Goal: Transaction & Acquisition: Book appointment/travel/reservation

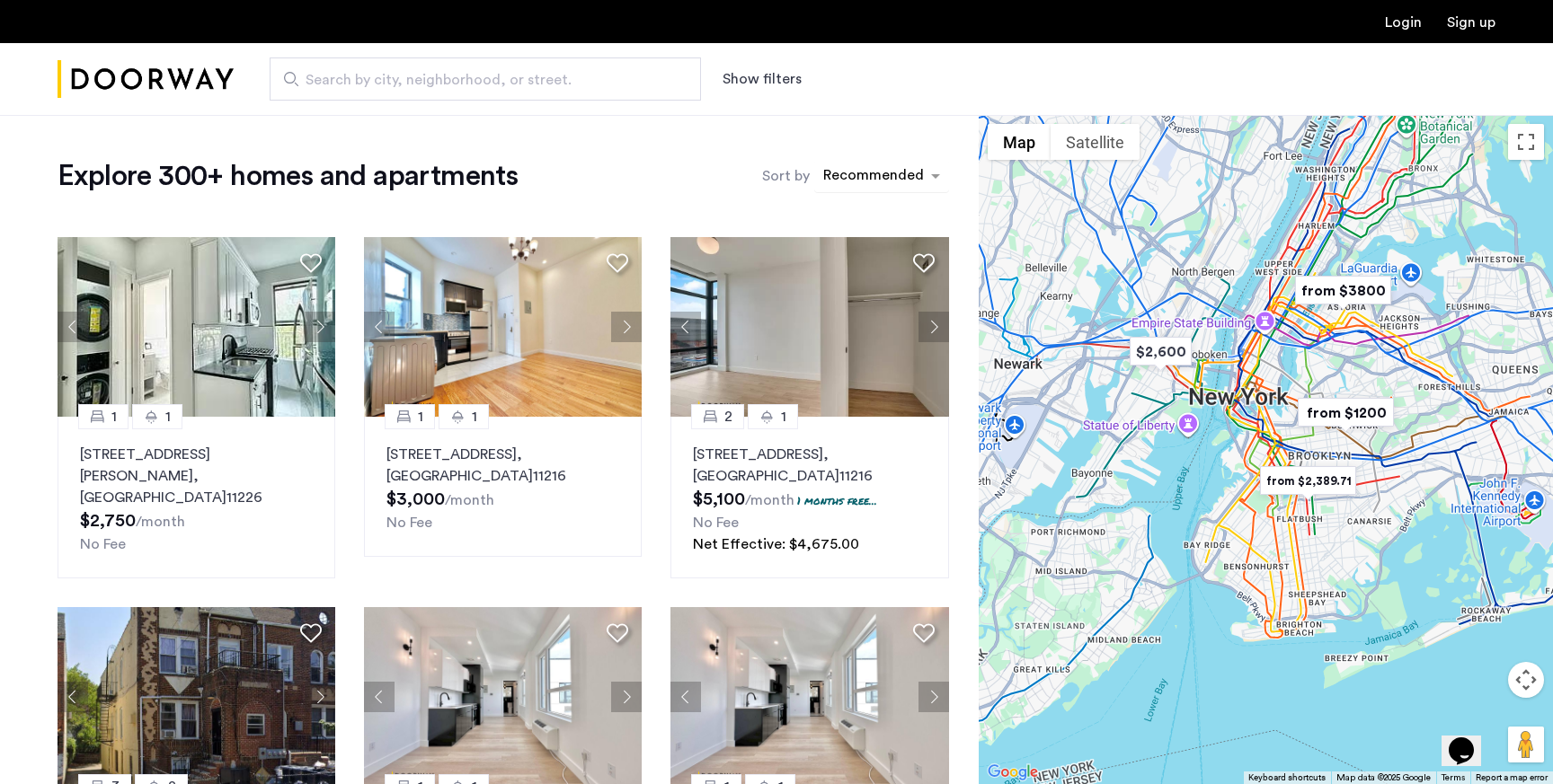
click at [850, 174] on div "sort-apartment" at bounding box center [873, 178] width 106 height 24
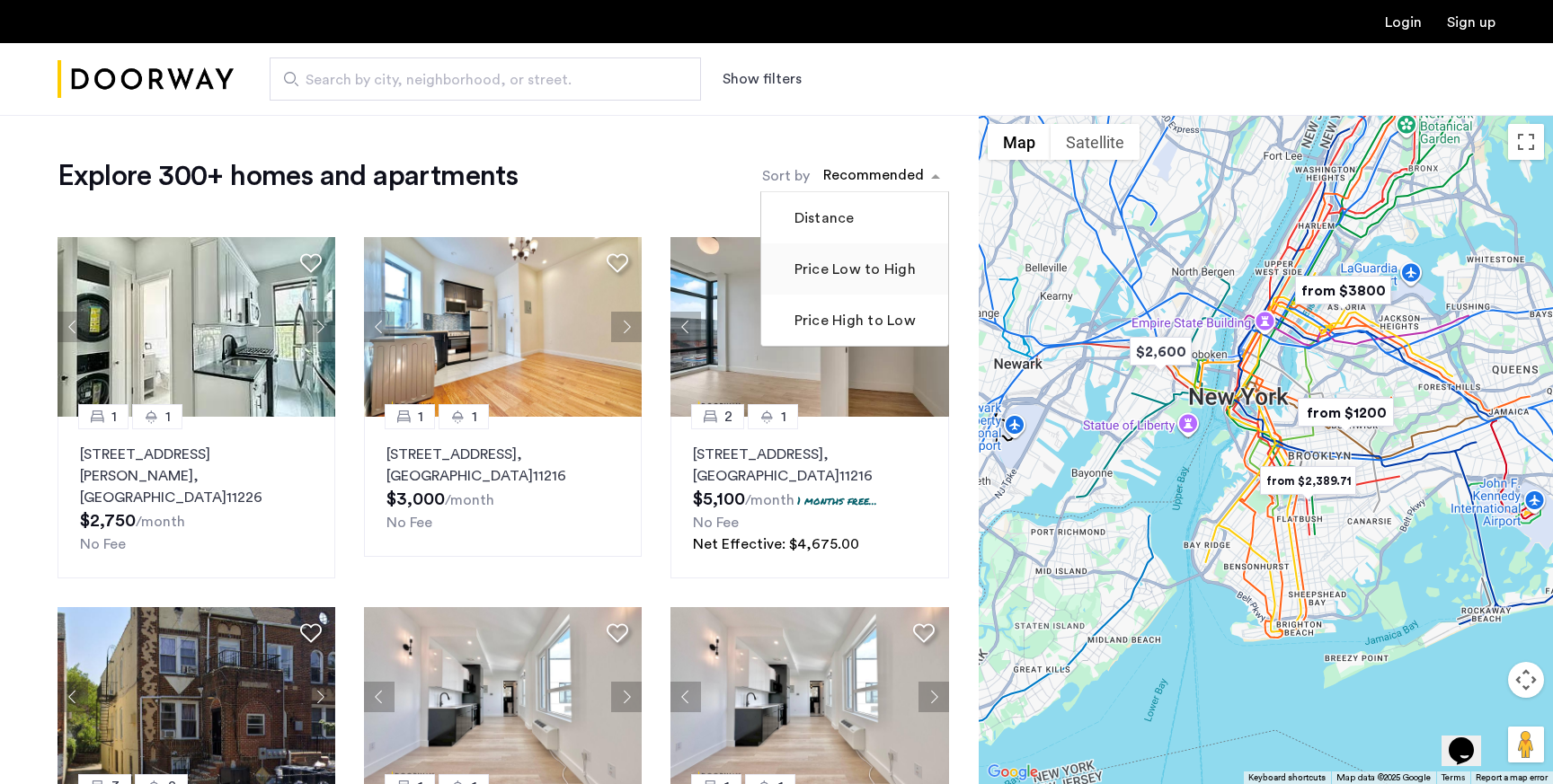
click at [844, 271] on label "Price Low to High" at bounding box center [853, 269] width 125 height 21
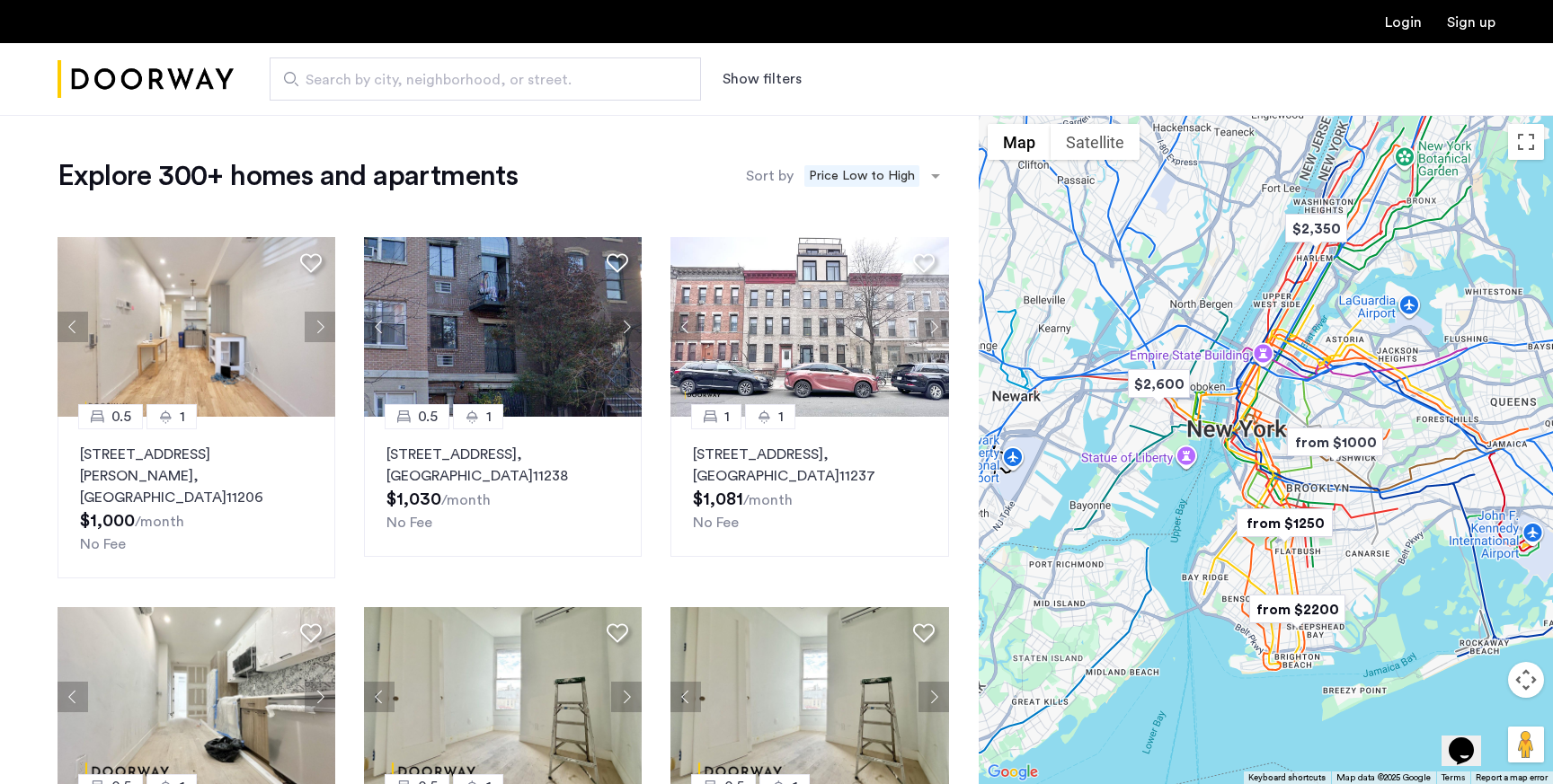
click at [776, 75] on button "Show filters" at bounding box center [762, 79] width 79 height 21
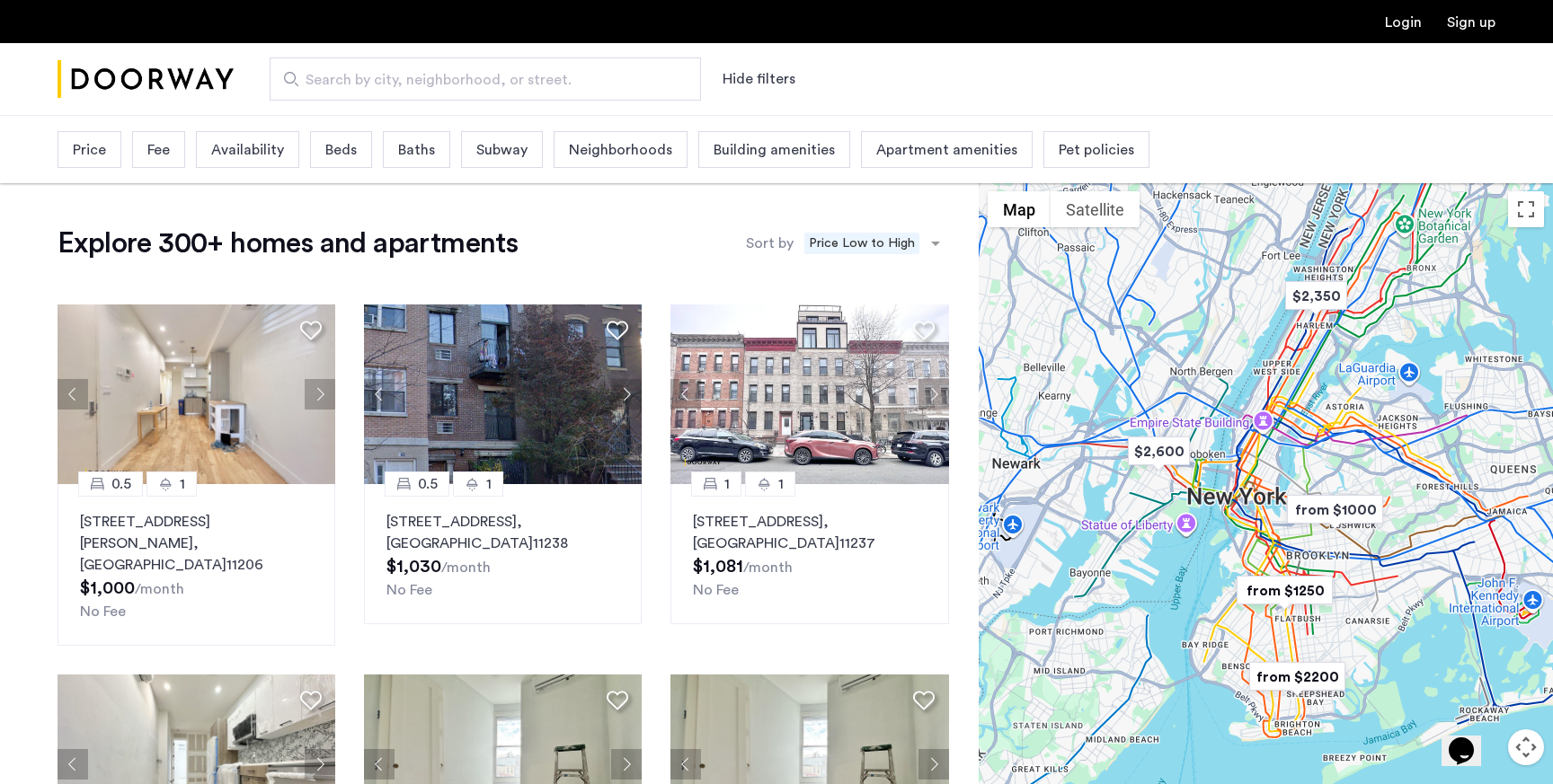
click at [337, 158] on span "Beds" at bounding box center [341, 150] width 32 height 21
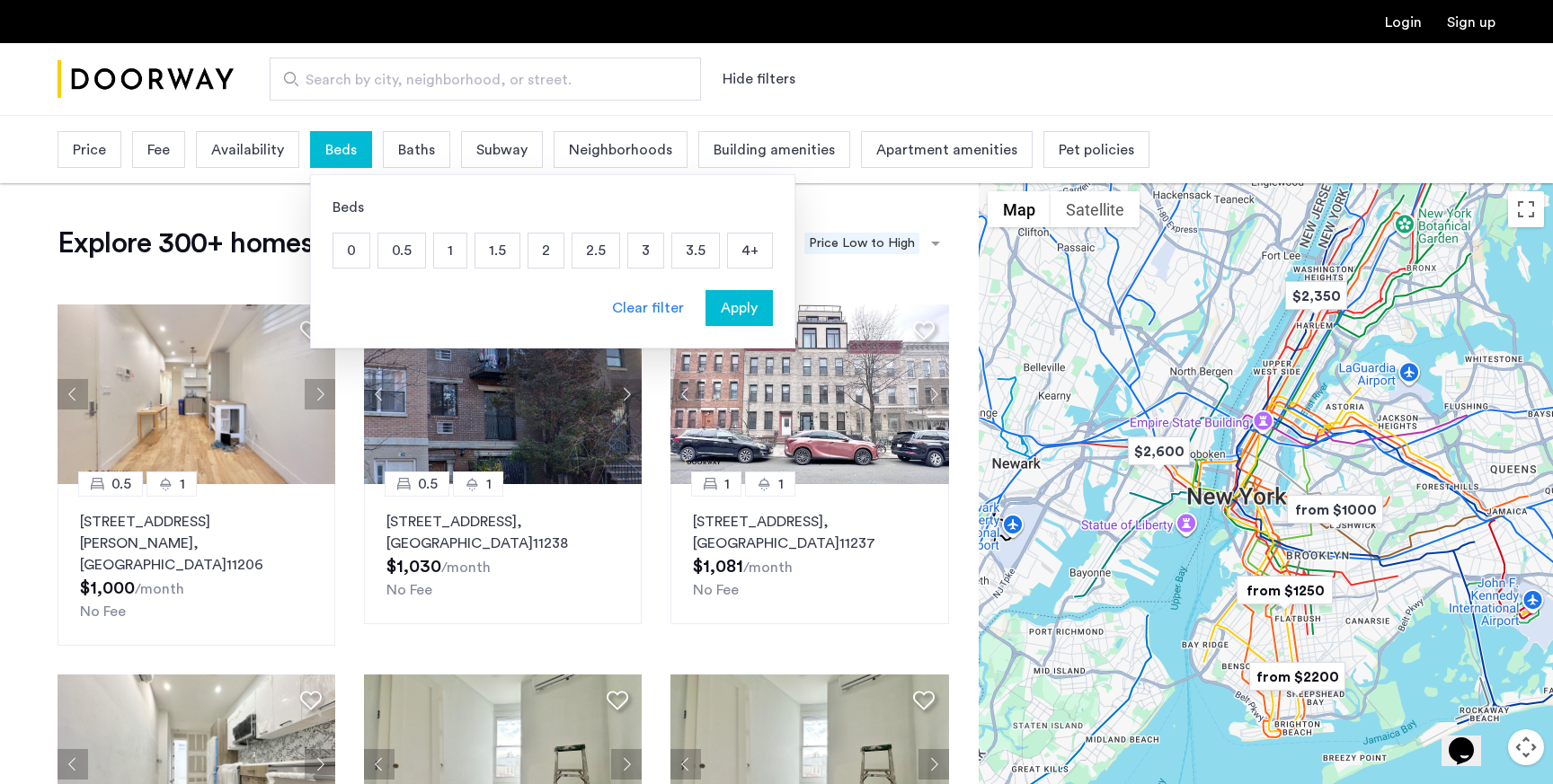
click at [337, 158] on span "Beds" at bounding box center [341, 150] width 32 height 21
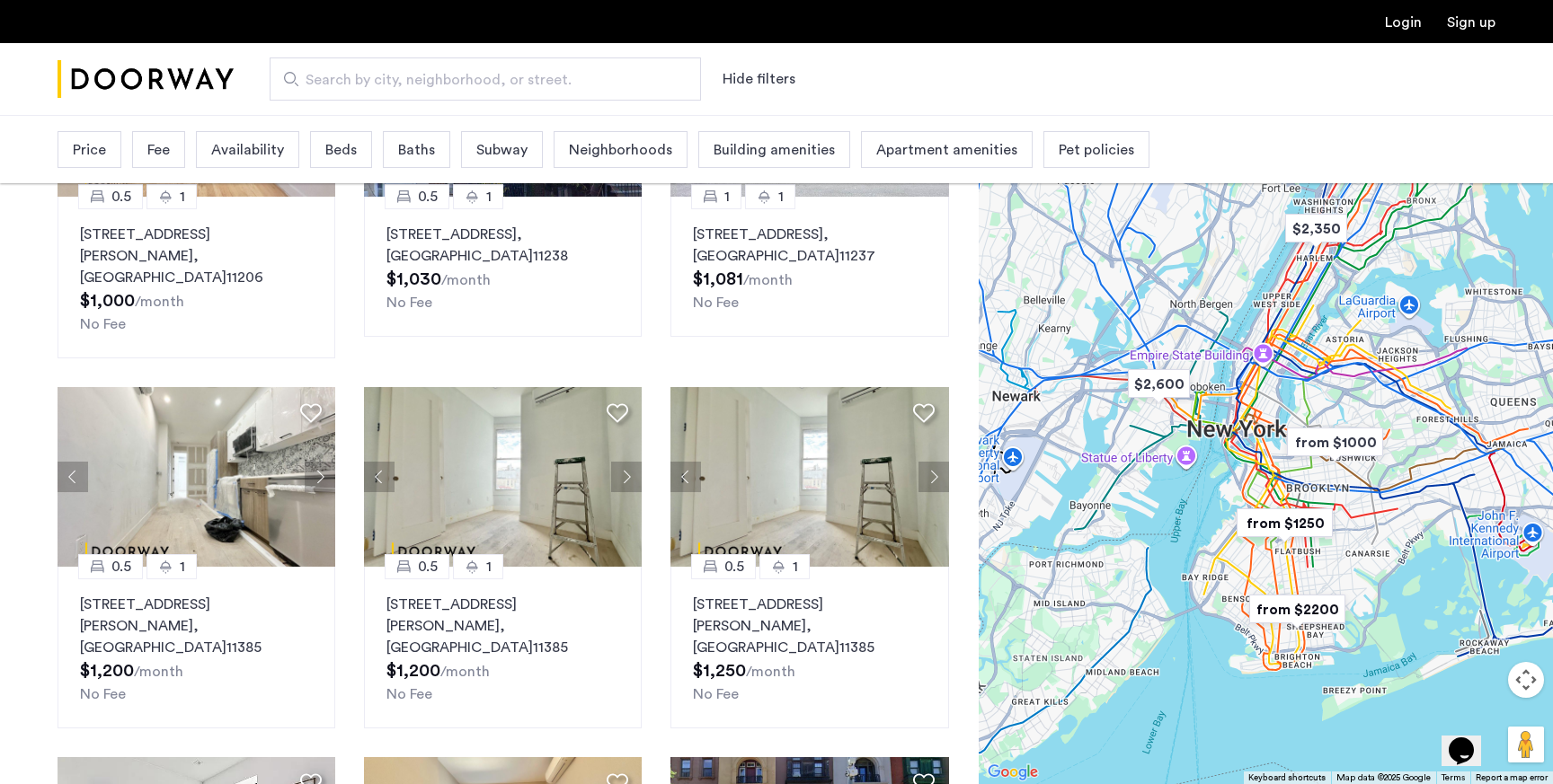
scroll to position [428, 0]
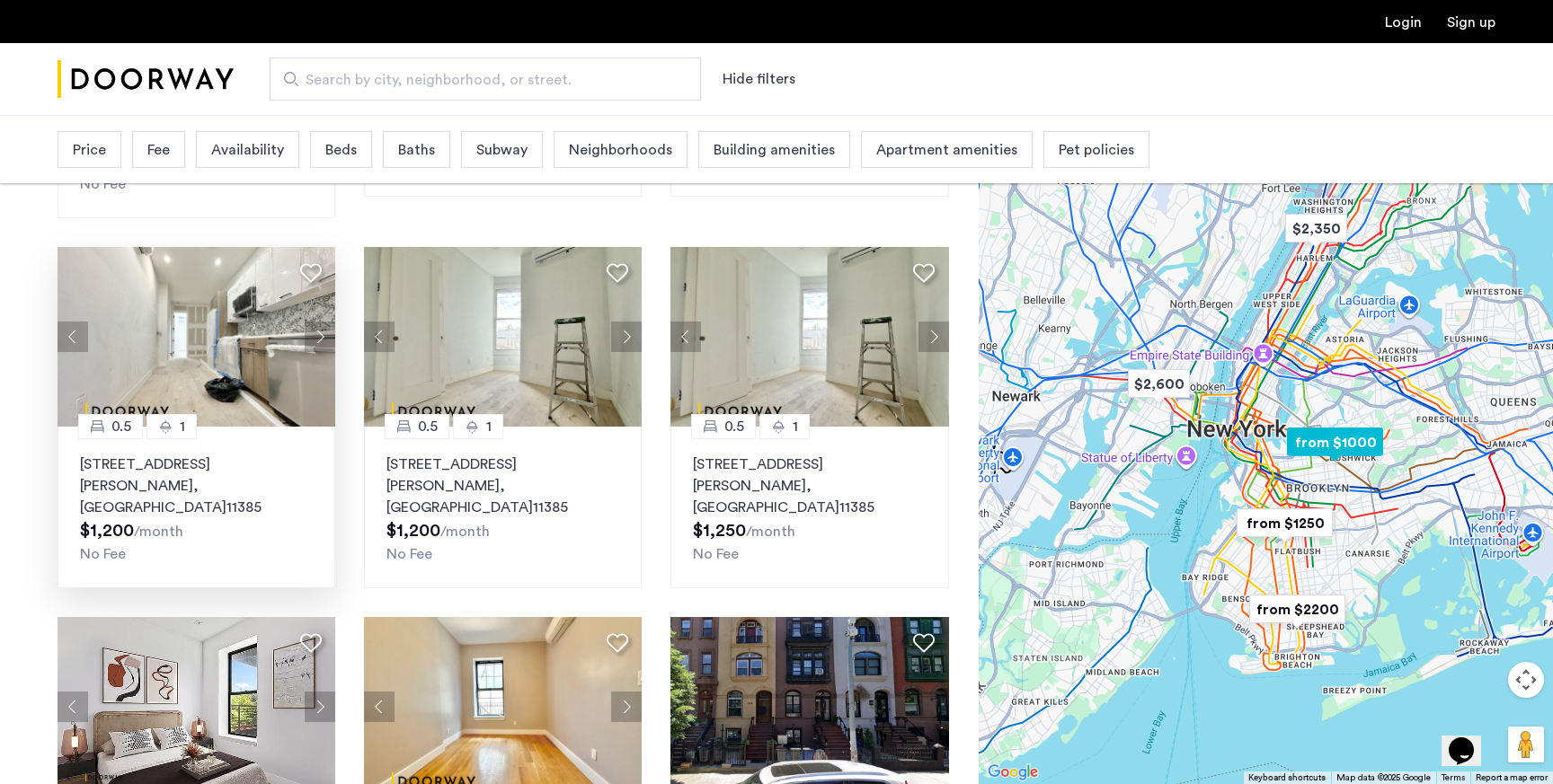
click at [315, 322] on button "Next apartment" at bounding box center [320, 337] width 31 height 31
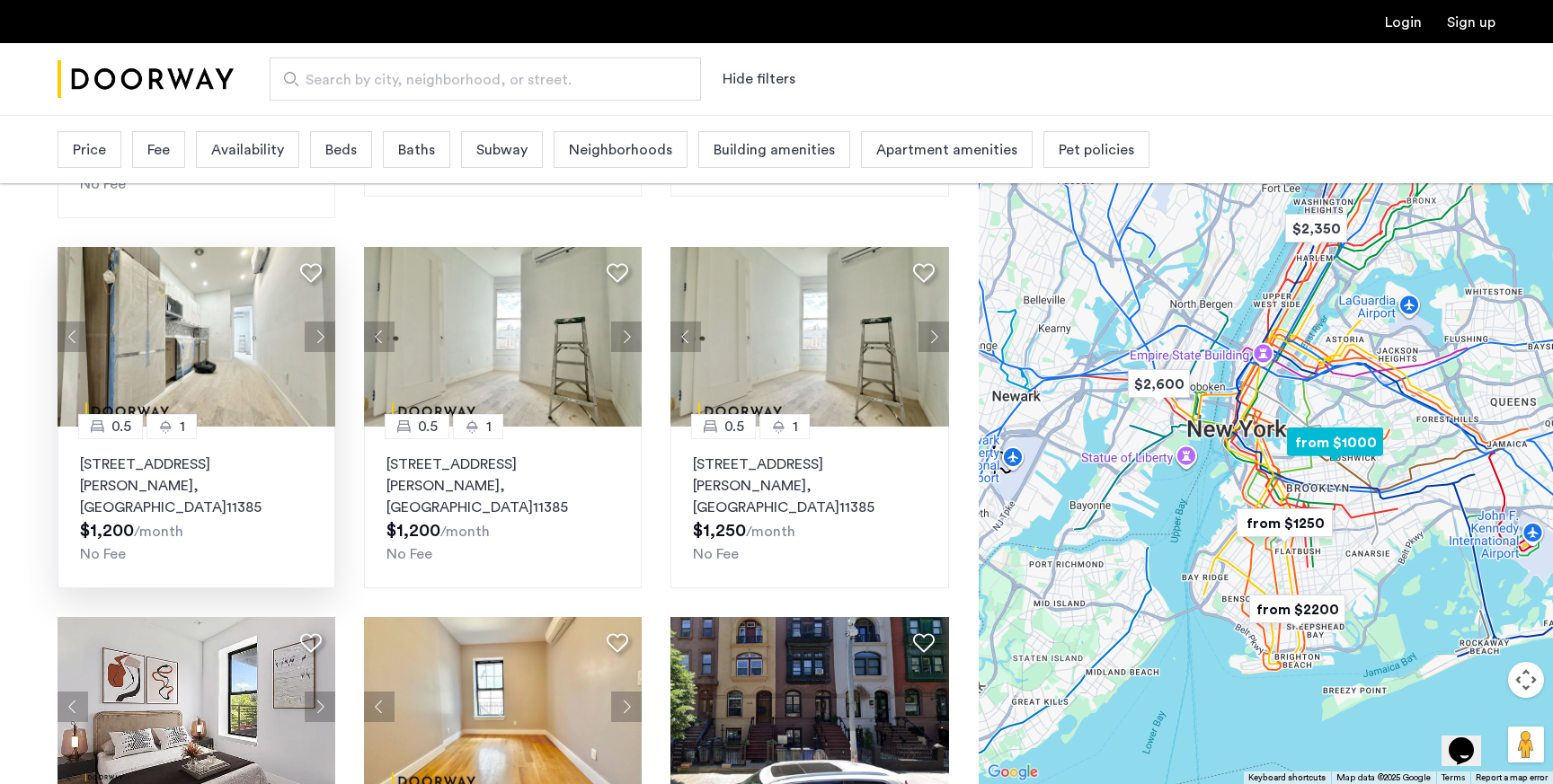
click at [315, 322] on button "Next apartment" at bounding box center [320, 337] width 31 height 31
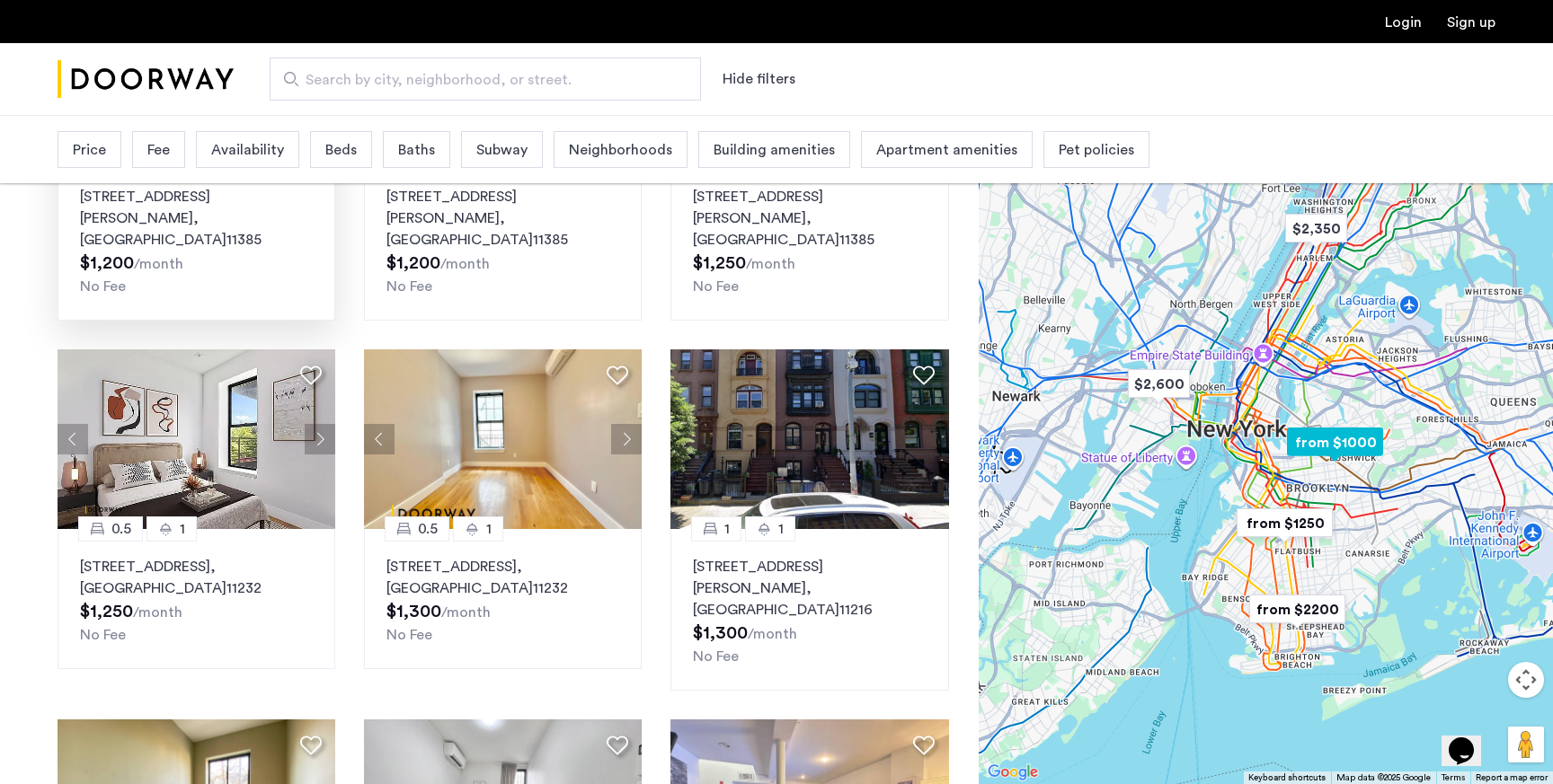
scroll to position [748, 0]
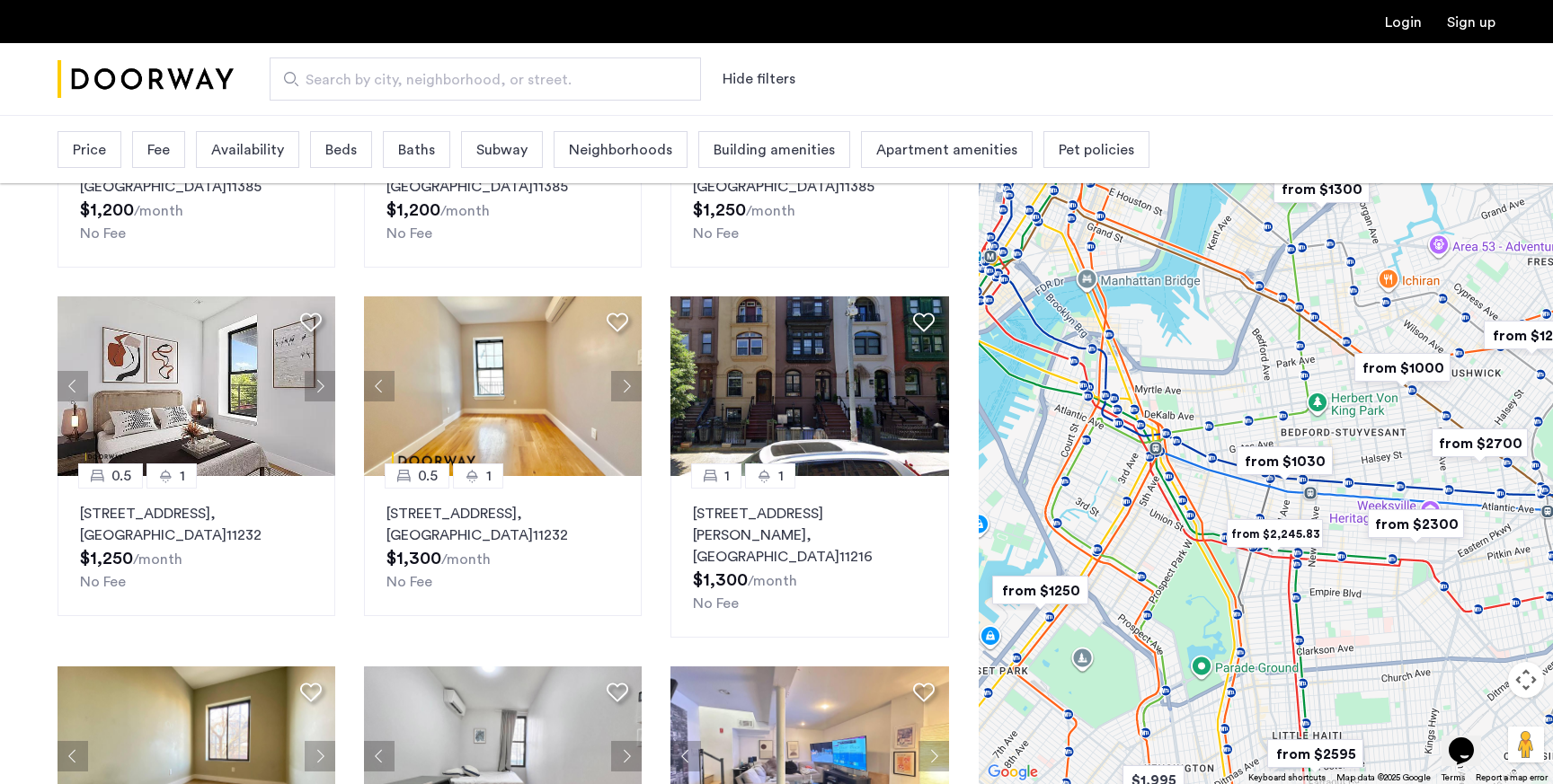
drag, startPoint x: 1281, startPoint y: 477, endPoint x: 1479, endPoint y: 488, distance: 198.3
click at [1479, 488] on div at bounding box center [1265, 449] width 574 height 669
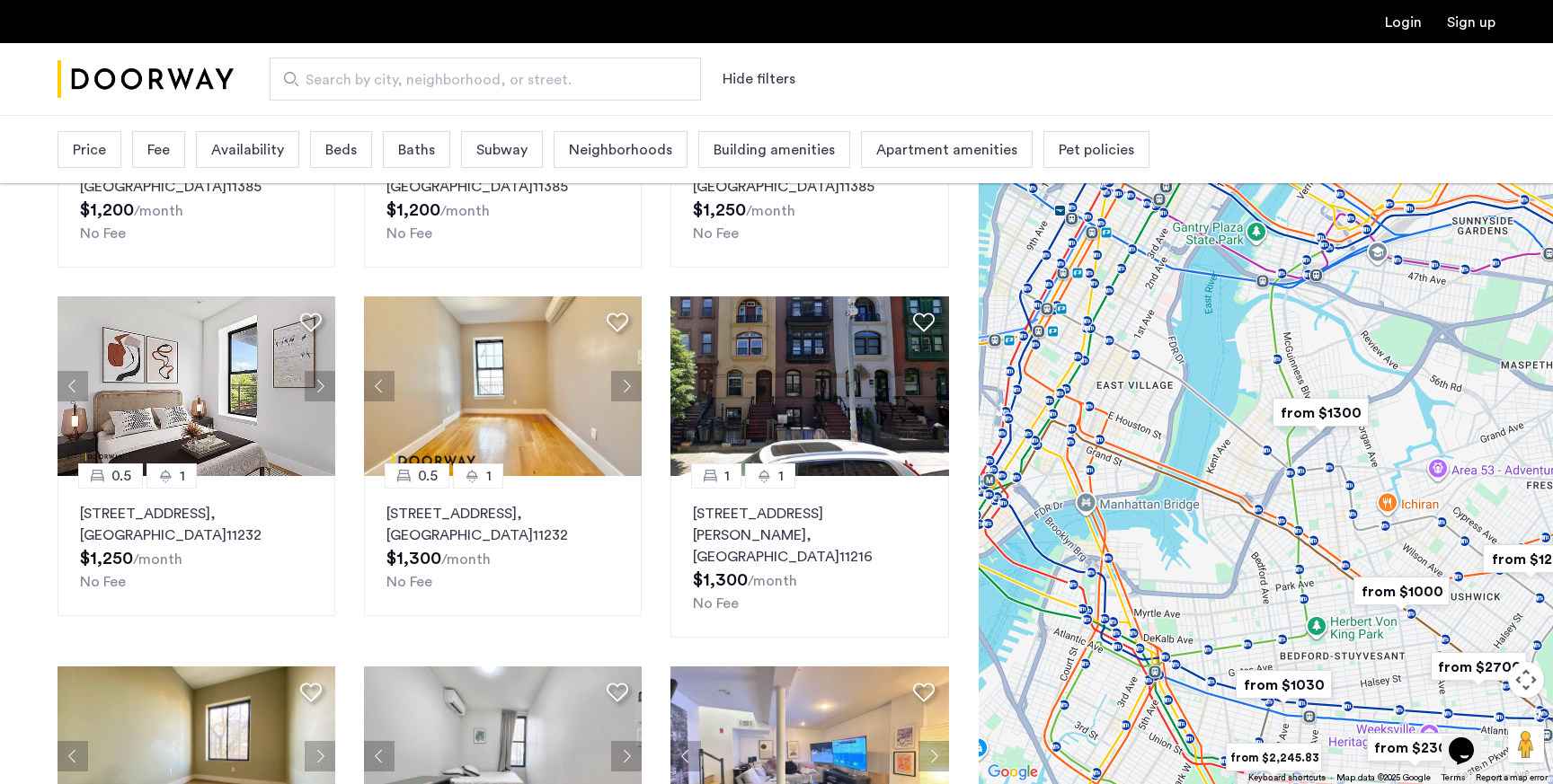
drag, startPoint x: 1327, startPoint y: 384, endPoint x: 1327, endPoint y: 624, distance: 240.0
click at [1327, 624] on div at bounding box center [1265, 449] width 574 height 669
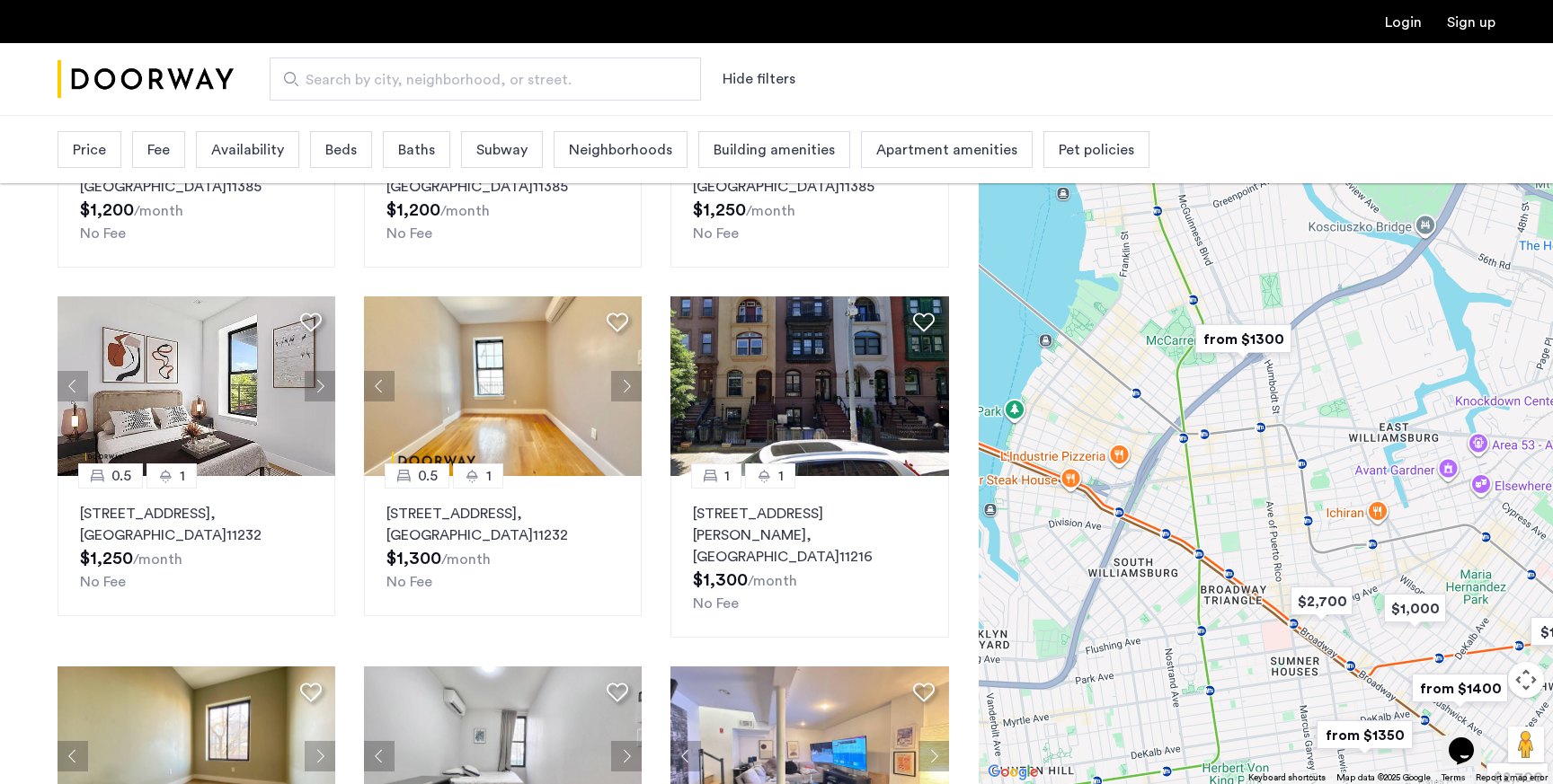
drag, startPoint x: 1317, startPoint y: 444, endPoint x: 1237, endPoint y: 534, distance: 120.4
click at [1238, 531] on div at bounding box center [1265, 449] width 574 height 669
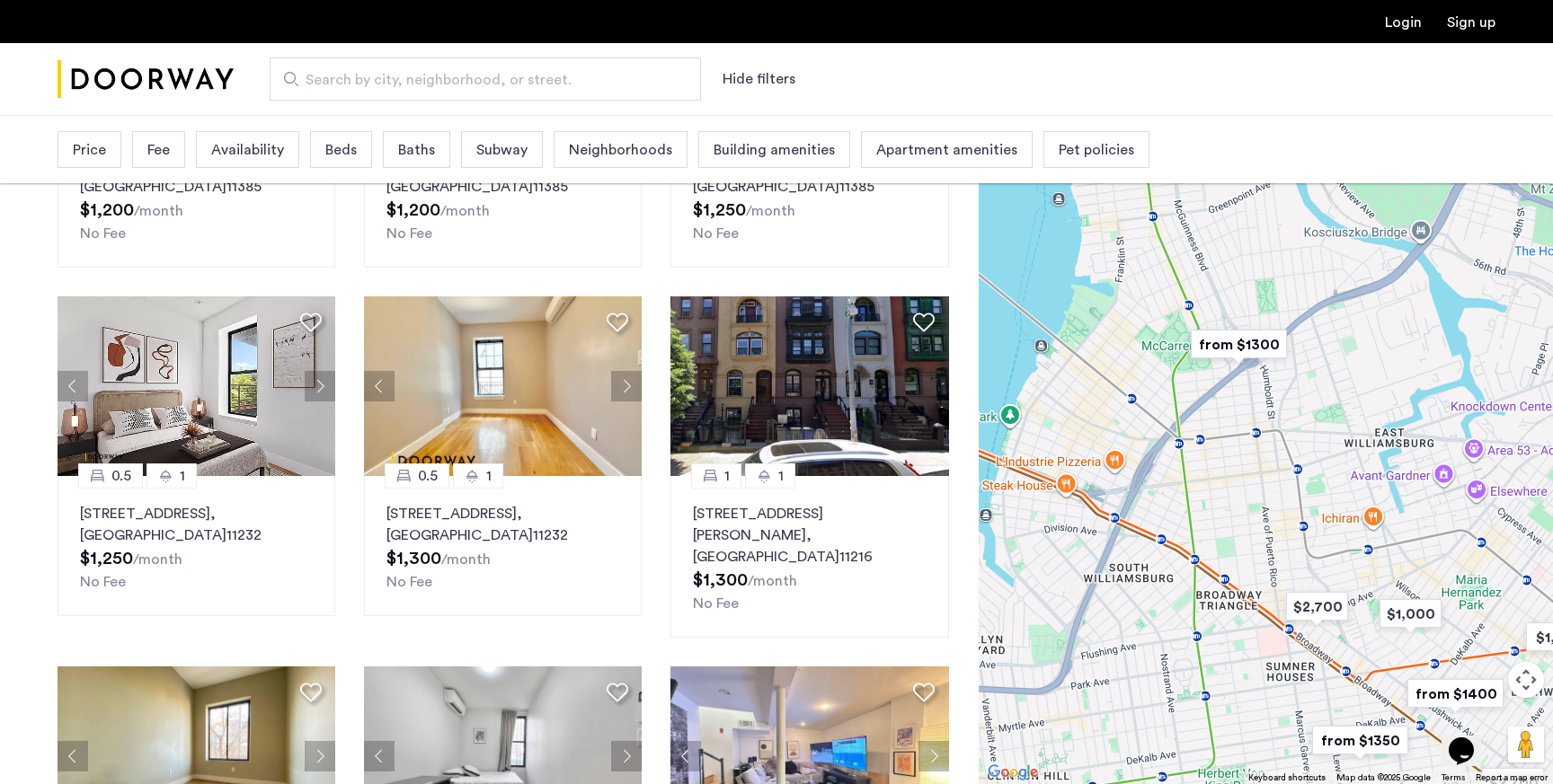
click at [1239, 346] on img "from $1300" at bounding box center [1238, 345] width 110 height 41
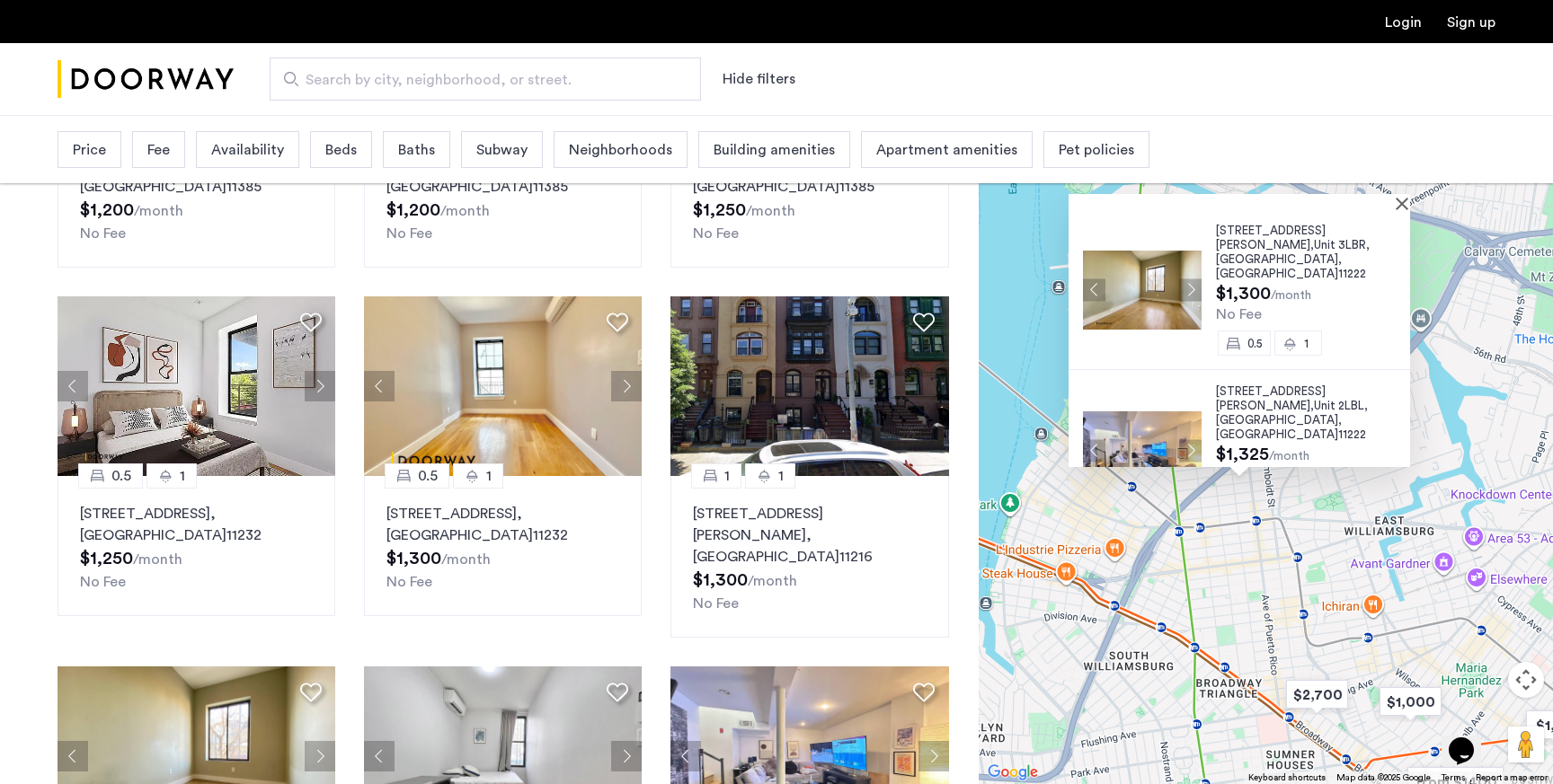
click at [1150, 277] on img at bounding box center [1142, 290] width 119 height 79
click at [657, 534] on div "0.5 1 141 Troutman Street, Unit 1RBM, Brooklyn , NY 11206 $1,000 /month No Fee …" at bounding box center [503, 282] width 920 height 1480
click at [1299, 385] on span "445 Meeker Avenue," at bounding box center [1271, 398] width 110 height 26
click at [649, 522] on div "0.5 1 141 Troutman Street, Unit 1RBM, Brooklyn , NY 11206 $1,000 /month No Fee …" at bounding box center [503, 282] width 920 height 1480
click at [655, 517] on div "0.5 1 141 Troutman Street, Unit 1RBM, Brooklyn , NY 11206 $1,000 /month No Fee …" at bounding box center [503, 282] width 920 height 1480
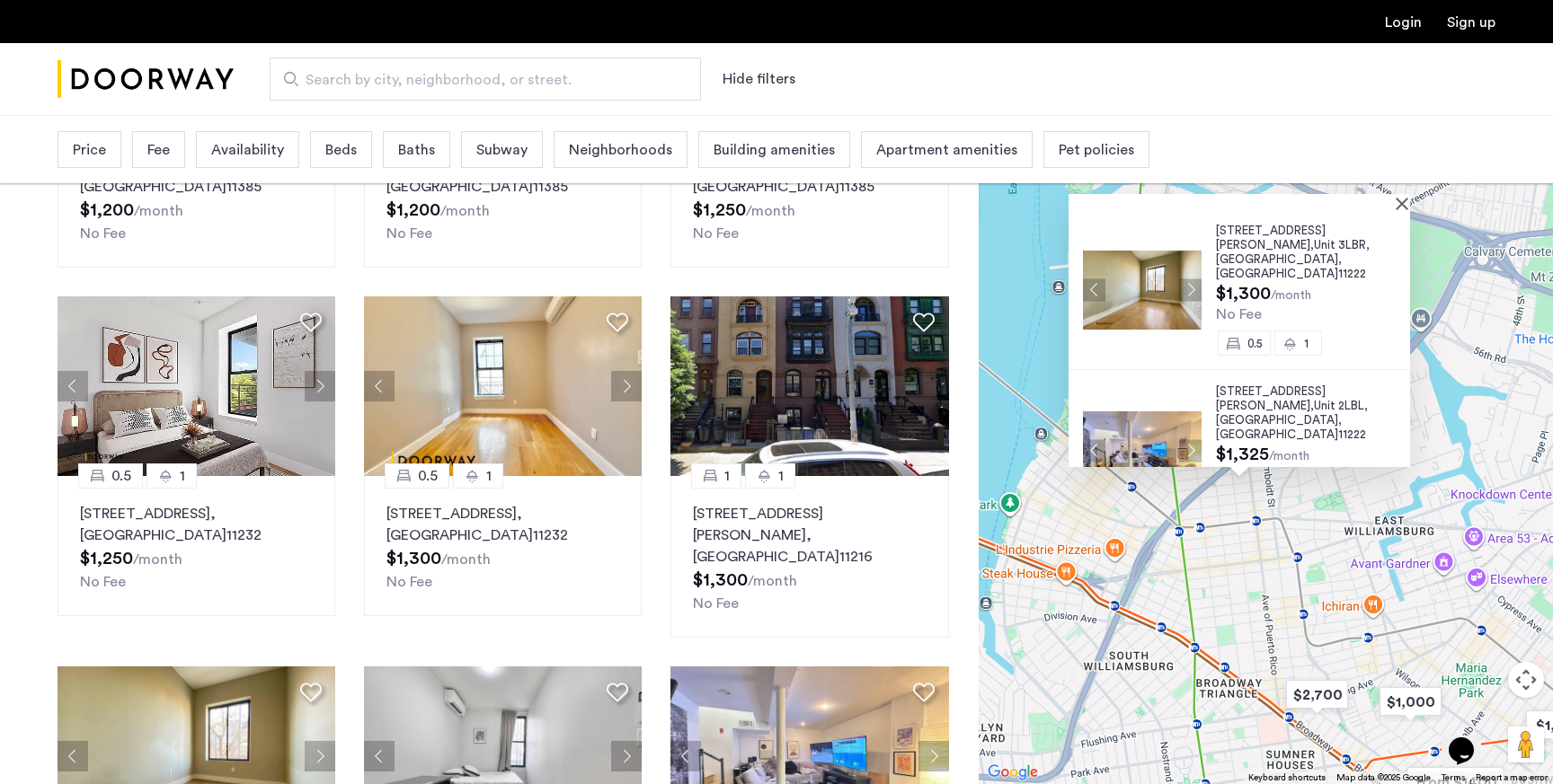
click at [1276, 610] on div "445 Meeker Avenue, Unit 3LBR, Brooklyn , NY 11222 $1,300 /month No Fee 0.5 1 44…" at bounding box center [1265, 449] width 574 height 669
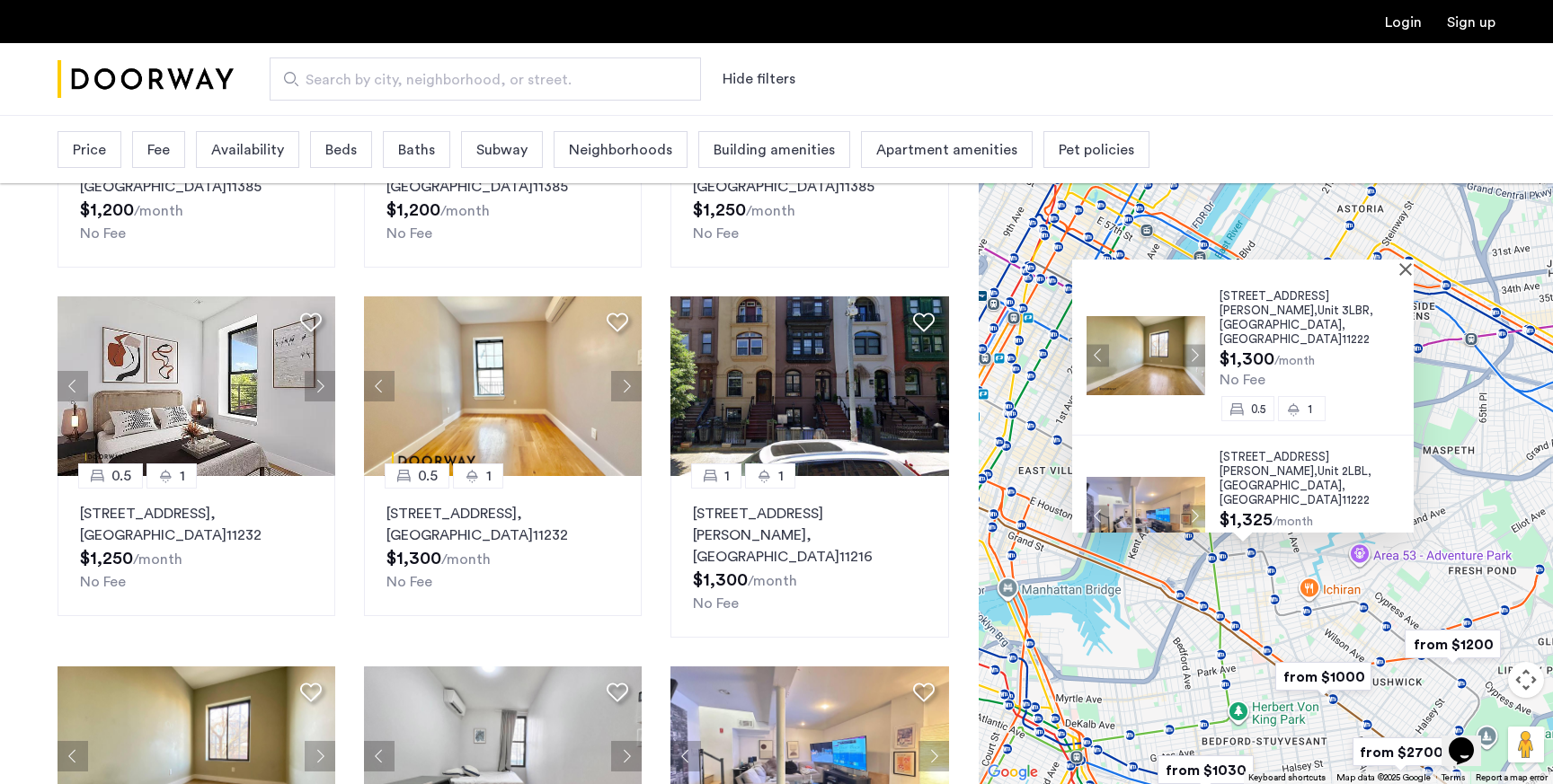
click at [1026, 535] on div "445 Meeker Avenue, Unit 3LBR, Brooklyn , NY 11222 $1,300 /month No Fee 0.5 1 44…" at bounding box center [1265, 449] width 574 height 669
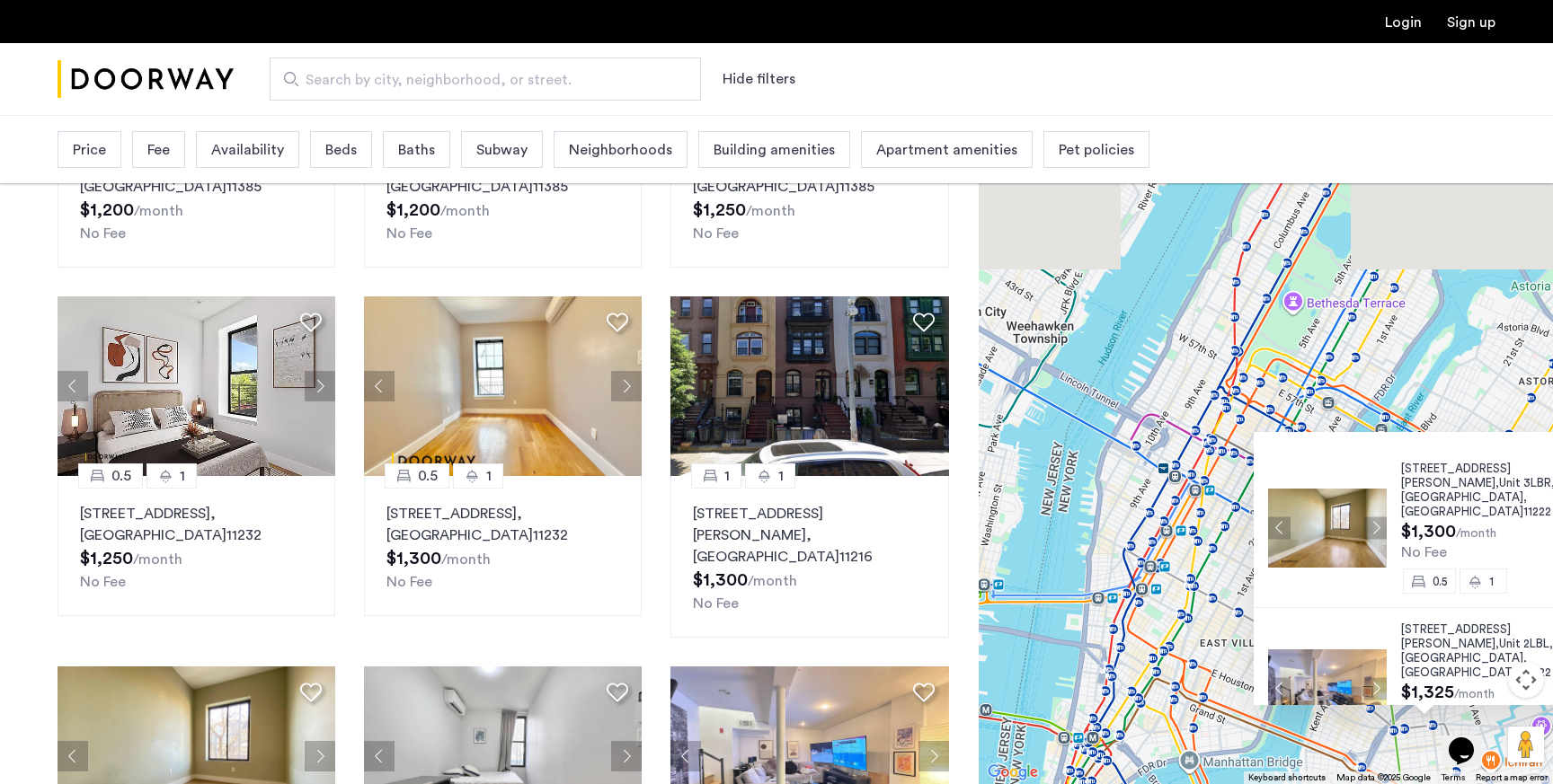
drag, startPoint x: 1026, startPoint y: 535, endPoint x: 1268, endPoint y: 770, distance: 337.3
click at [1269, 770] on div "445 Meeker Avenue, Unit 3LBR, Brooklyn , NY 11222 $1,300 /month No Fee 0.5 1 44…" at bounding box center [1265, 449] width 574 height 669
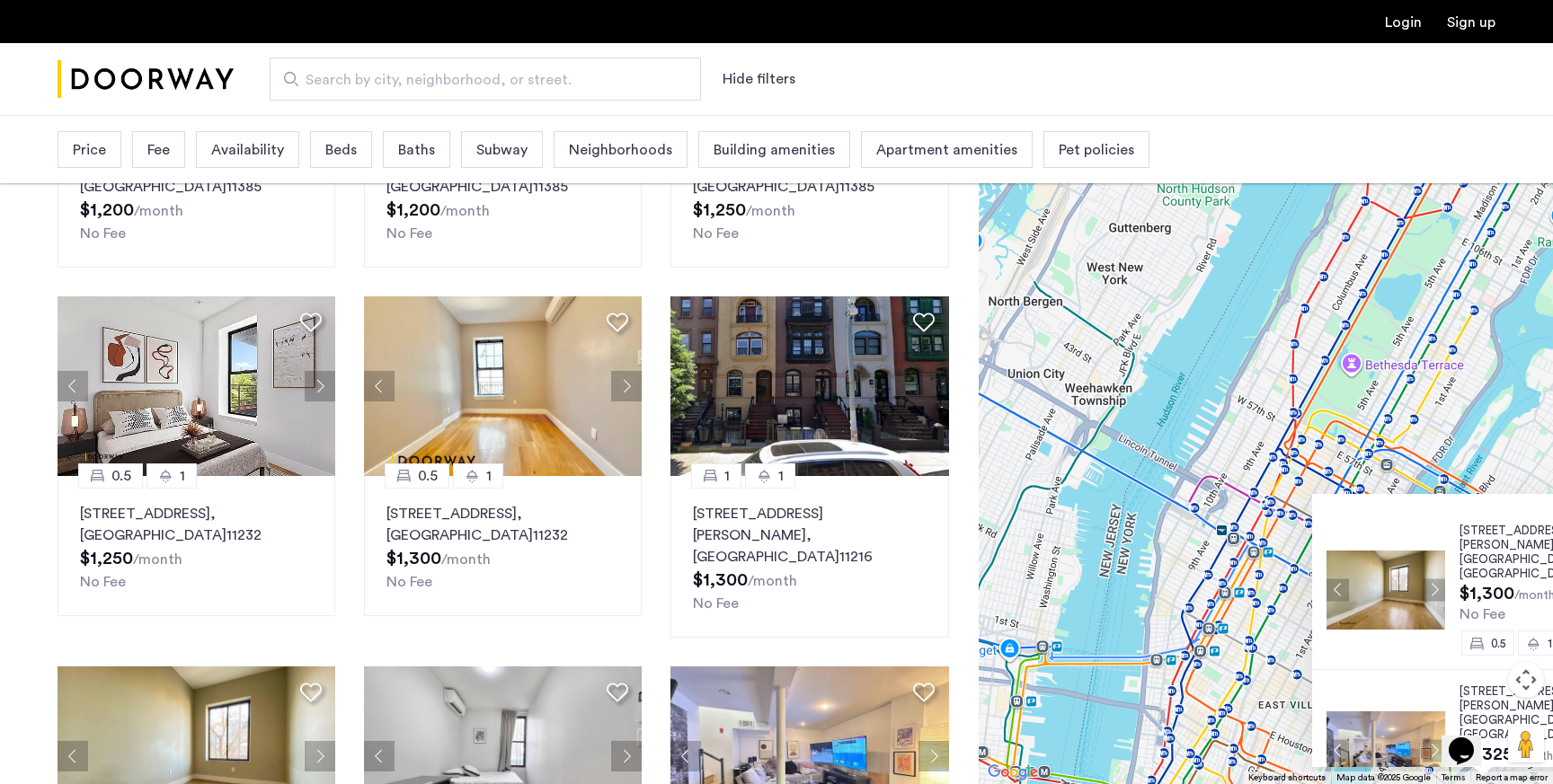
drag, startPoint x: 1231, startPoint y: 719, endPoint x: 1032, endPoint y: 580, distance: 242.7
click at [1032, 580] on div "445 Meeker Avenue, Unit 3LBR, Brooklyn , NY 11222 $1,300 /month No Fee 0.5 1 44…" at bounding box center [1265, 449] width 574 height 669
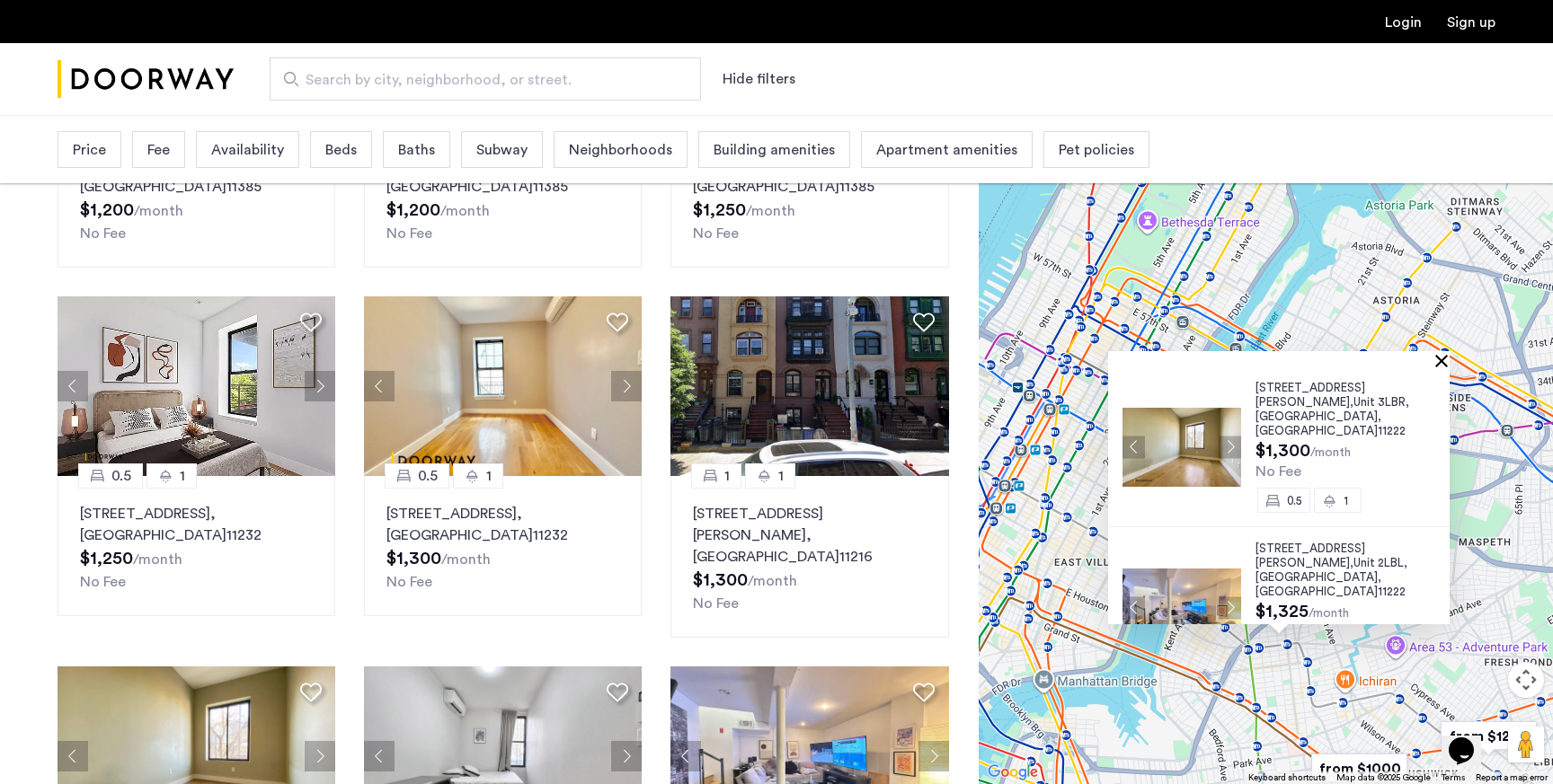
click at [1450, 358] on button "Close" at bounding box center [1444, 360] width 13 height 13
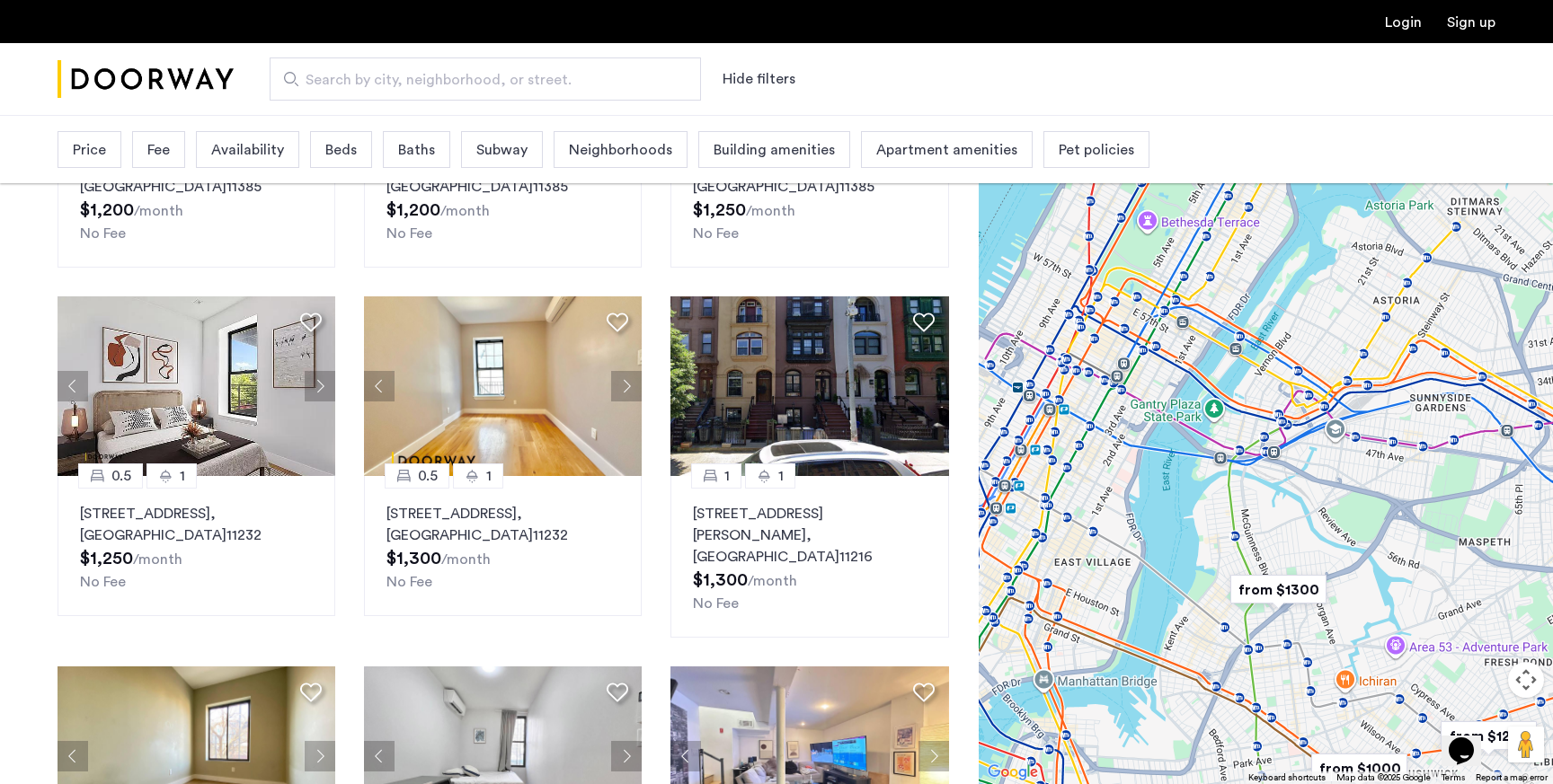
drag, startPoint x: 1137, startPoint y: 386, endPoint x: 1128, endPoint y: 685, distance: 299.1
click at [1129, 683] on div at bounding box center [1265, 449] width 574 height 669
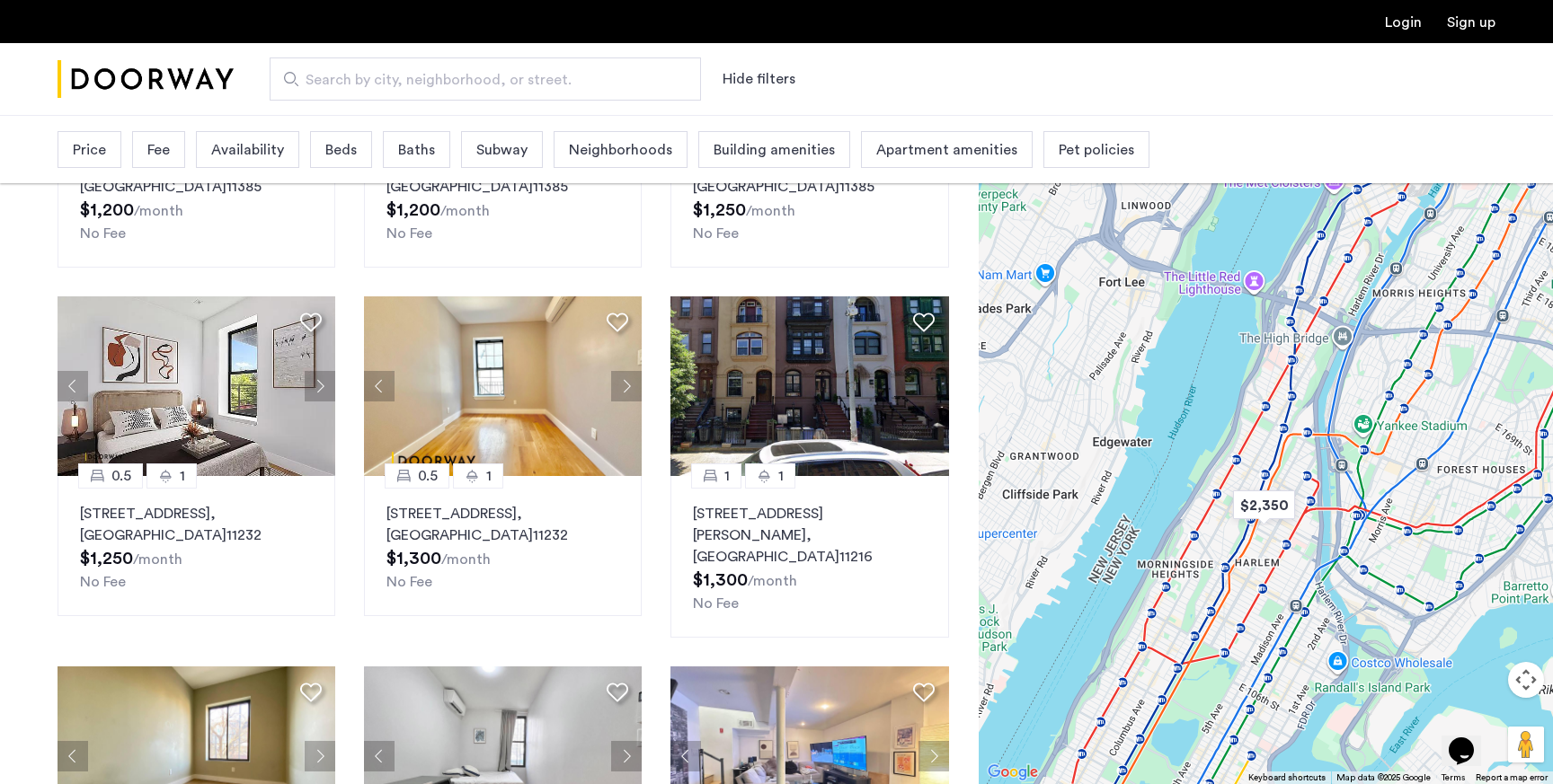
drag, startPoint x: 1222, startPoint y: 587, endPoint x: 1226, endPoint y: 522, distance: 65.1
click at [1226, 522] on div at bounding box center [1265, 449] width 574 height 669
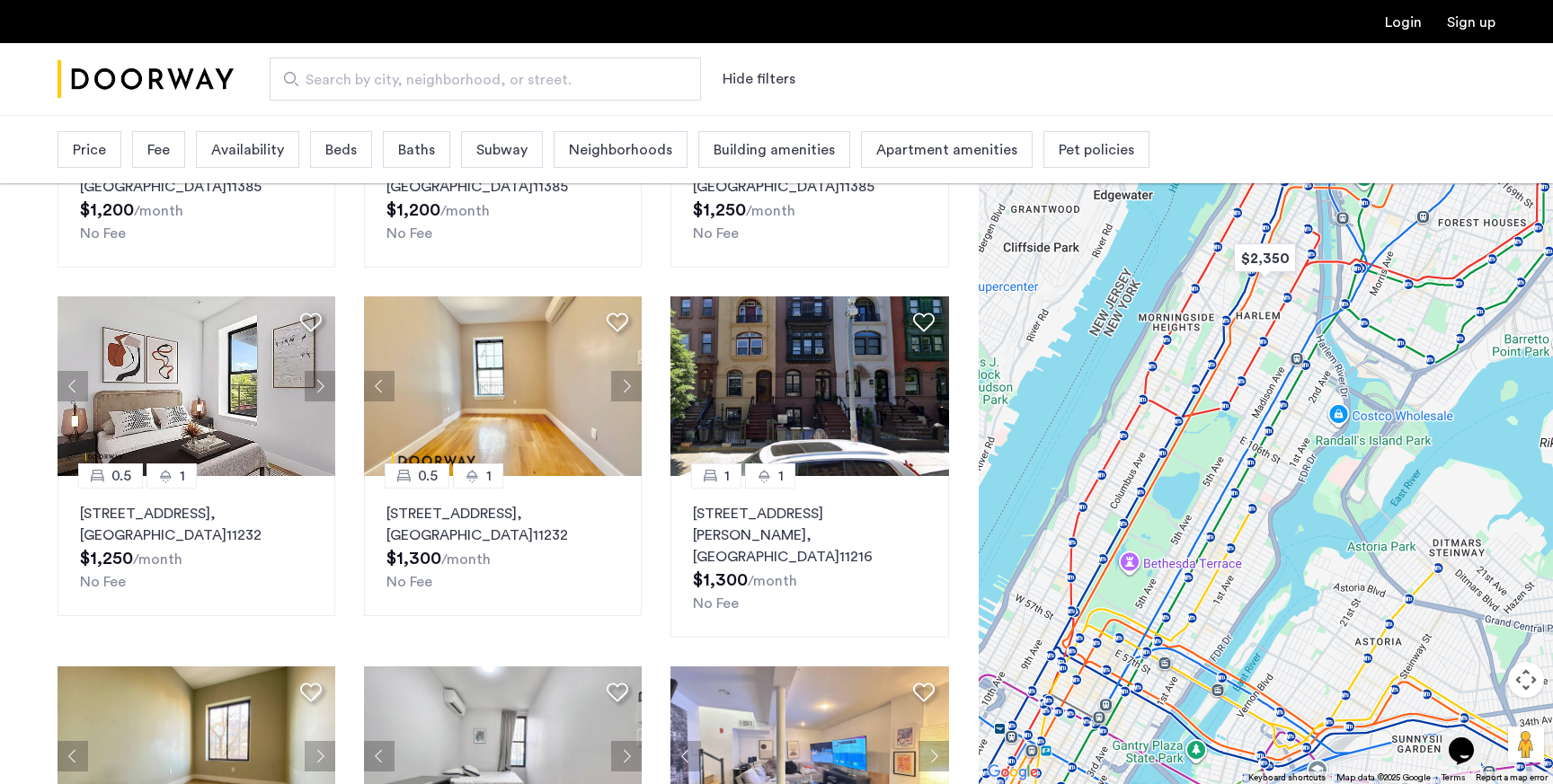
drag, startPoint x: 1236, startPoint y: 518, endPoint x: 1238, endPoint y: 266, distance: 252.0
click at [1238, 270] on div at bounding box center [1265, 449] width 574 height 669
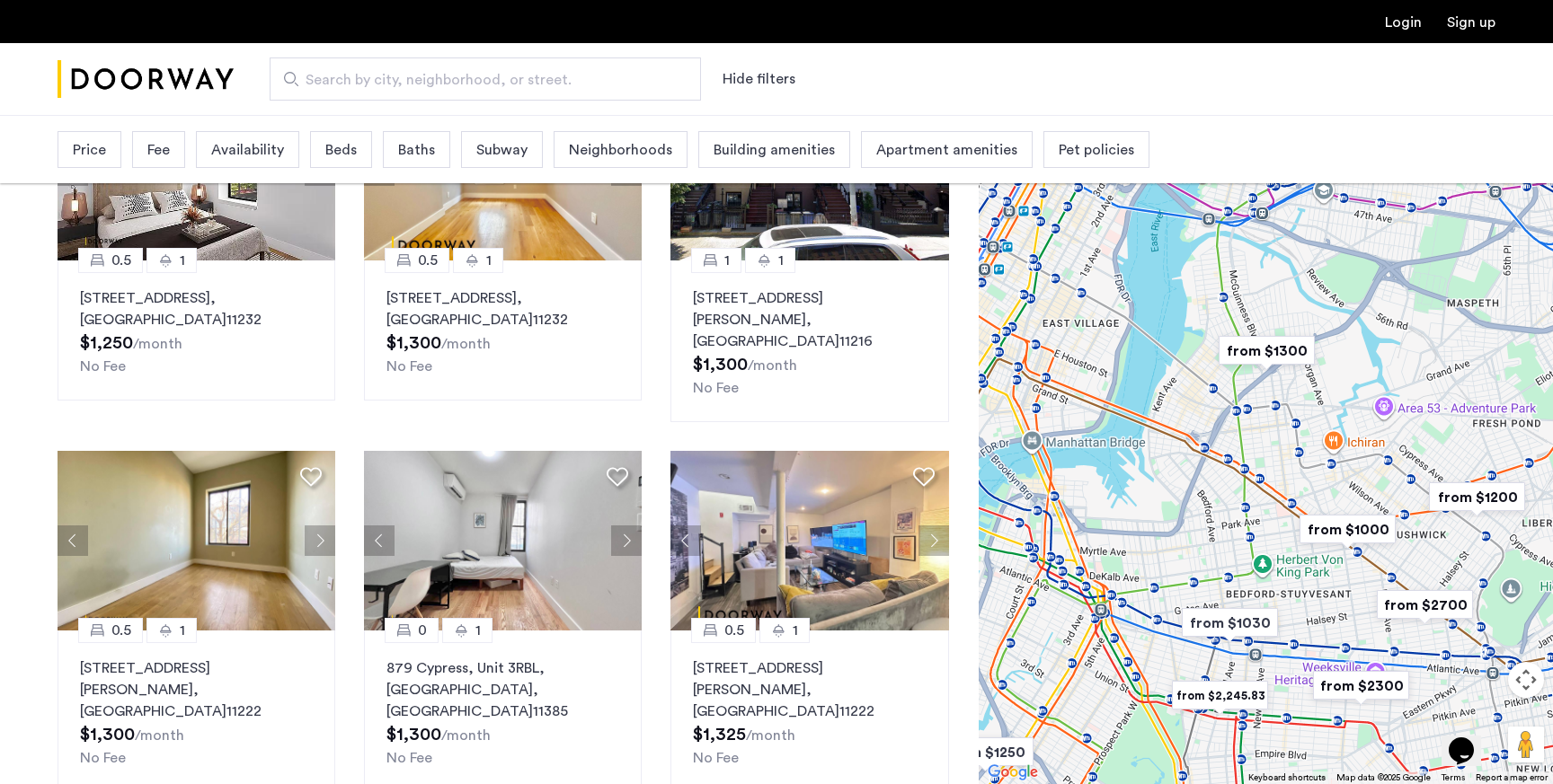
scroll to position [1066, 0]
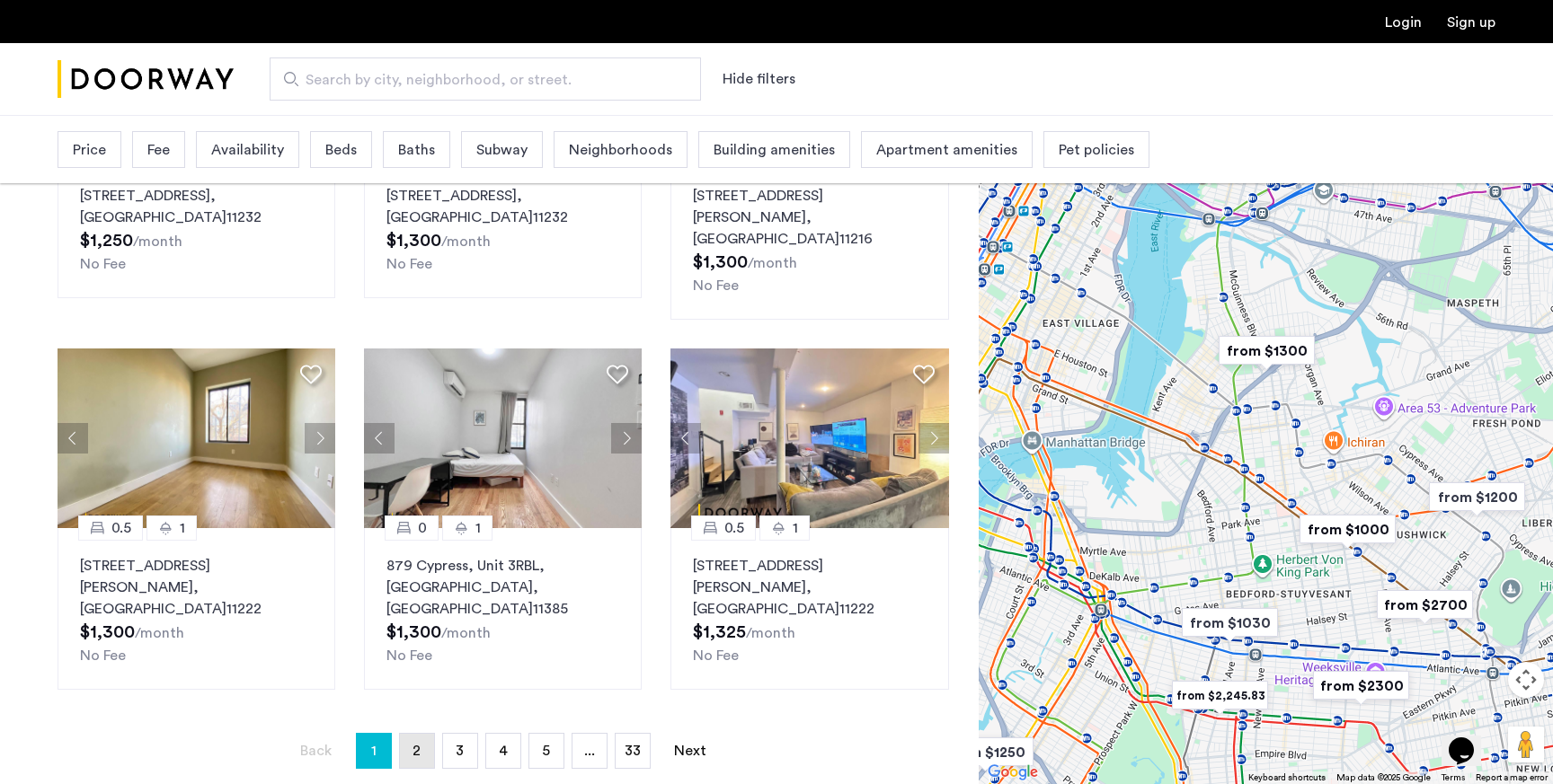
click at [416, 743] on span "2" at bounding box center [416, 750] width 8 height 14
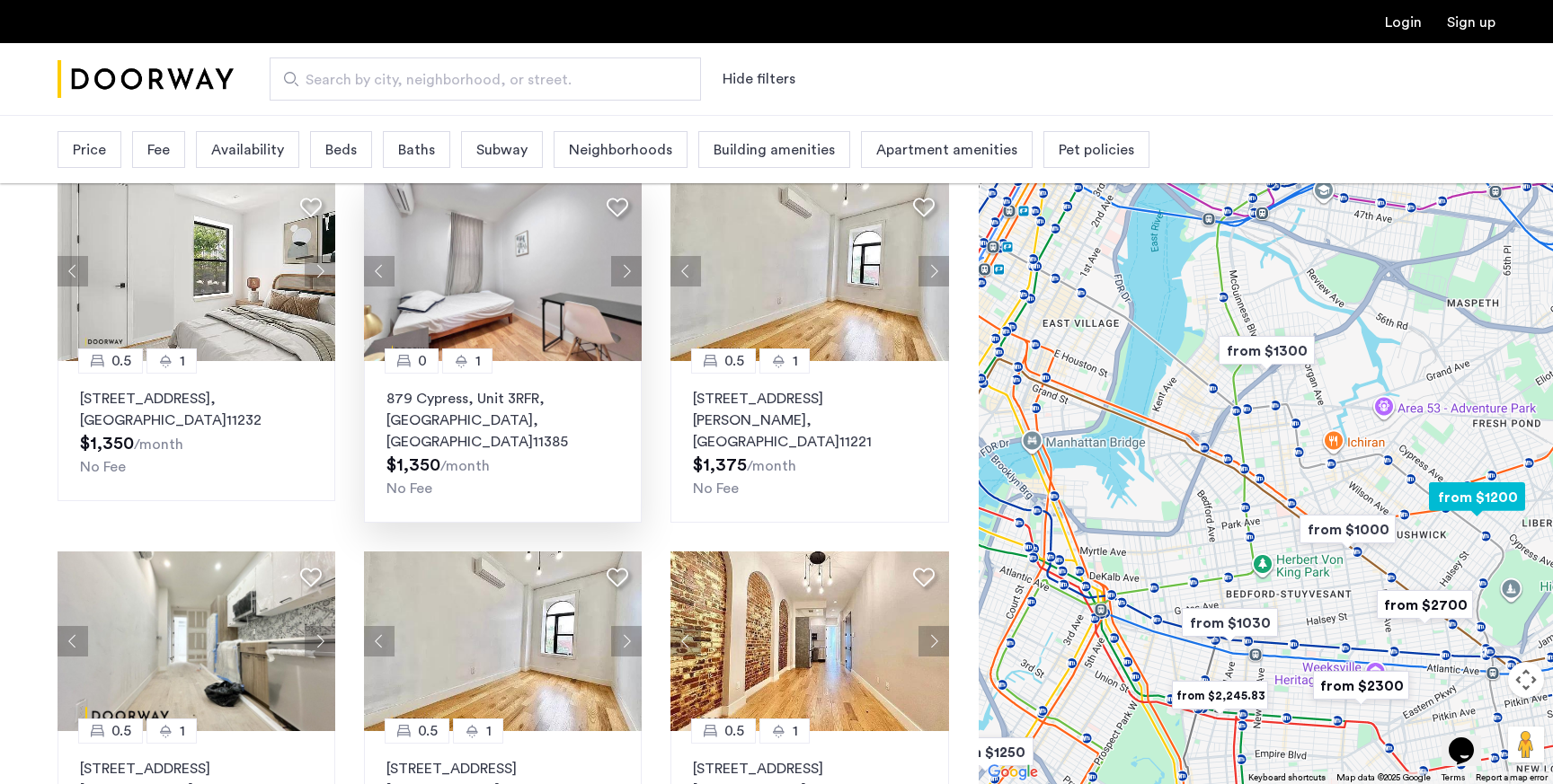
scroll to position [608, 0]
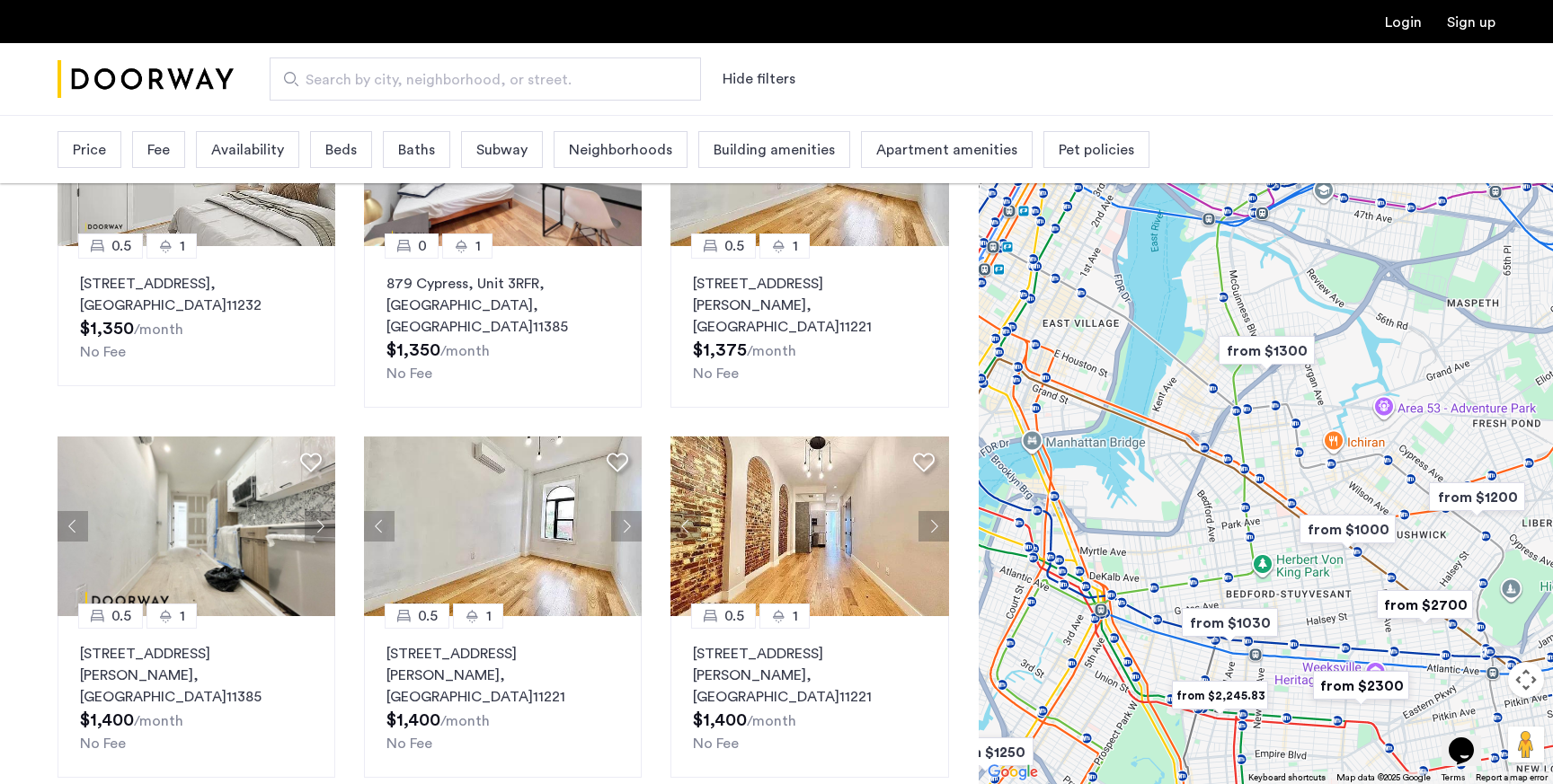
click at [1243, 352] on img "from $1300" at bounding box center [1266, 350] width 110 height 41
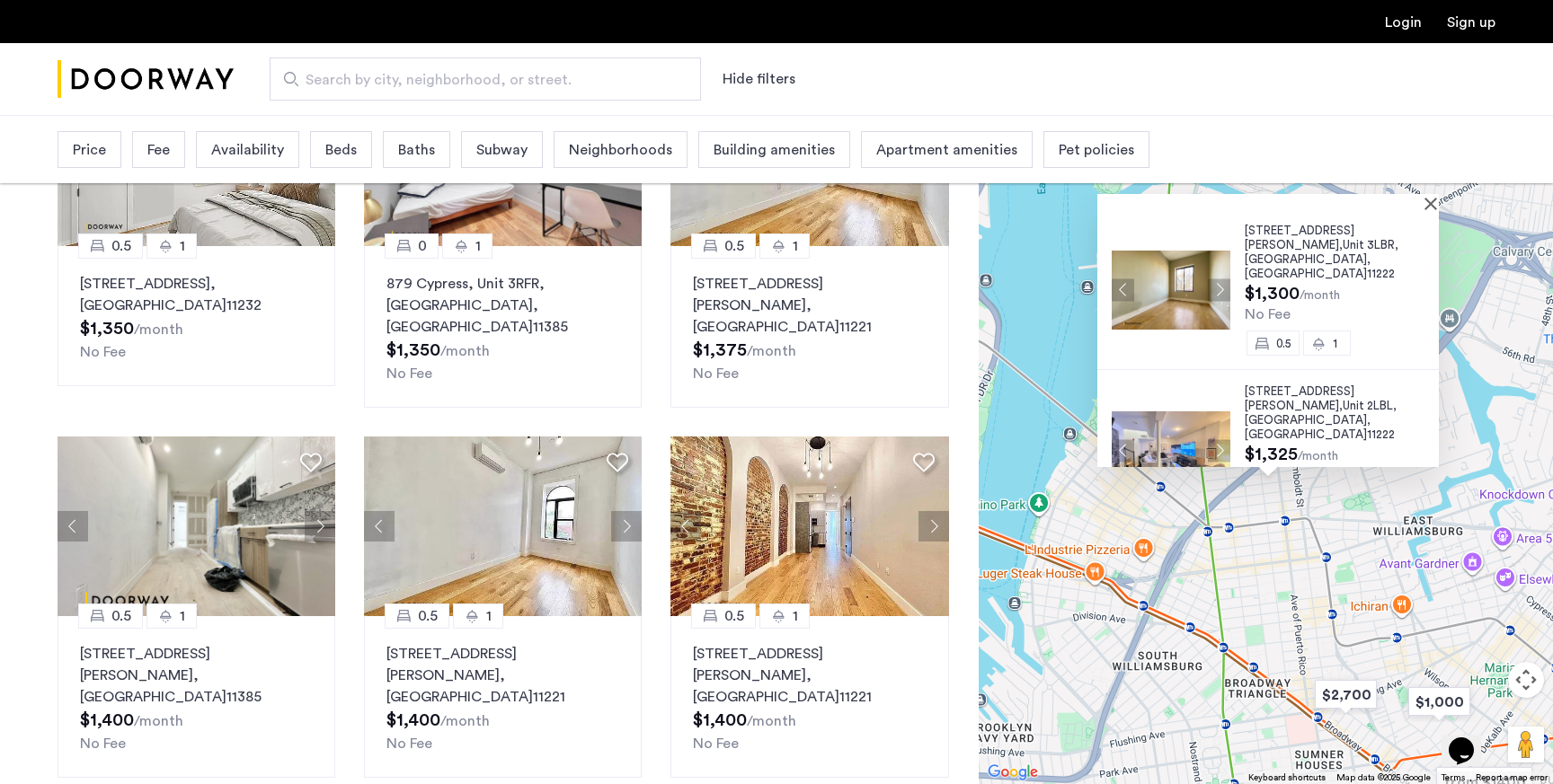
click at [1178, 276] on img at bounding box center [1171, 290] width 119 height 79
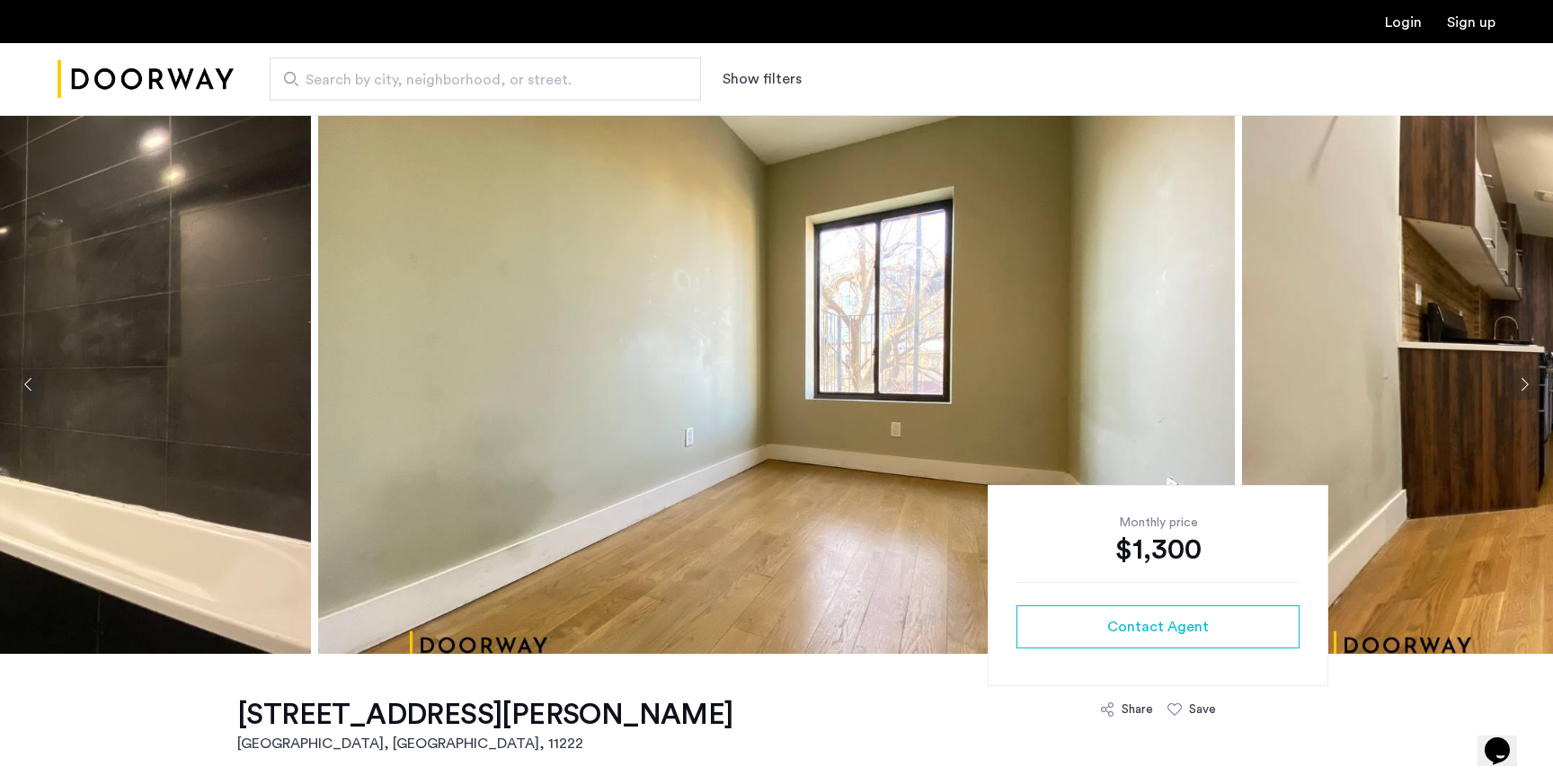
click at [1522, 378] on button "Next apartment" at bounding box center [1524, 384] width 31 height 31
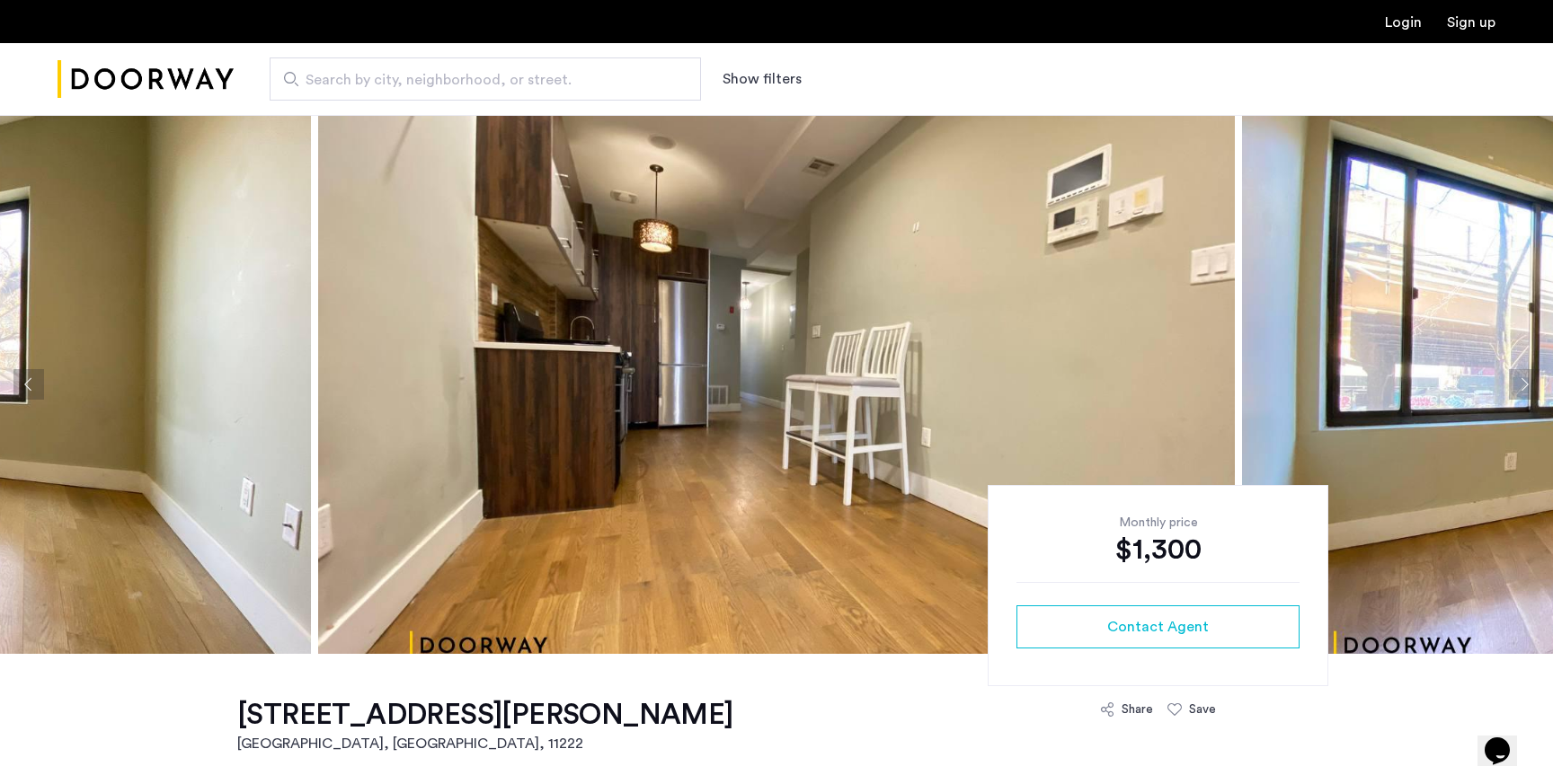
click at [1522, 378] on button "Next apartment" at bounding box center [1524, 384] width 31 height 31
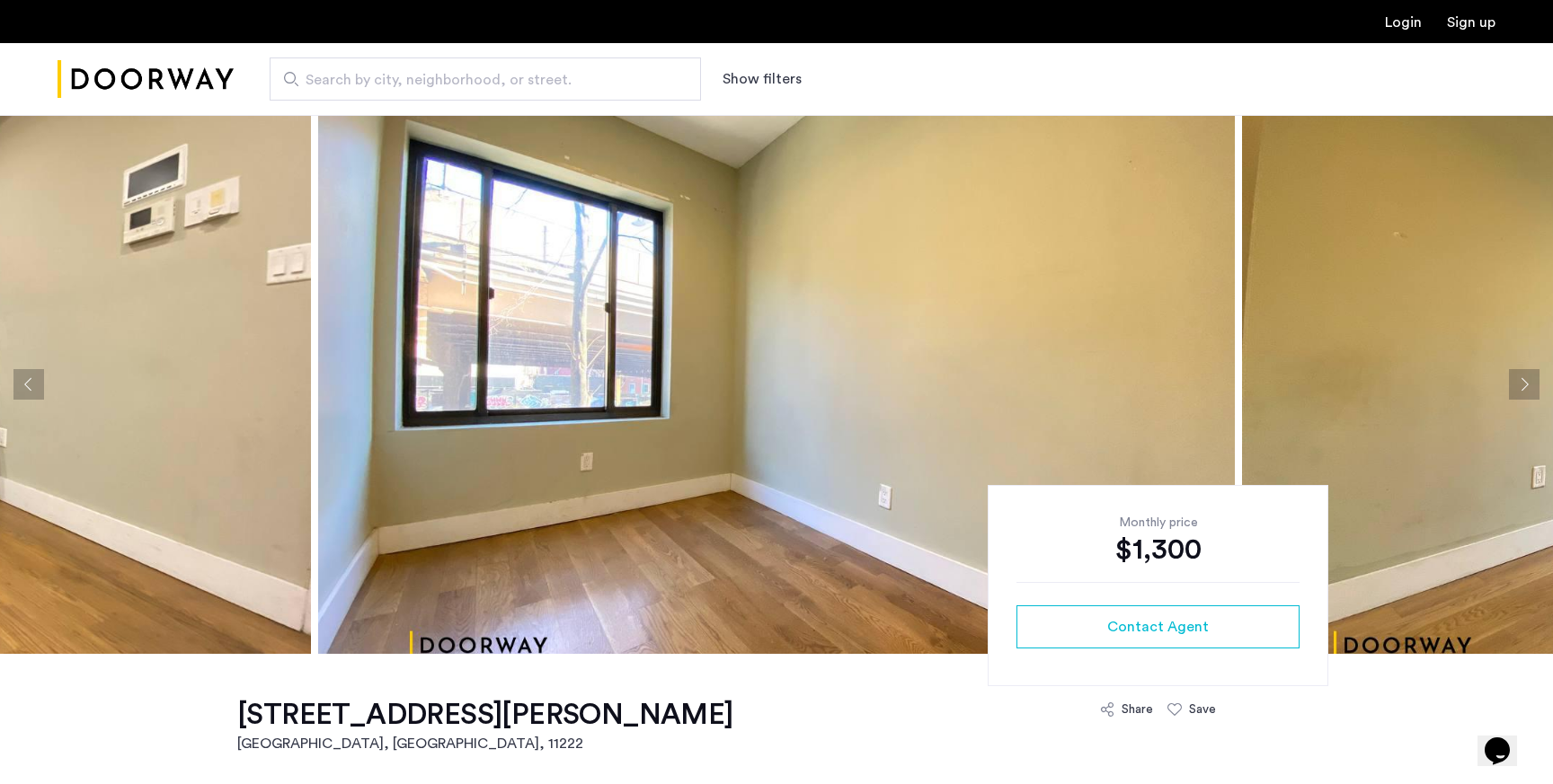
click at [1522, 378] on button "Next apartment" at bounding box center [1524, 384] width 31 height 31
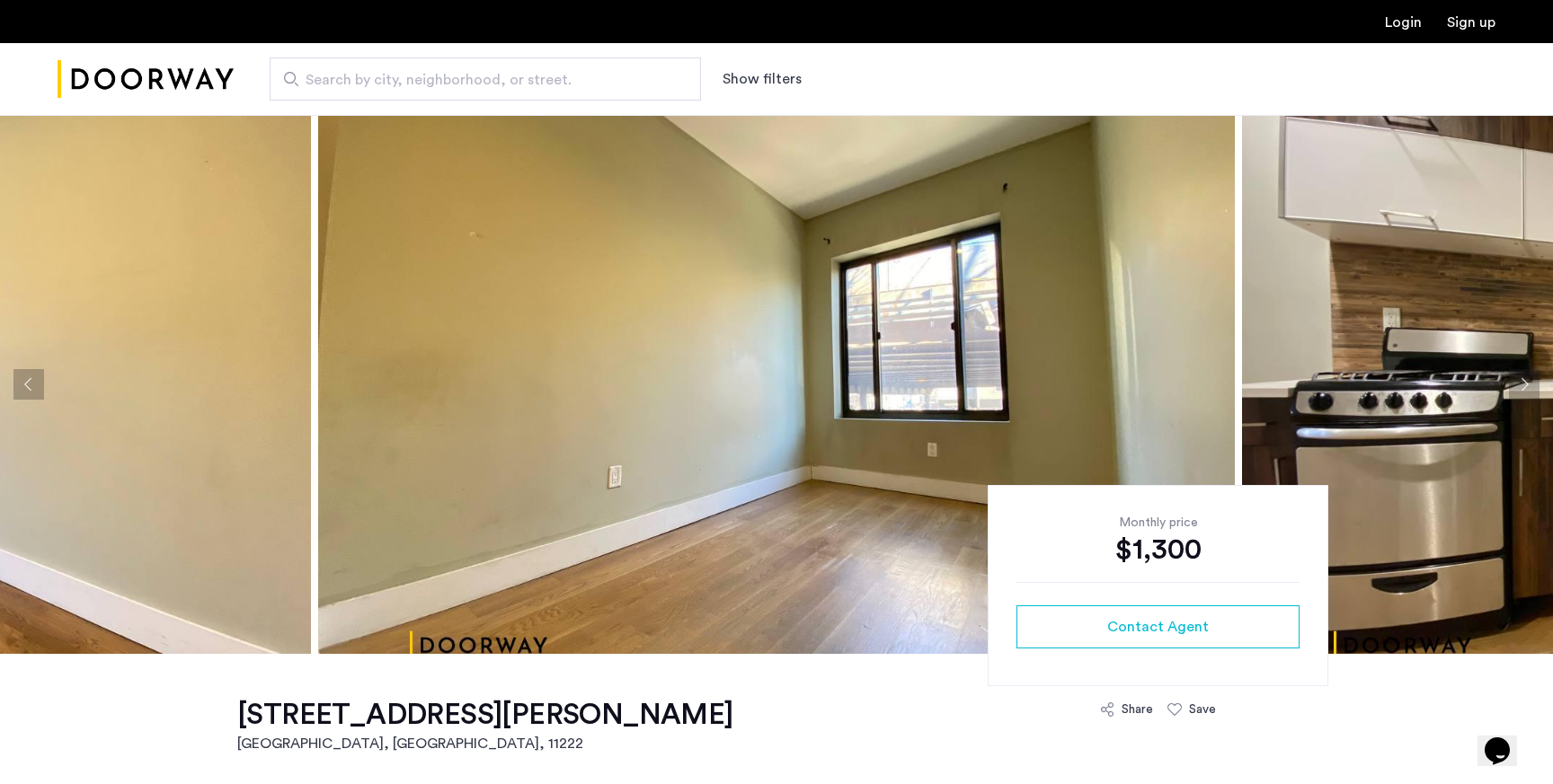
click at [1522, 378] on button "Next apartment" at bounding box center [1524, 384] width 31 height 31
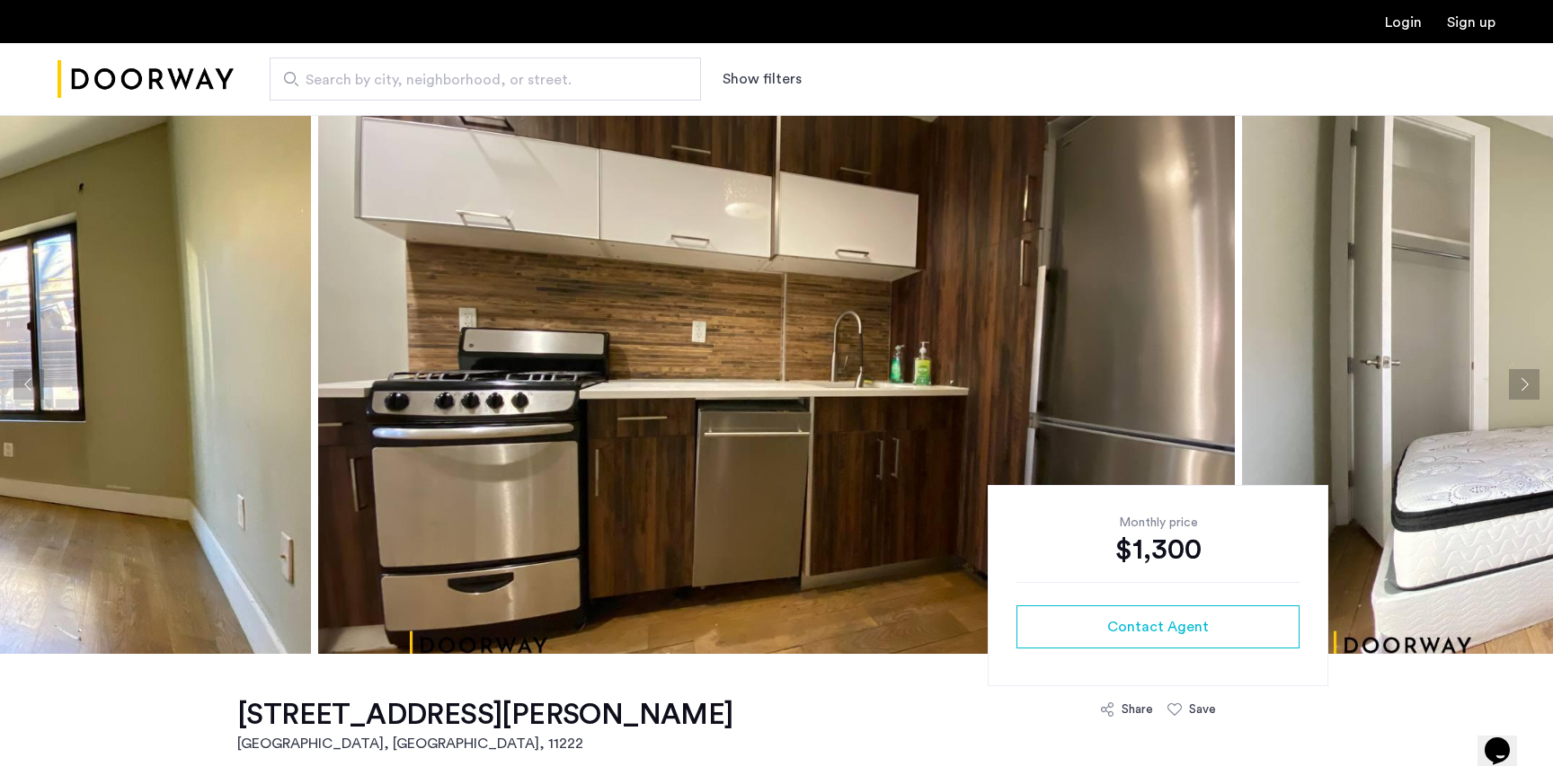
click at [1522, 378] on button "Next apartment" at bounding box center [1524, 384] width 31 height 31
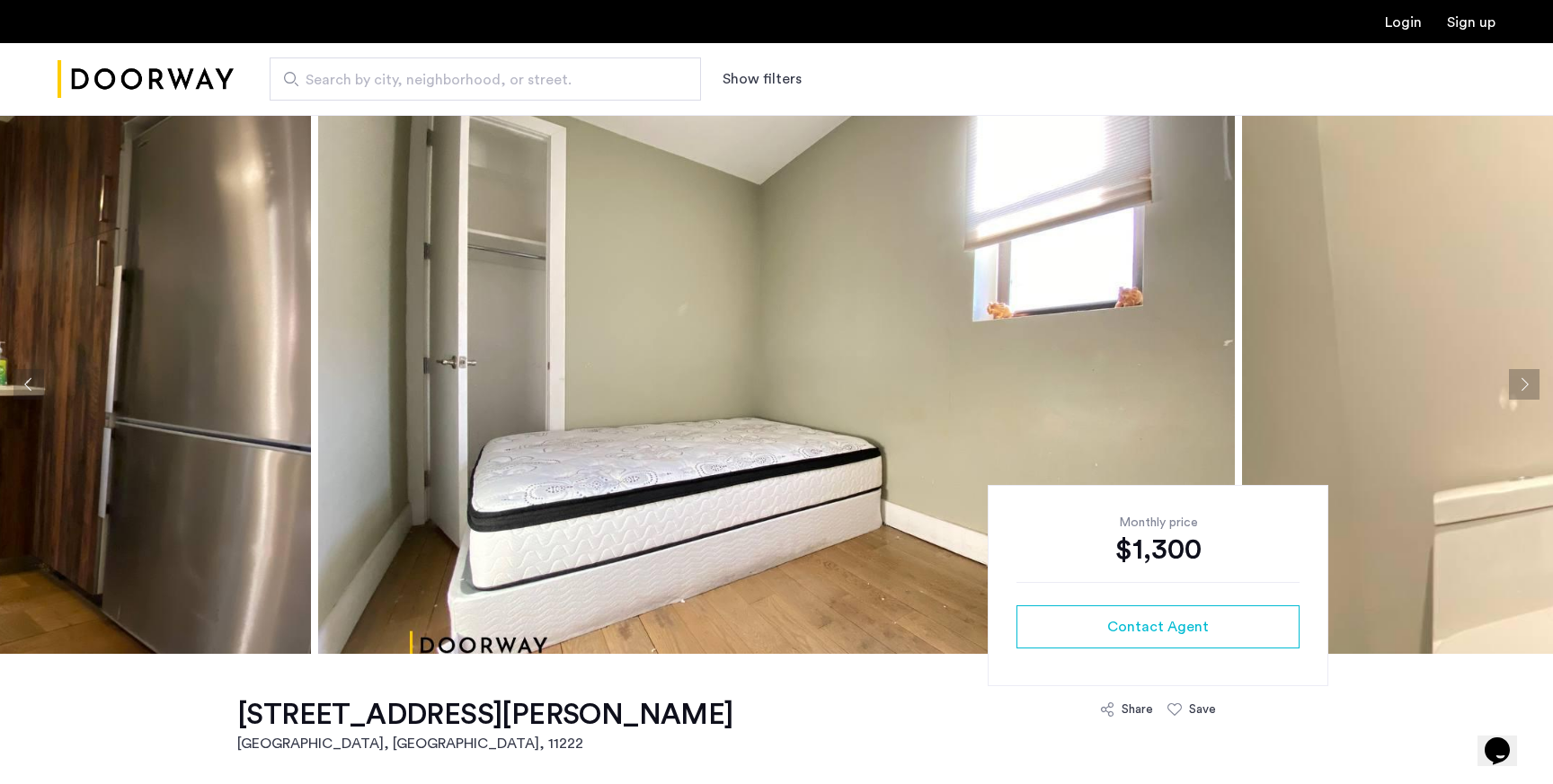
click at [1522, 378] on button "Next apartment" at bounding box center [1524, 384] width 31 height 31
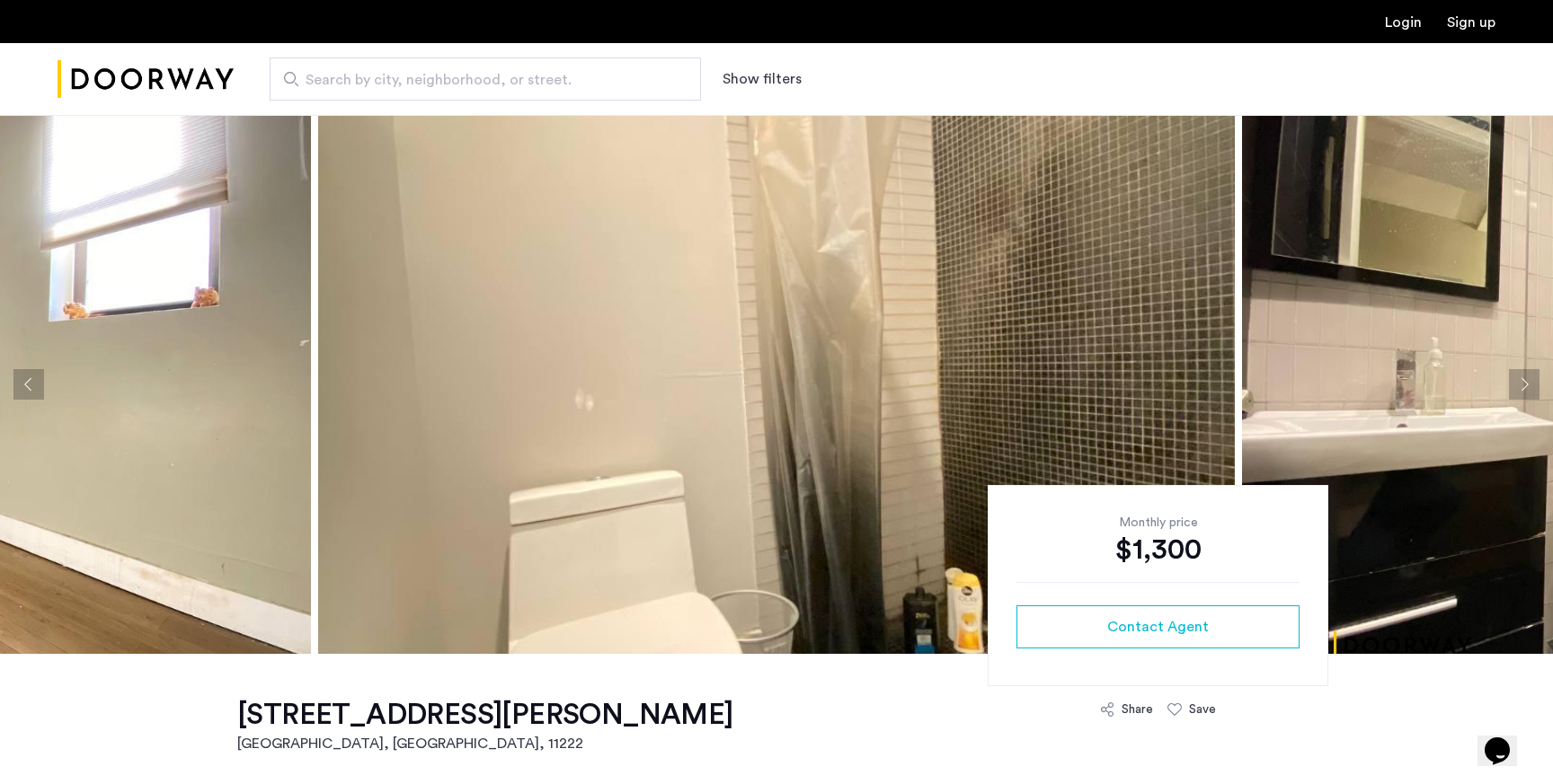
click at [1522, 378] on button "Next apartment" at bounding box center [1524, 384] width 31 height 31
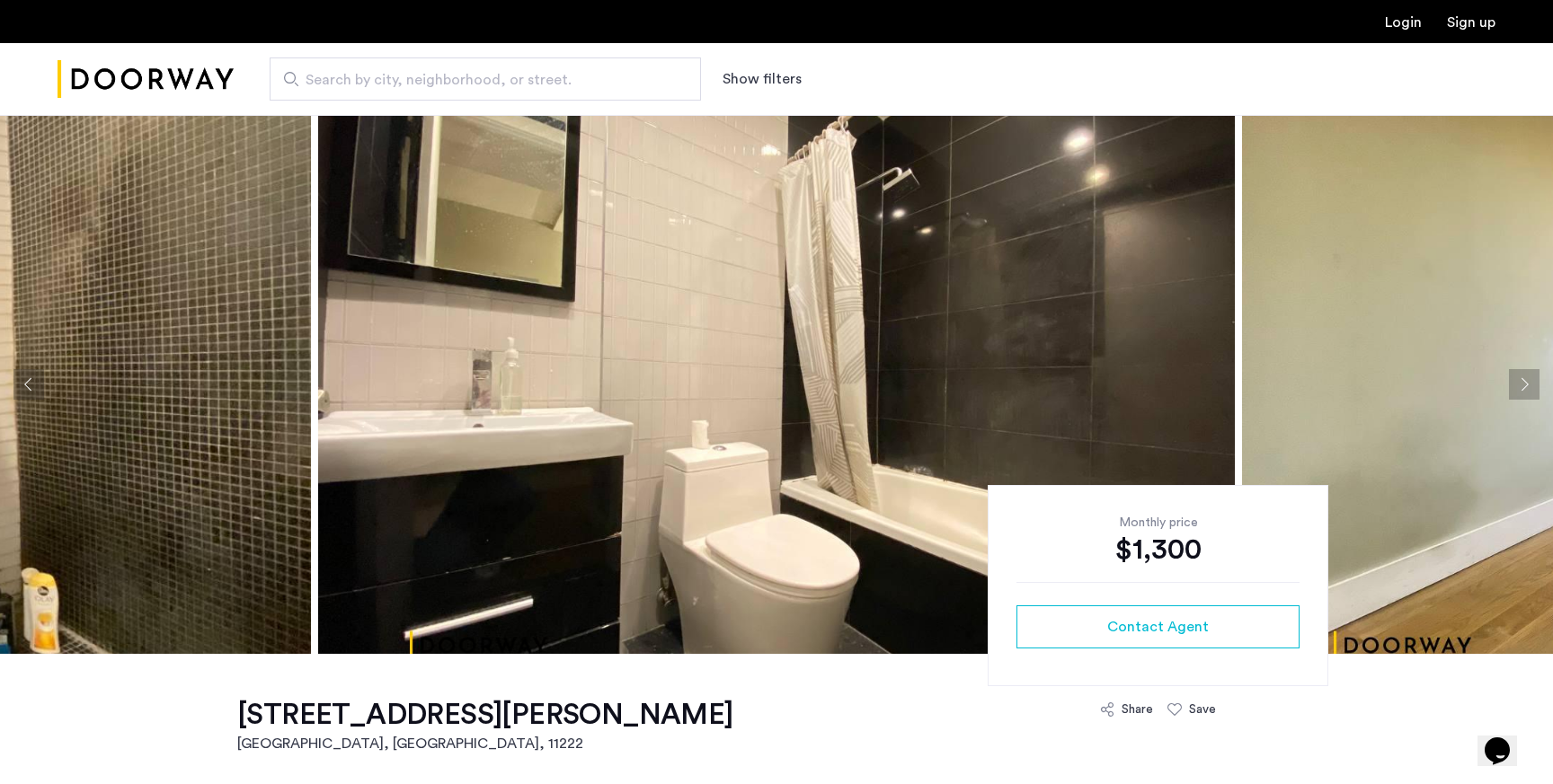
click at [1522, 378] on button "Next apartment" at bounding box center [1524, 384] width 31 height 31
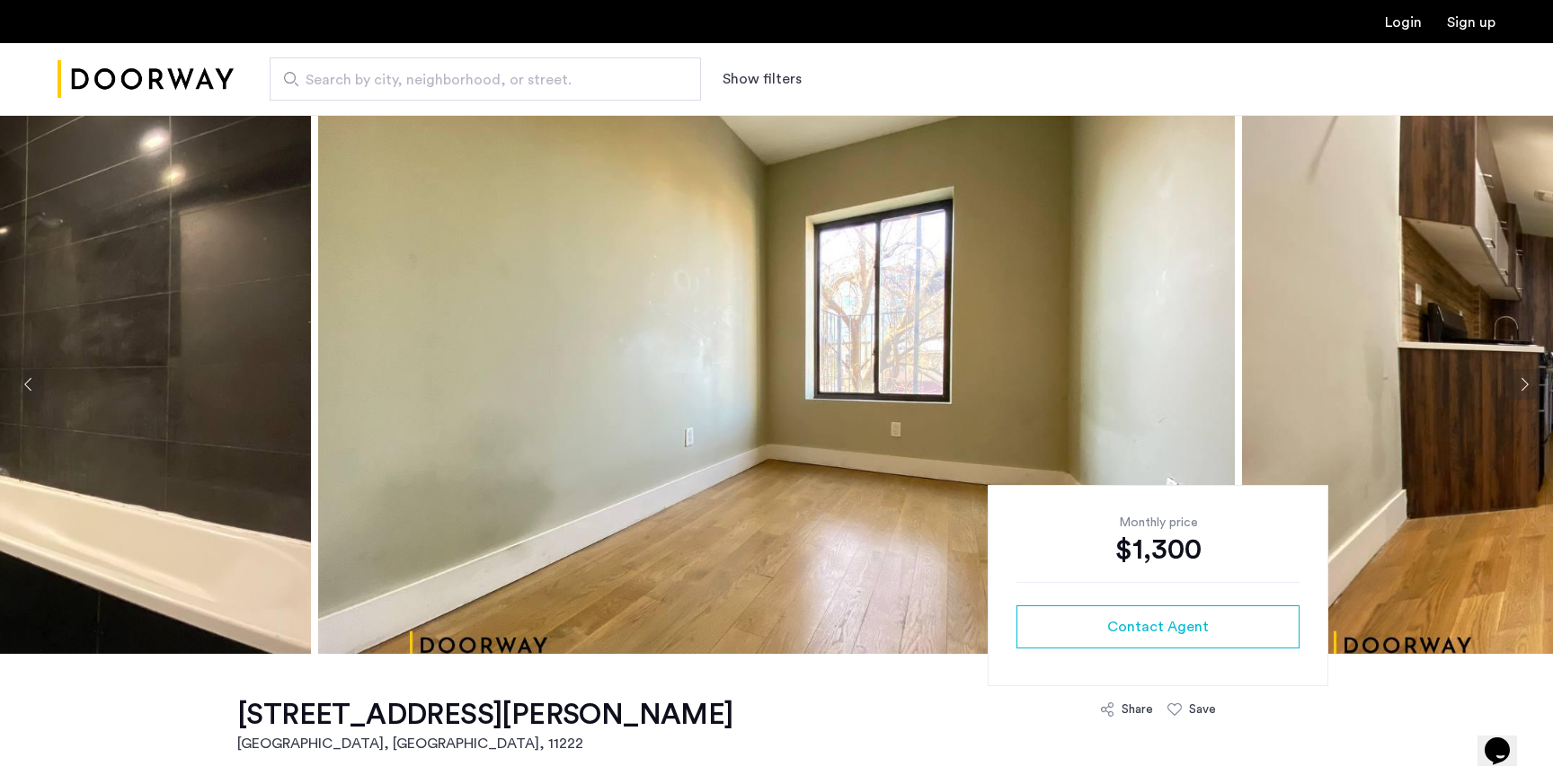
click at [1522, 378] on button "Next apartment" at bounding box center [1524, 384] width 31 height 31
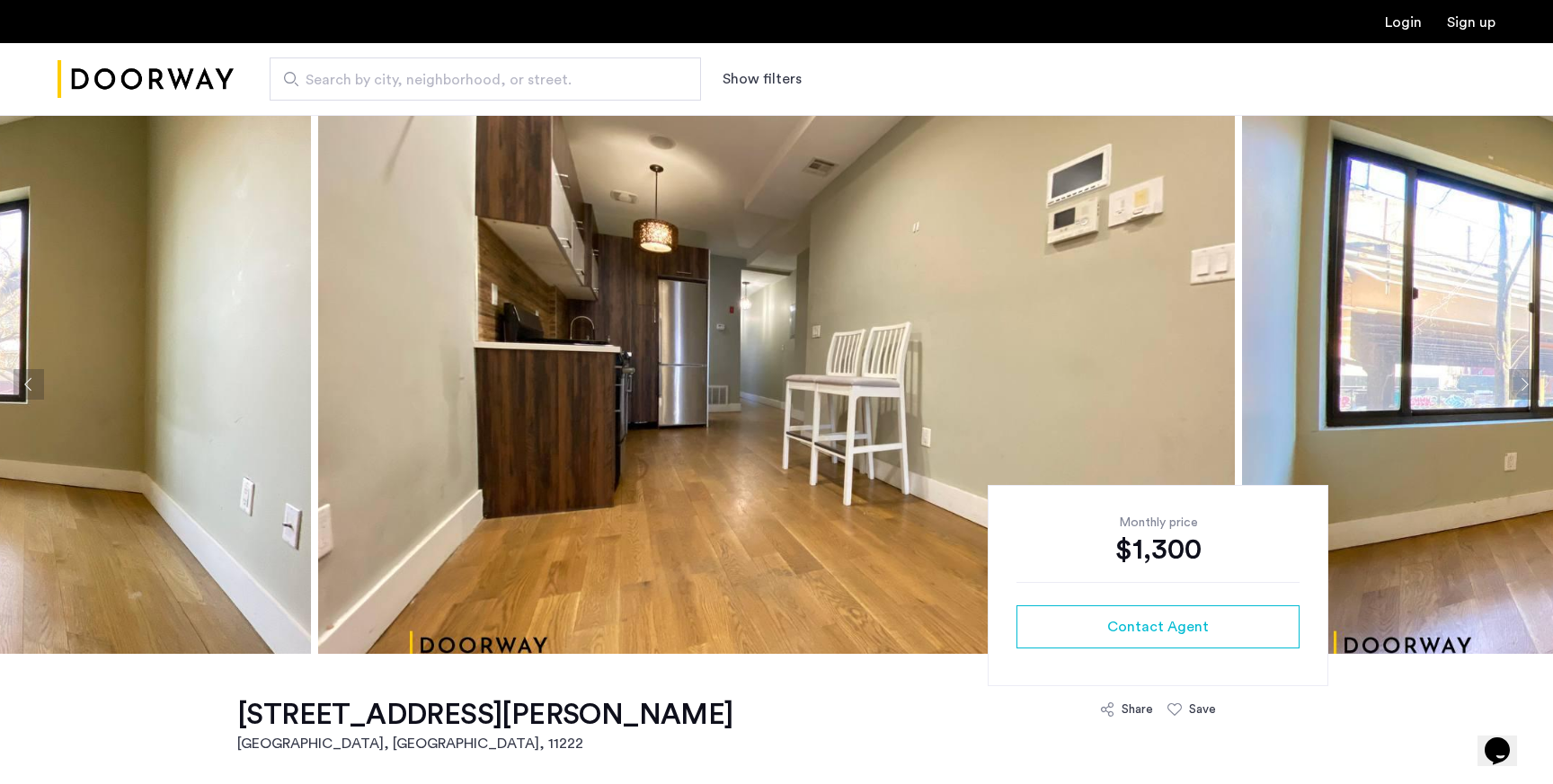
click at [1522, 378] on button "Next apartment" at bounding box center [1524, 384] width 31 height 31
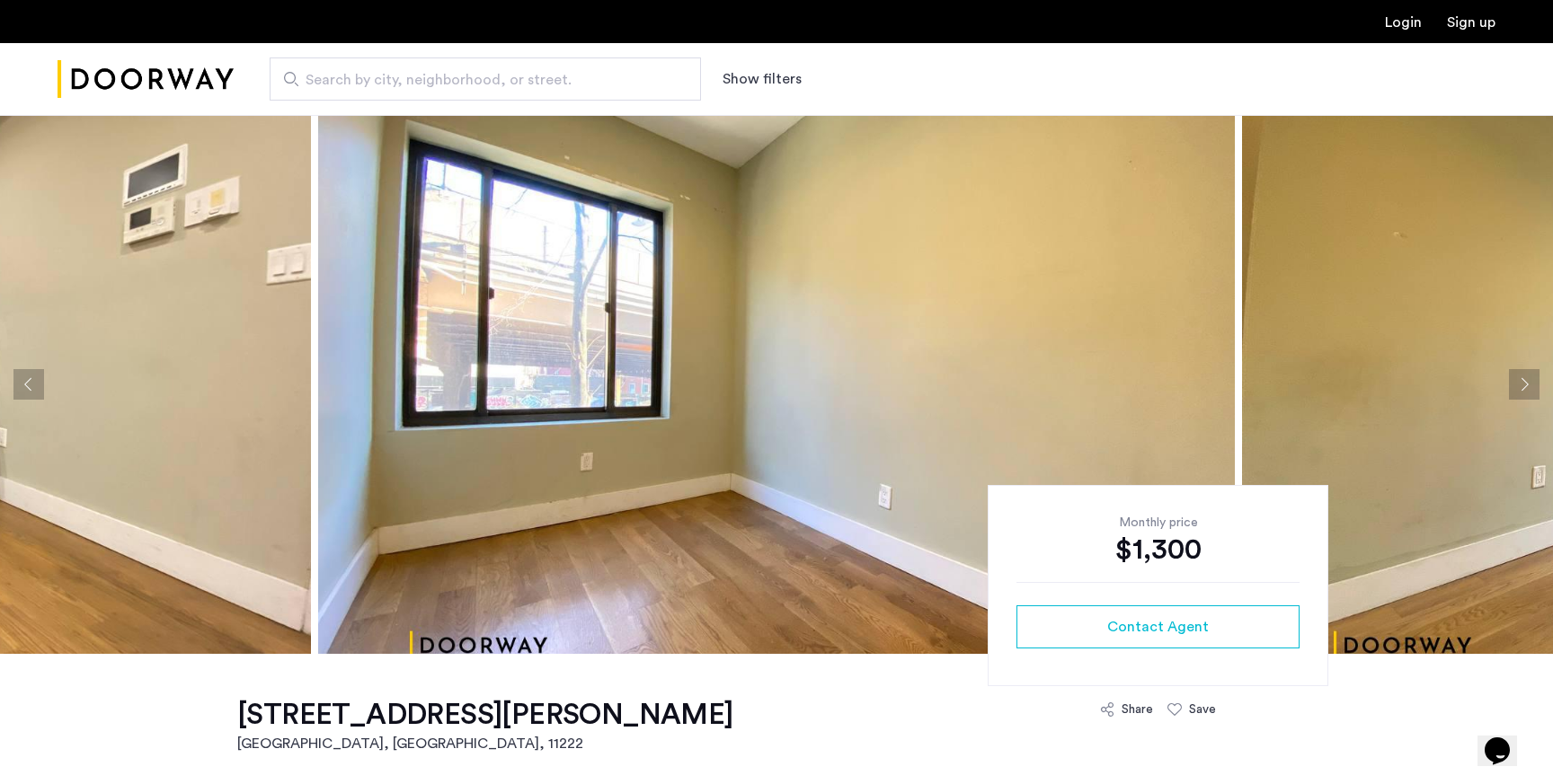
click at [1522, 378] on button "Next apartment" at bounding box center [1524, 384] width 31 height 31
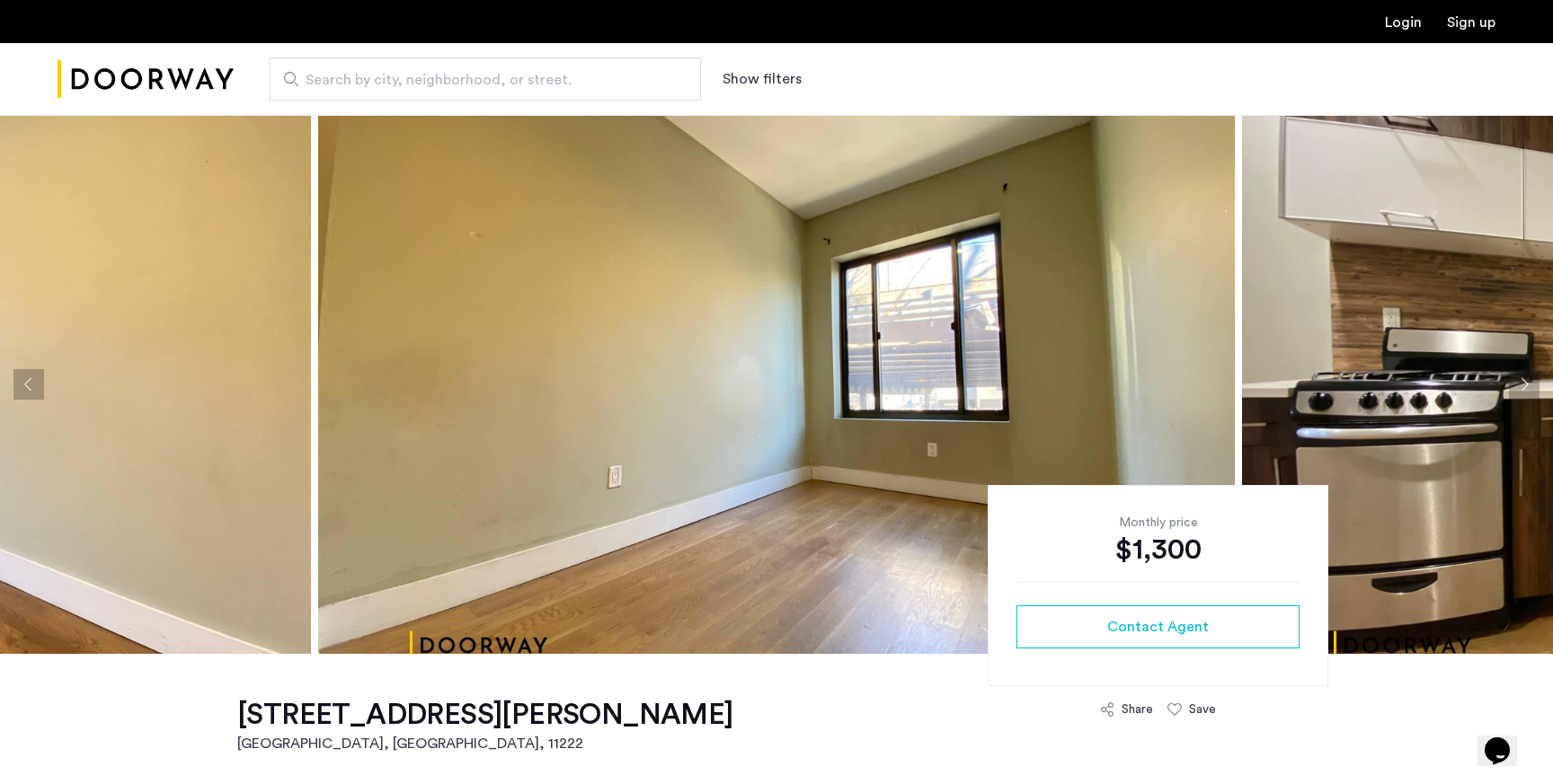
click at [1522, 378] on button "Next apartment" at bounding box center [1524, 384] width 31 height 31
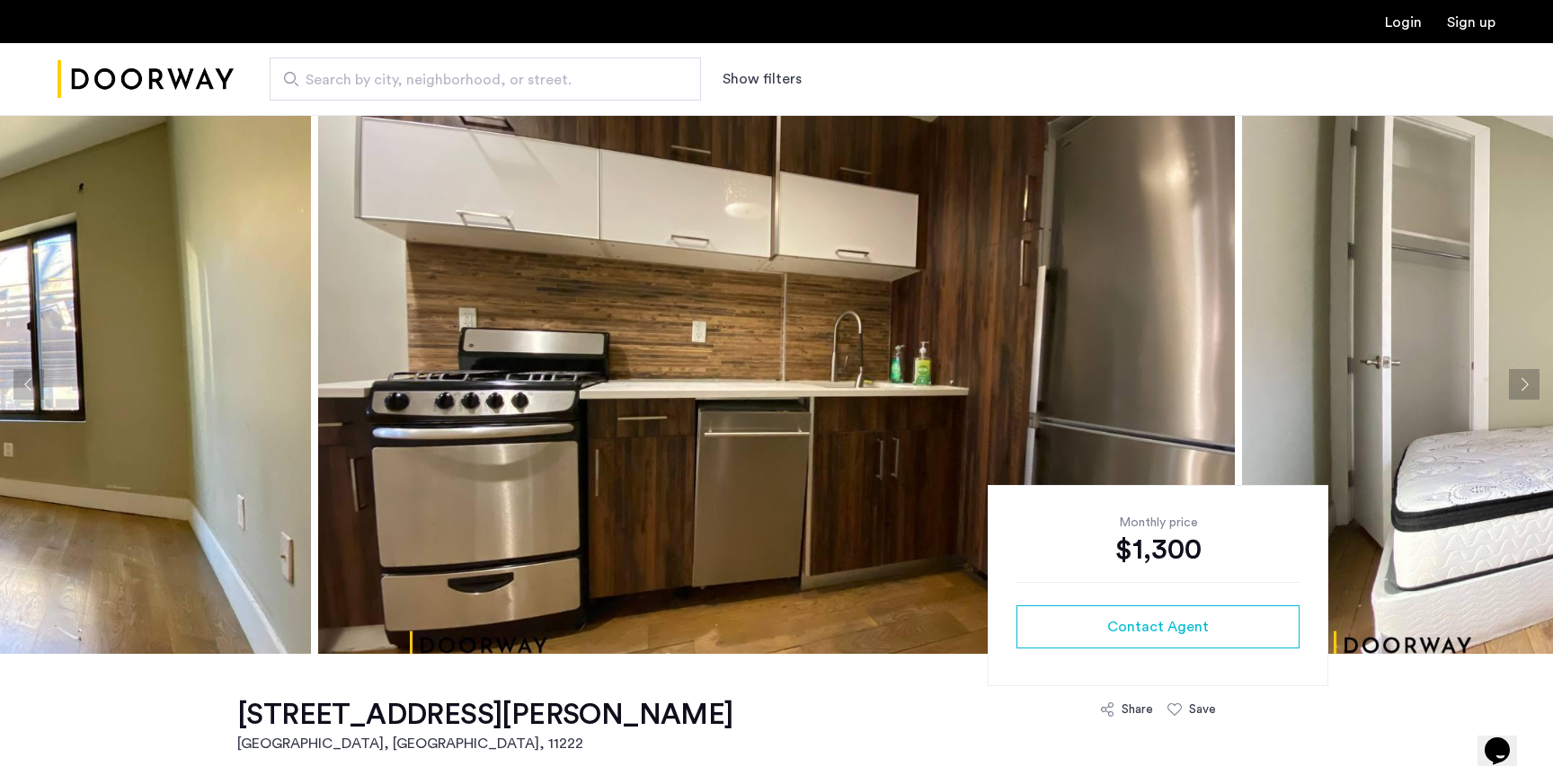
click at [1522, 378] on button "Next apartment" at bounding box center [1524, 384] width 31 height 31
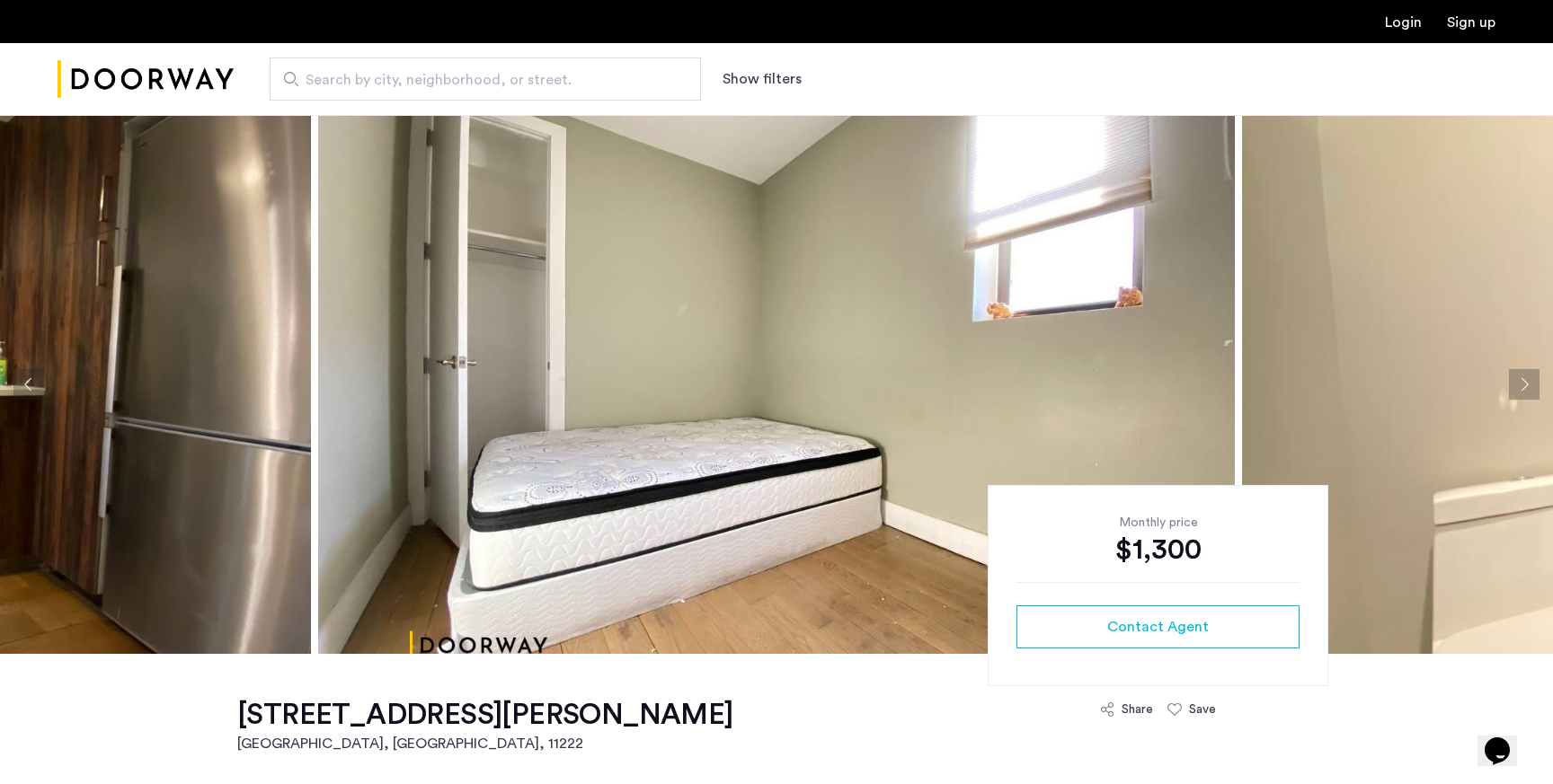
click at [1525, 382] on button "Next apartment" at bounding box center [1524, 384] width 31 height 31
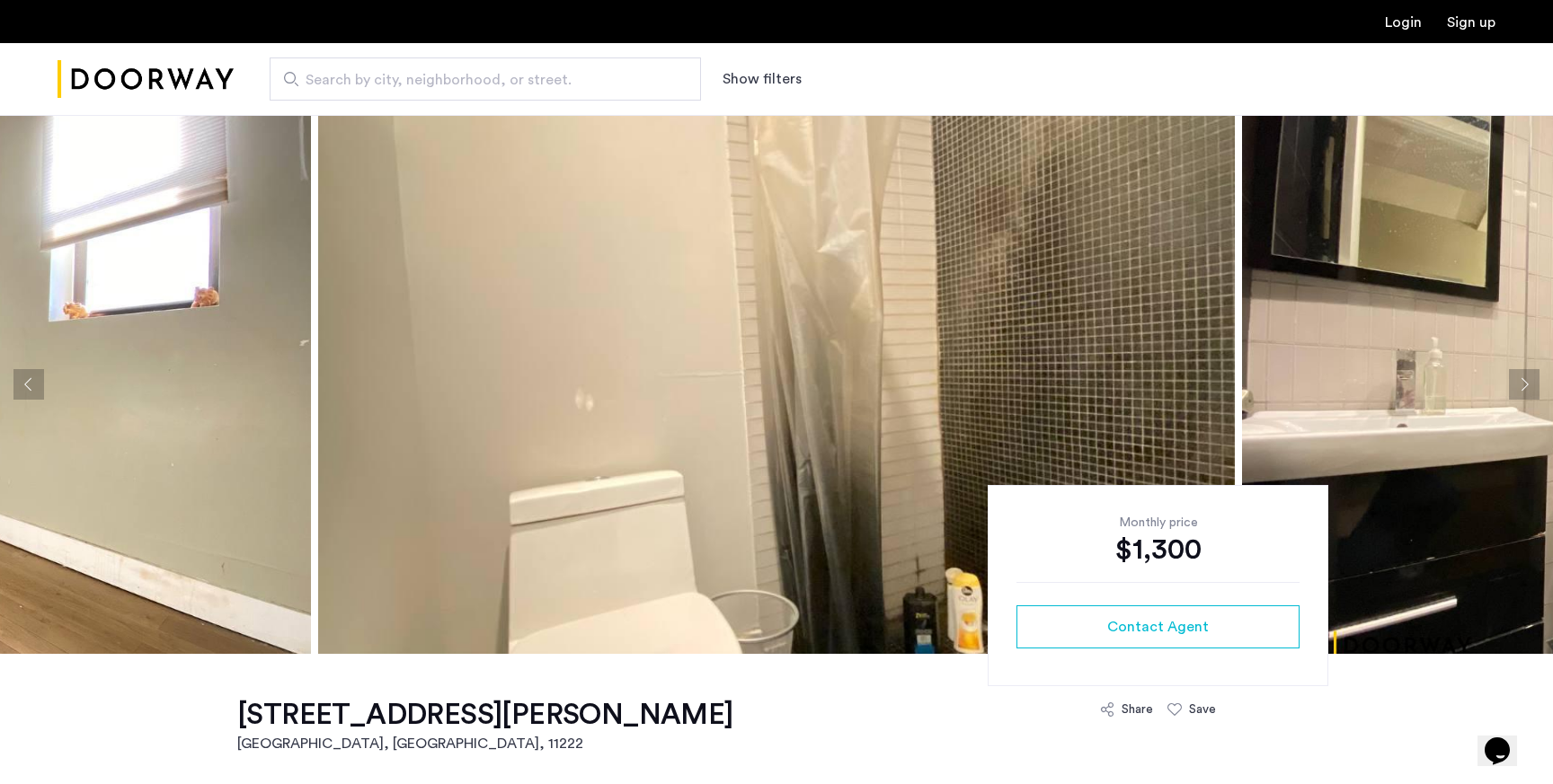
click at [1525, 382] on button "Next apartment" at bounding box center [1524, 384] width 31 height 31
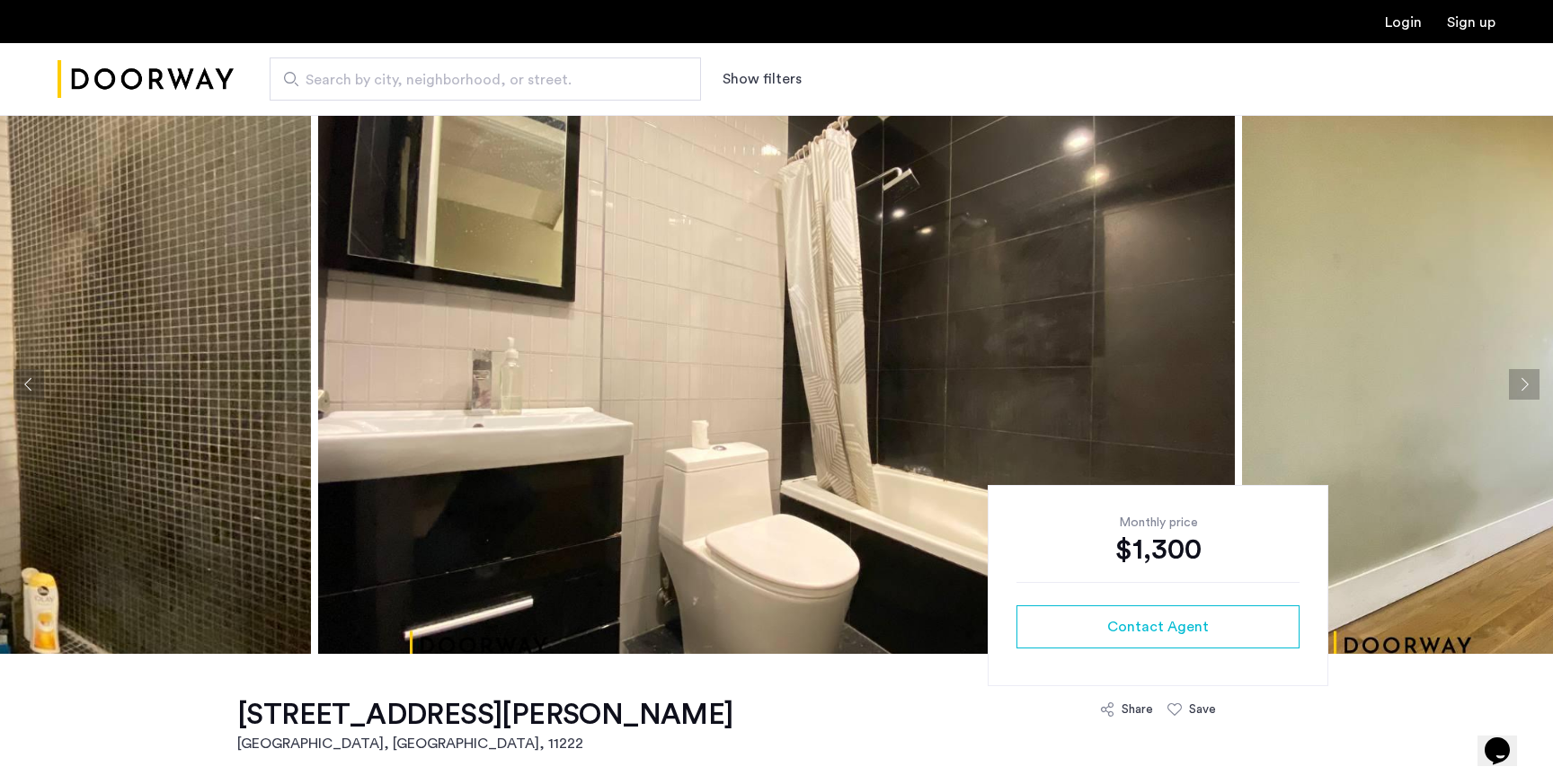
click at [1525, 382] on button "Next apartment" at bounding box center [1524, 384] width 31 height 31
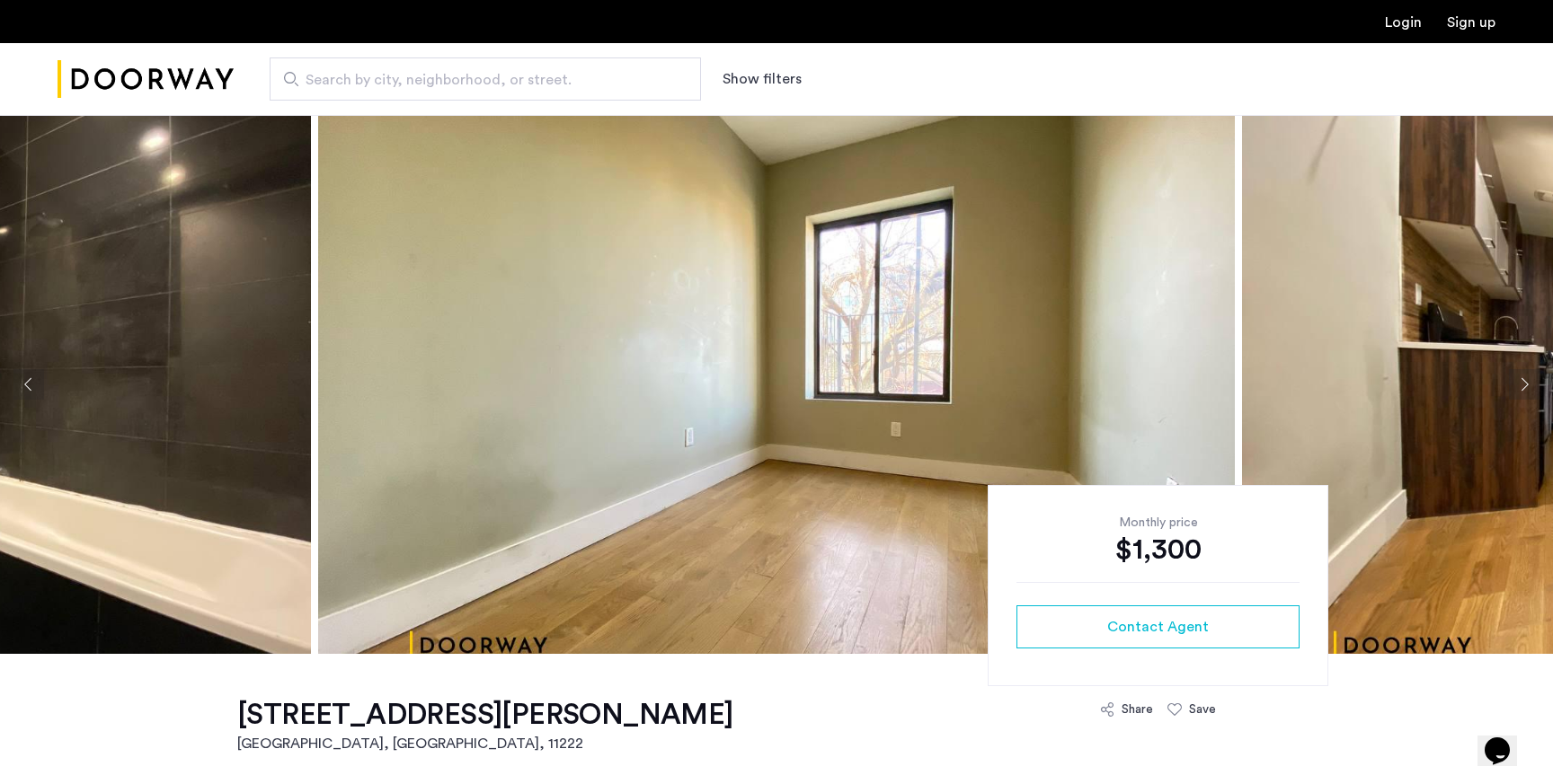
click at [1525, 382] on button "Next apartment" at bounding box center [1524, 384] width 31 height 31
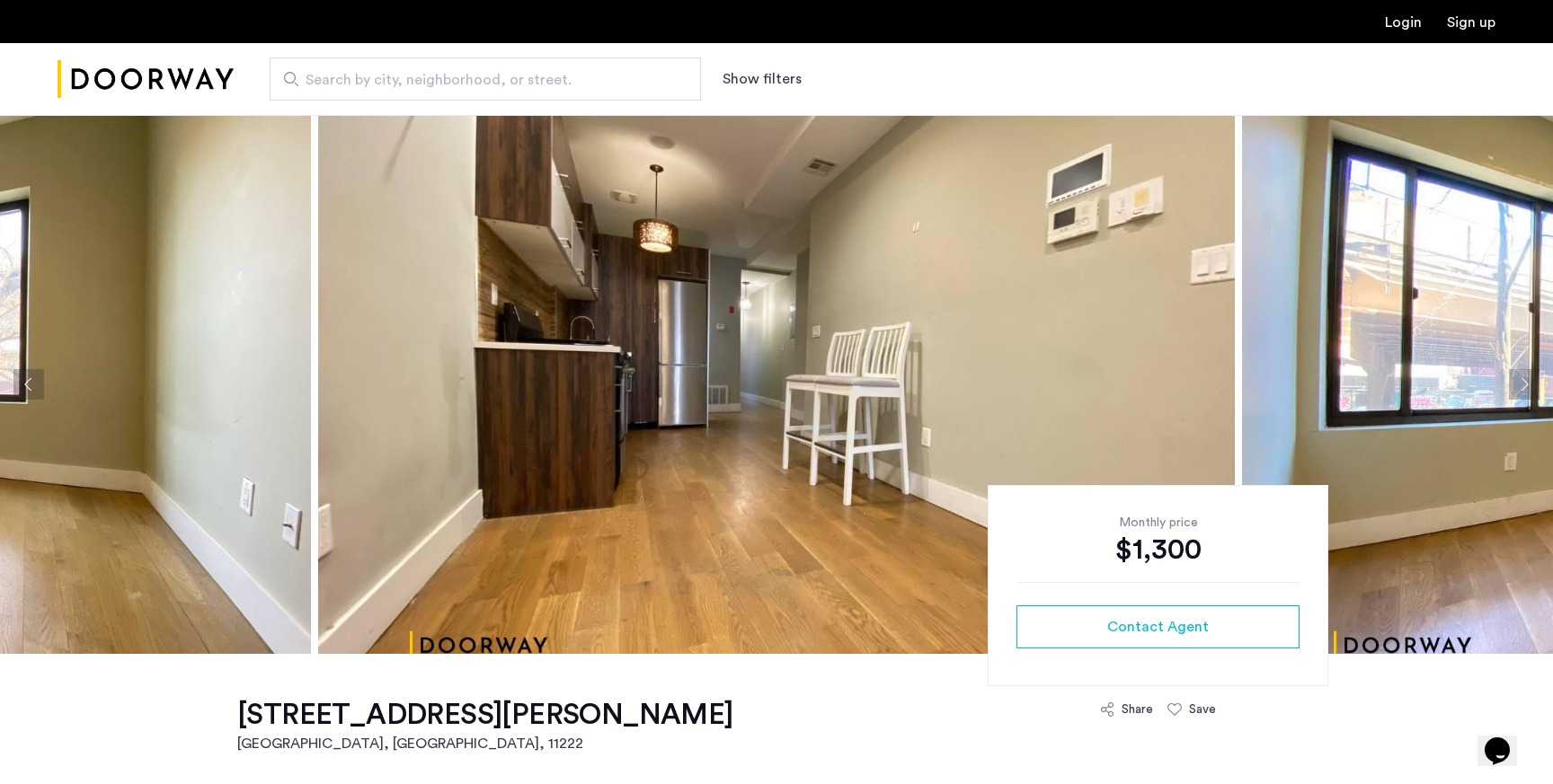
click at [1525, 382] on button "Next apartment" at bounding box center [1524, 384] width 31 height 31
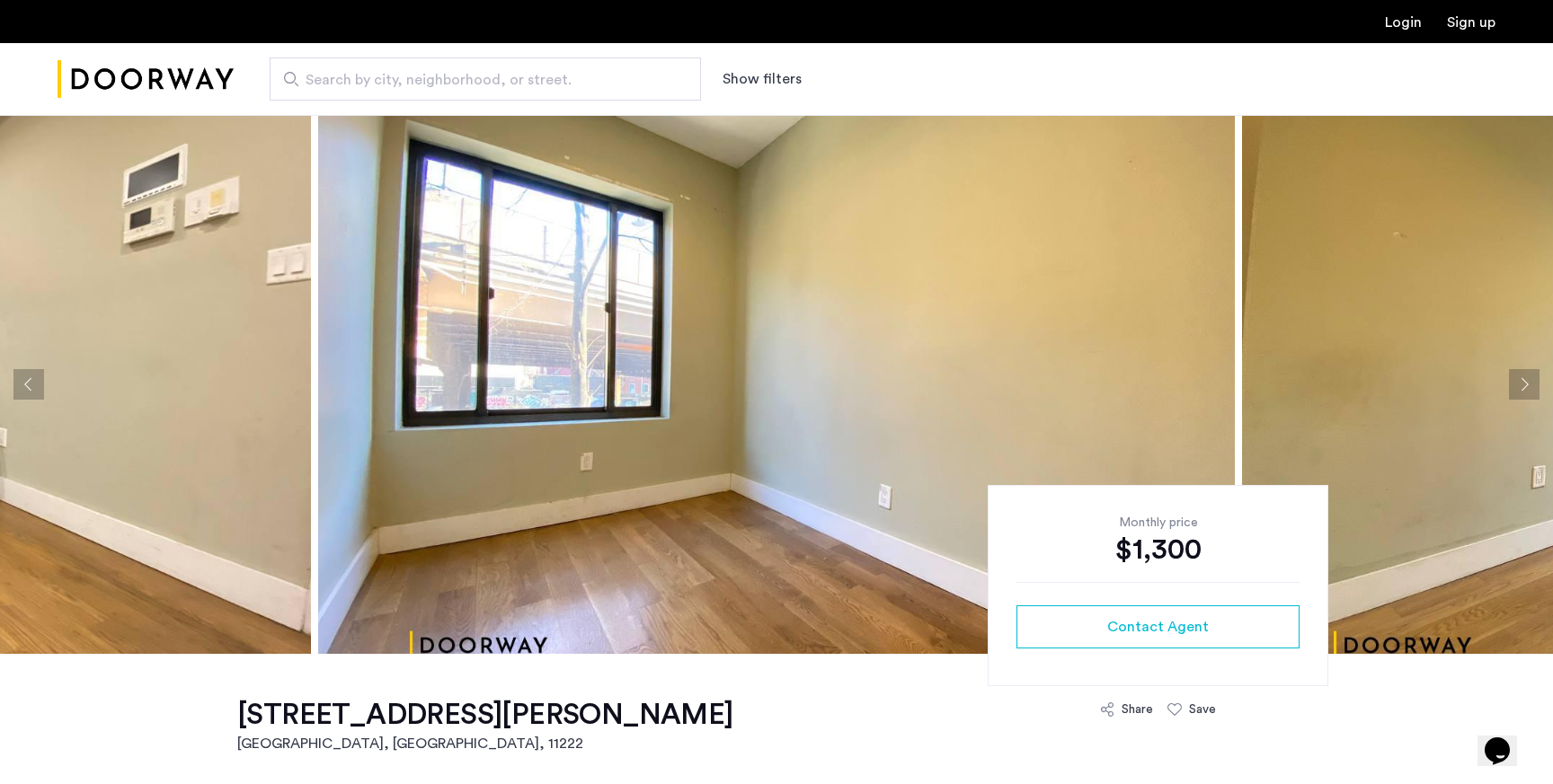
click at [35, 380] on button "Previous apartment" at bounding box center [29, 384] width 31 height 31
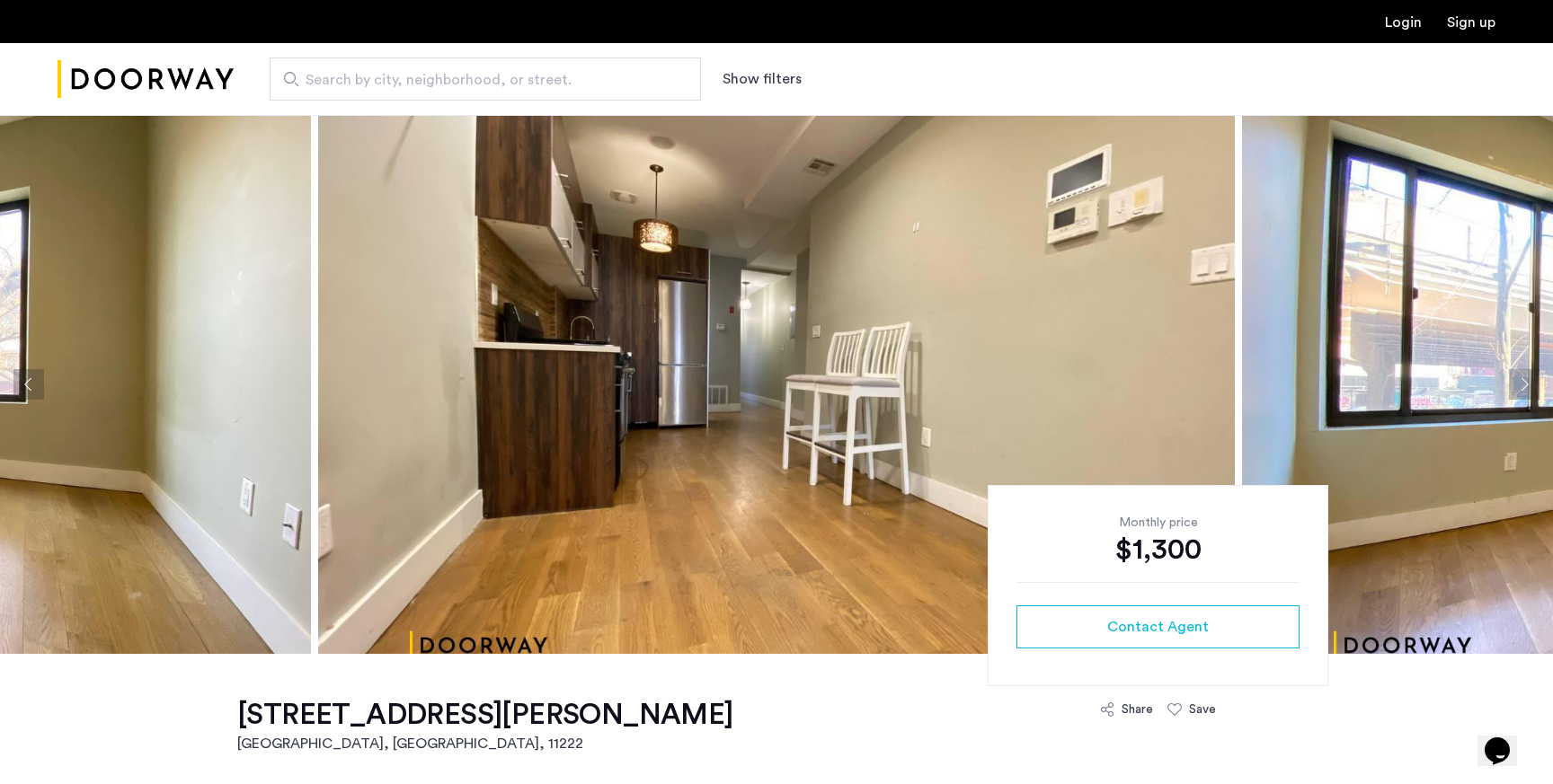
click at [35, 380] on button "Previous apartment" at bounding box center [29, 384] width 31 height 31
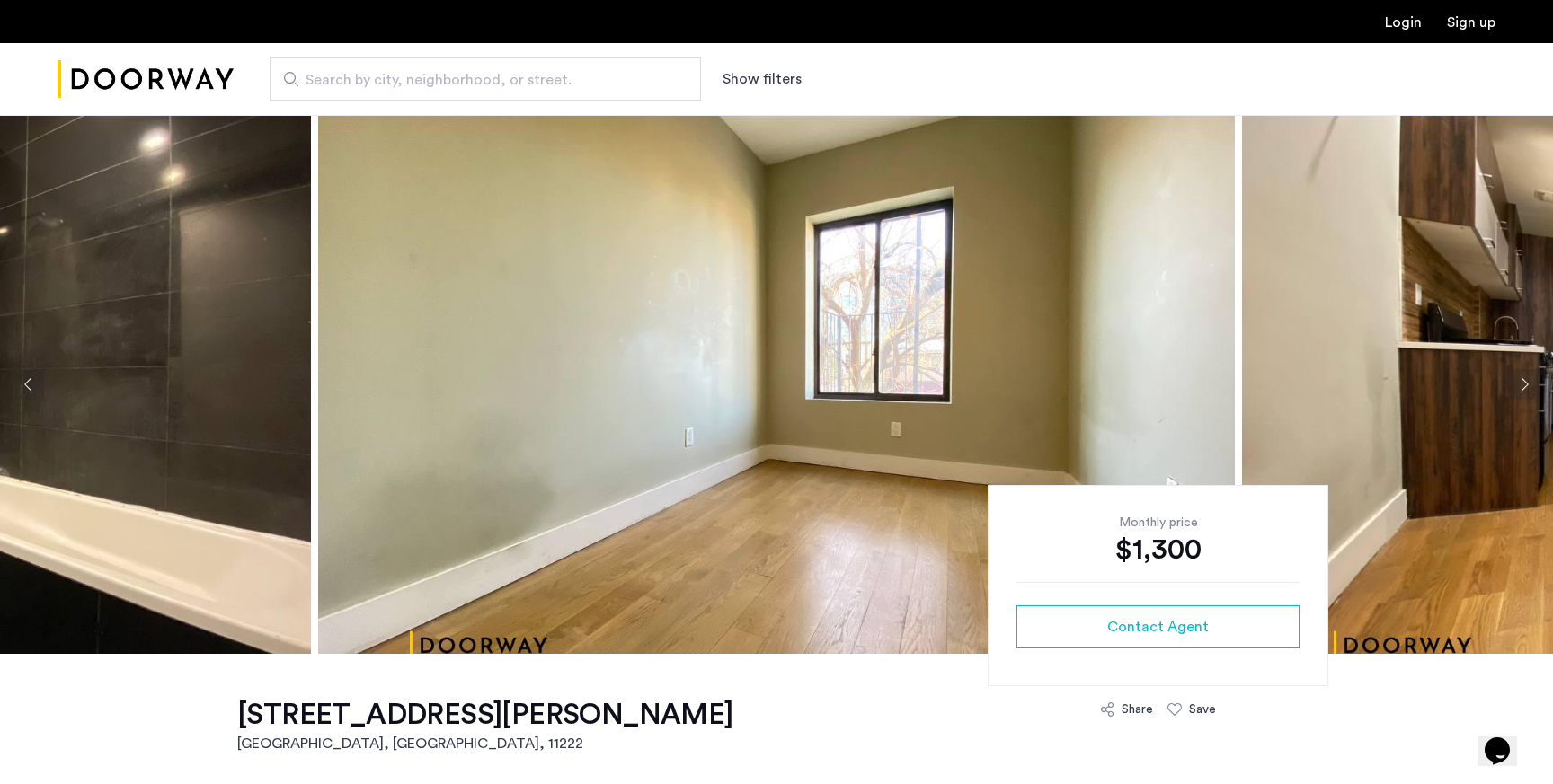
click at [1522, 387] on button "Next apartment" at bounding box center [1524, 384] width 31 height 31
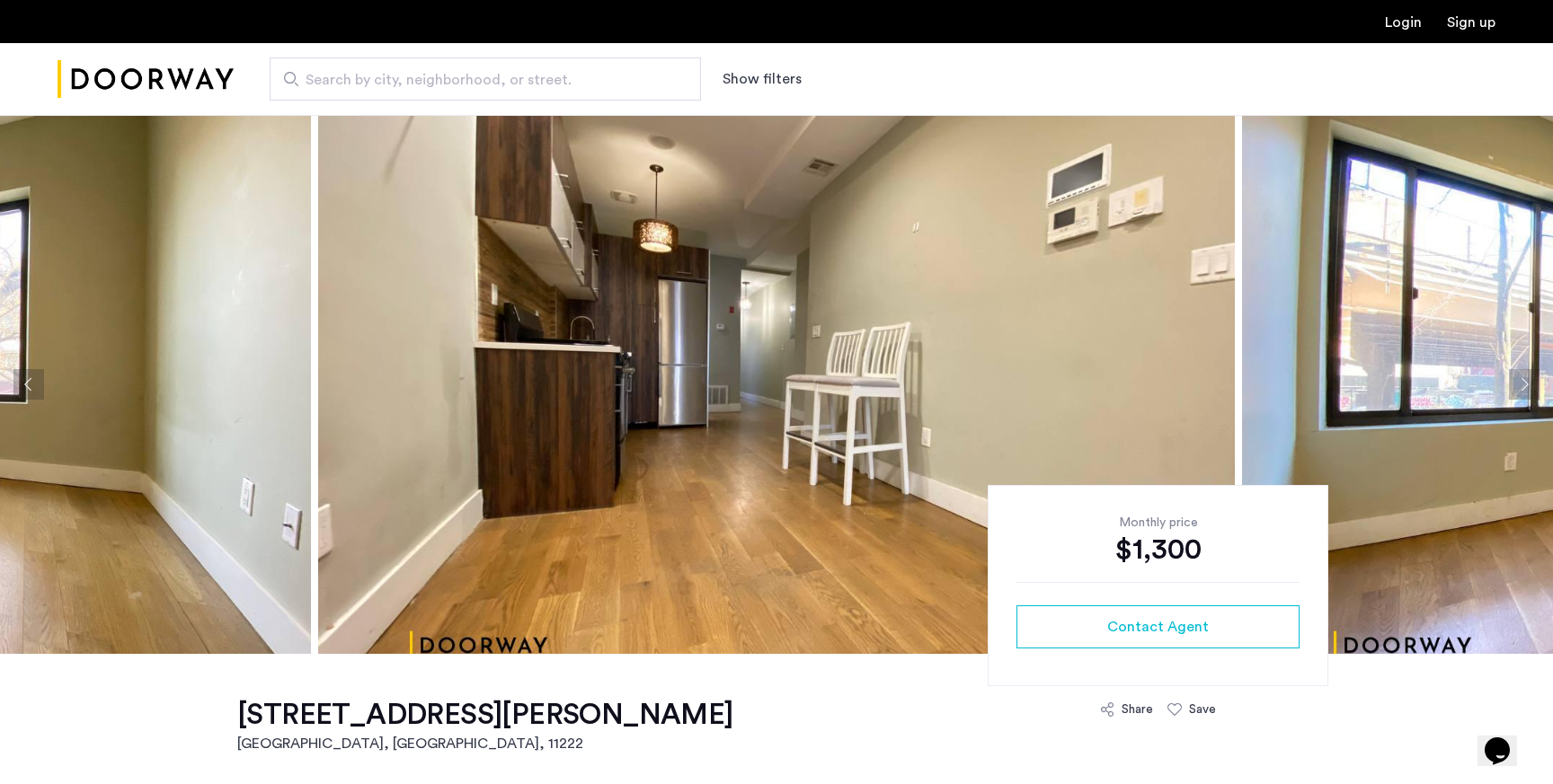
click at [1522, 387] on button "Next apartment" at bounding box center [1524, 384] width 31 height 31
click at [1524, 385] on button "Next apartment" at bounding box center [1524, 384] width 31 height 31
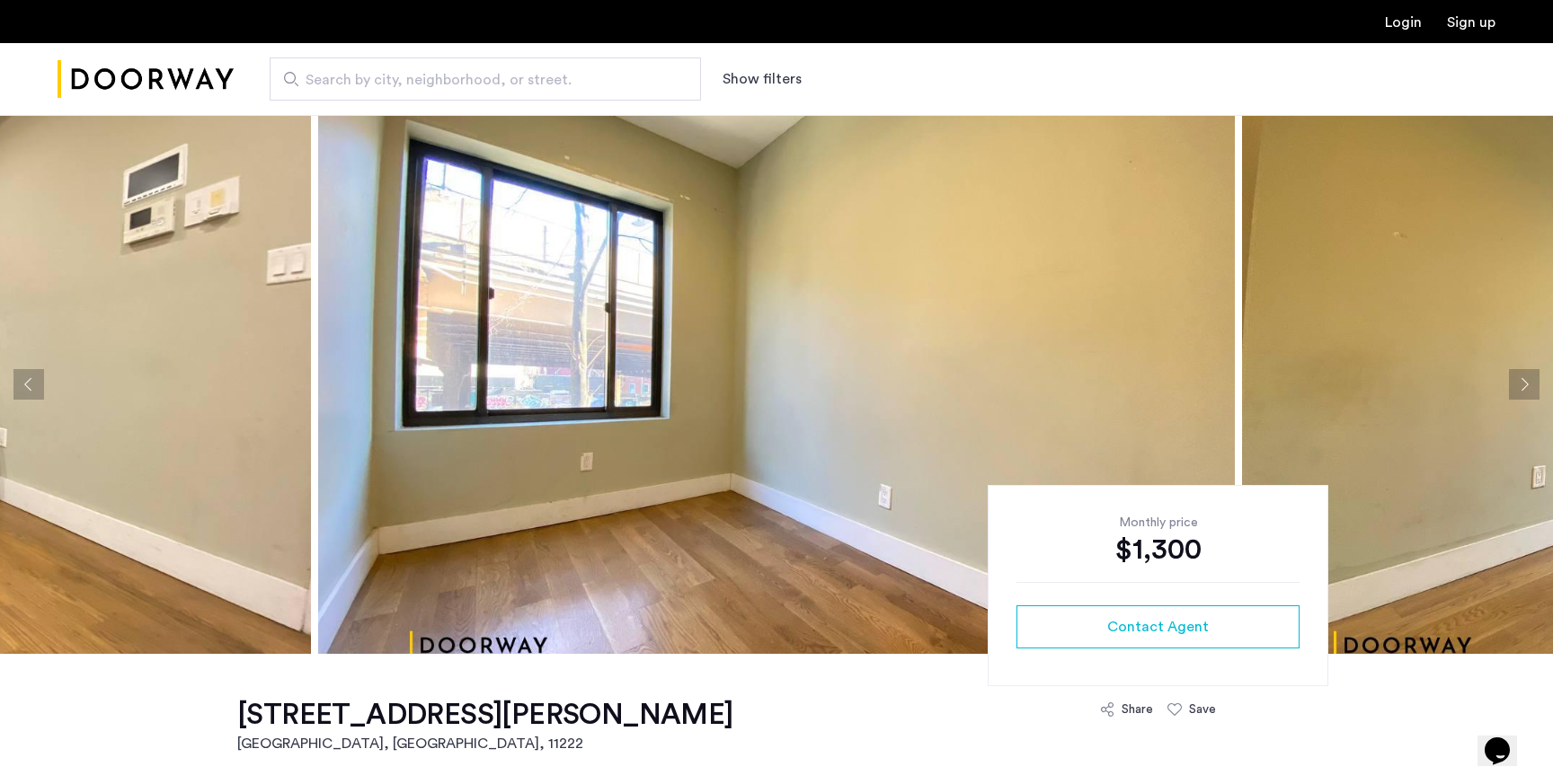
click at [1524, 385] on button "Next apartment" at bounding box center [1524, 384] width 31 height 31
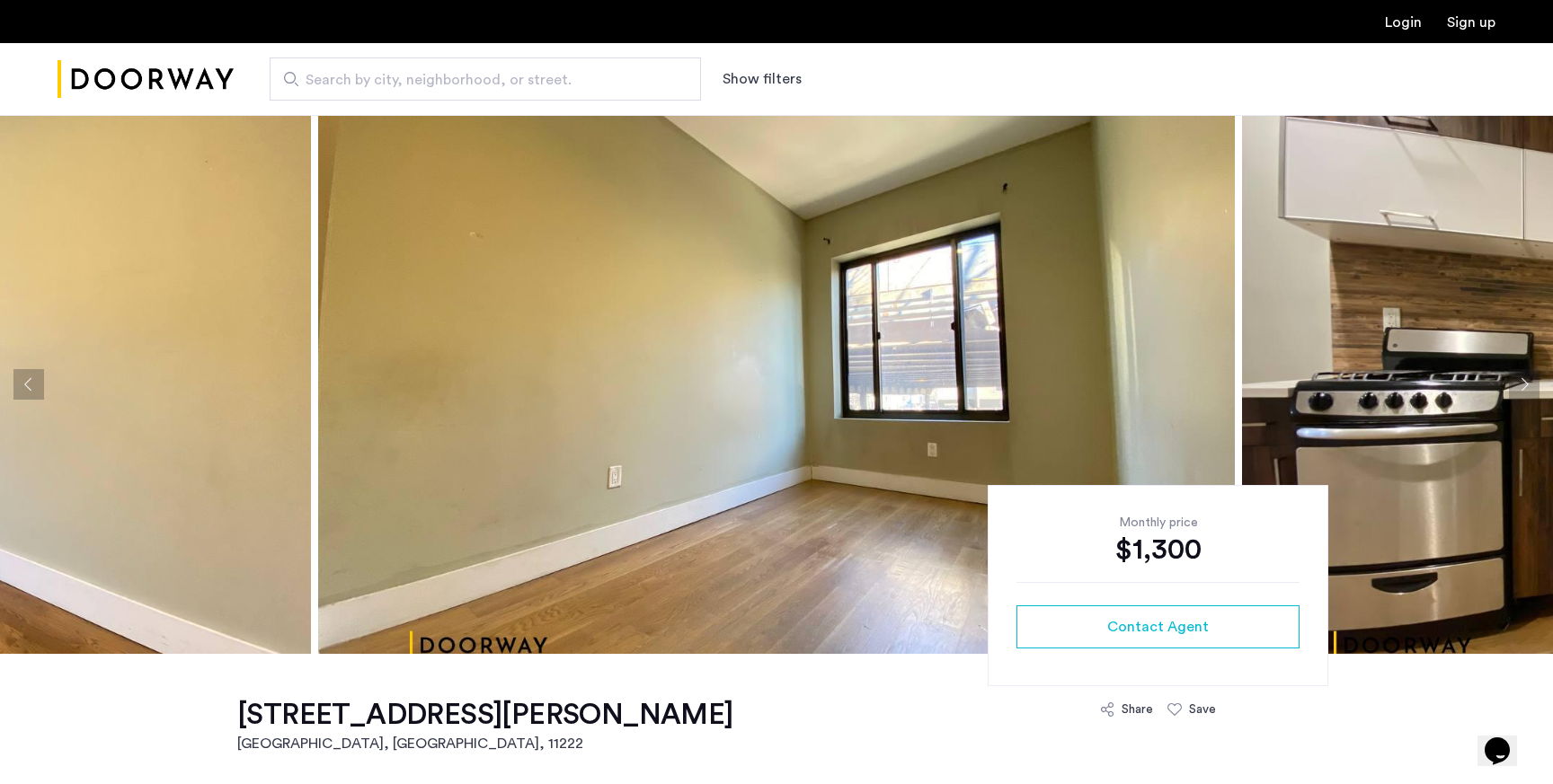
click at [1524, 385] on button "Next apartment" at bounding box center [1524, 384] width 31 height 31
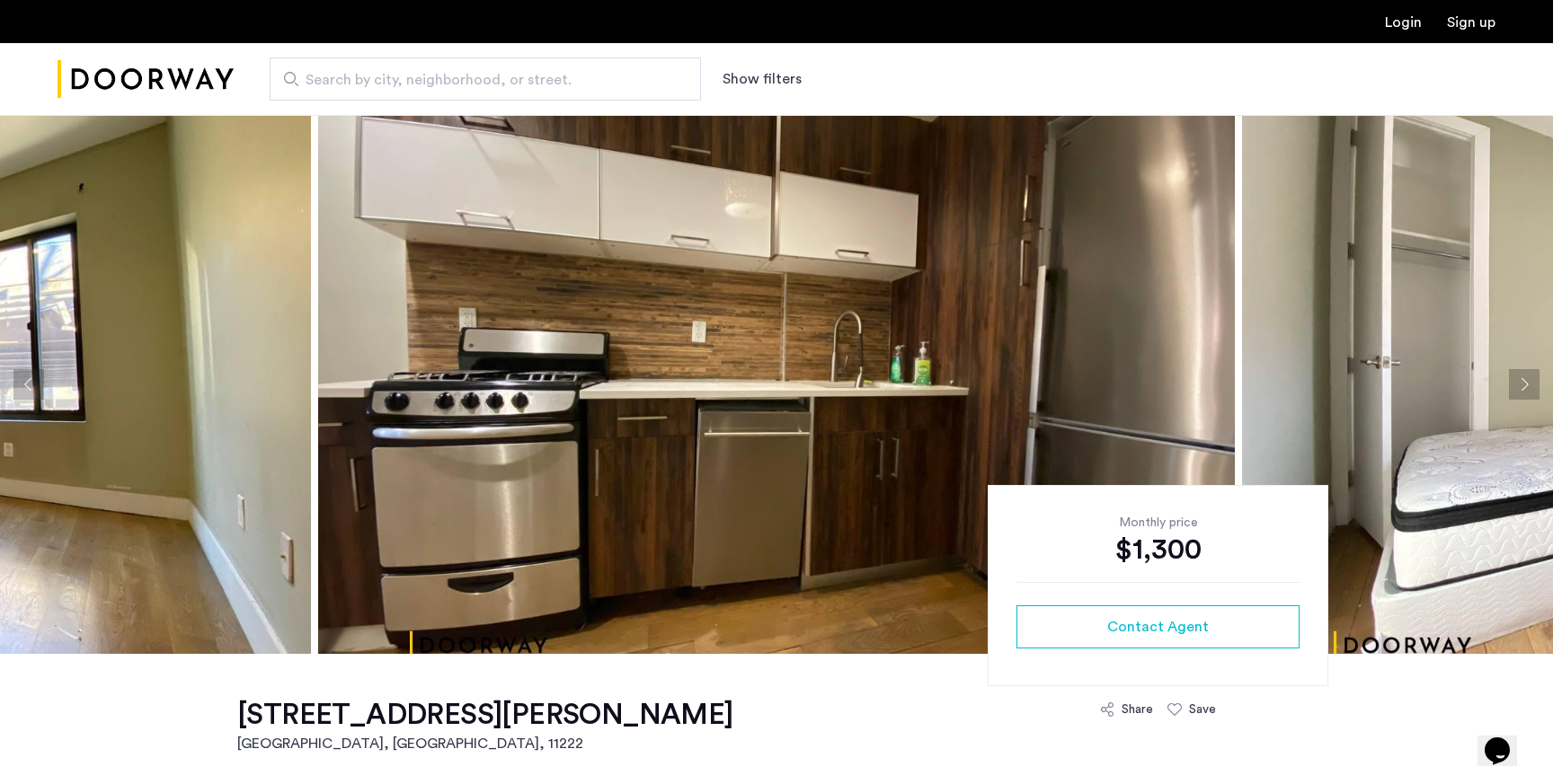
click at [1524, 385] on button "Next apartment" at bounding box center [1524, 384] width 31 height 31
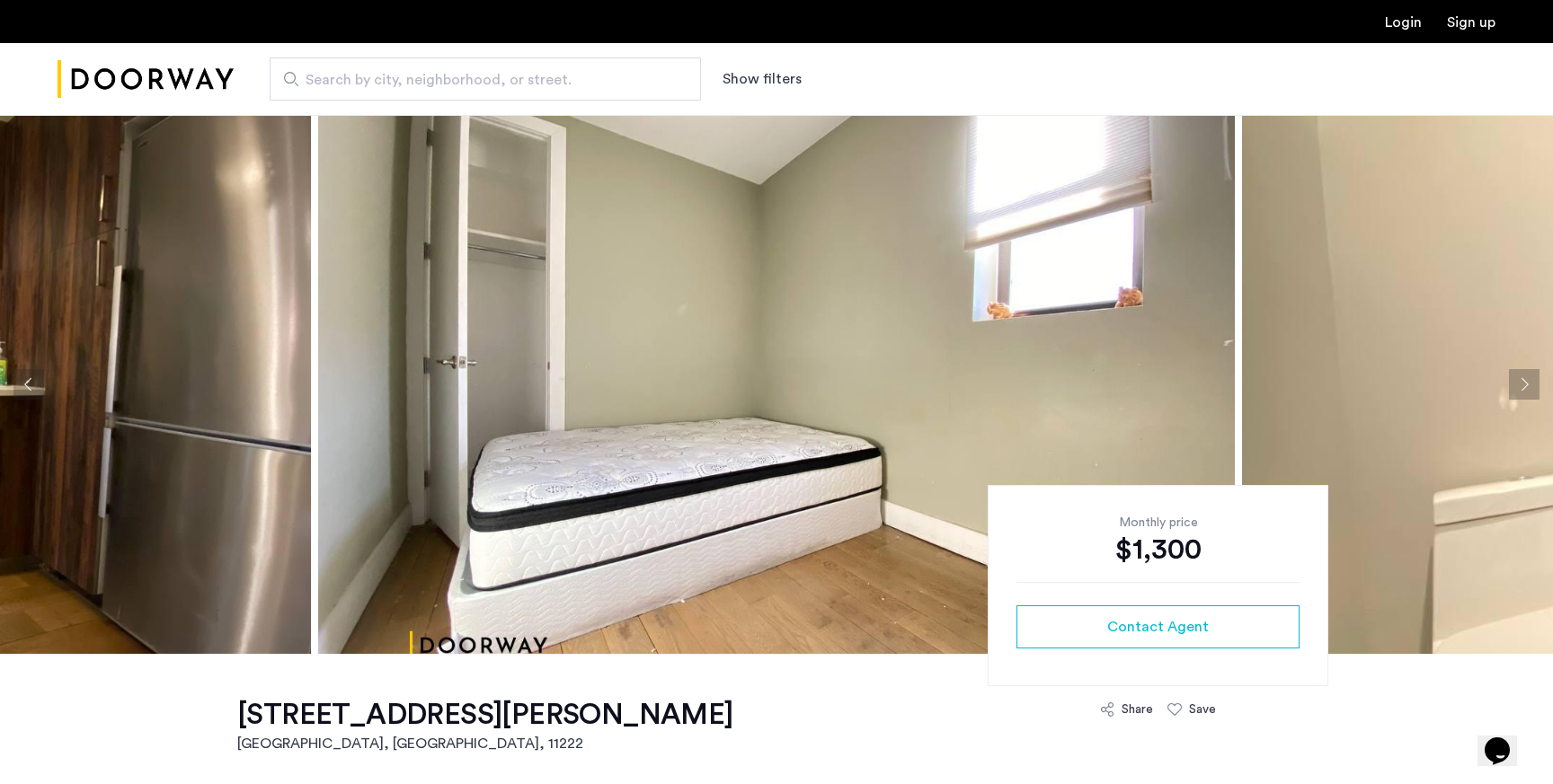
click at [1524, 385] on button "Next apartment" at bounding box center [1524, 384] width 31 height 31
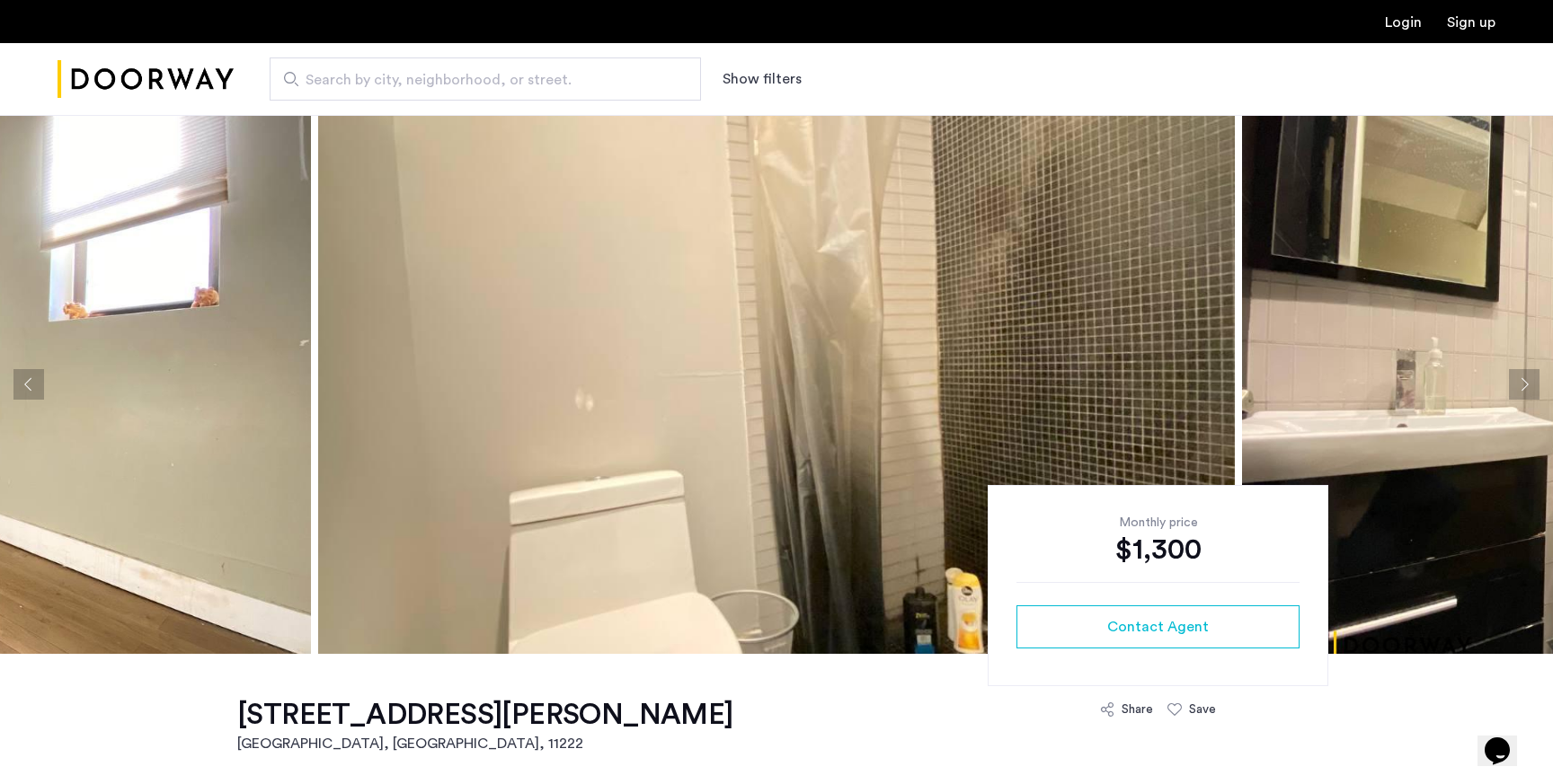
click at [1524, 385] on button "Next apartment" at bounding box center [1524, 384] width 31 height 31
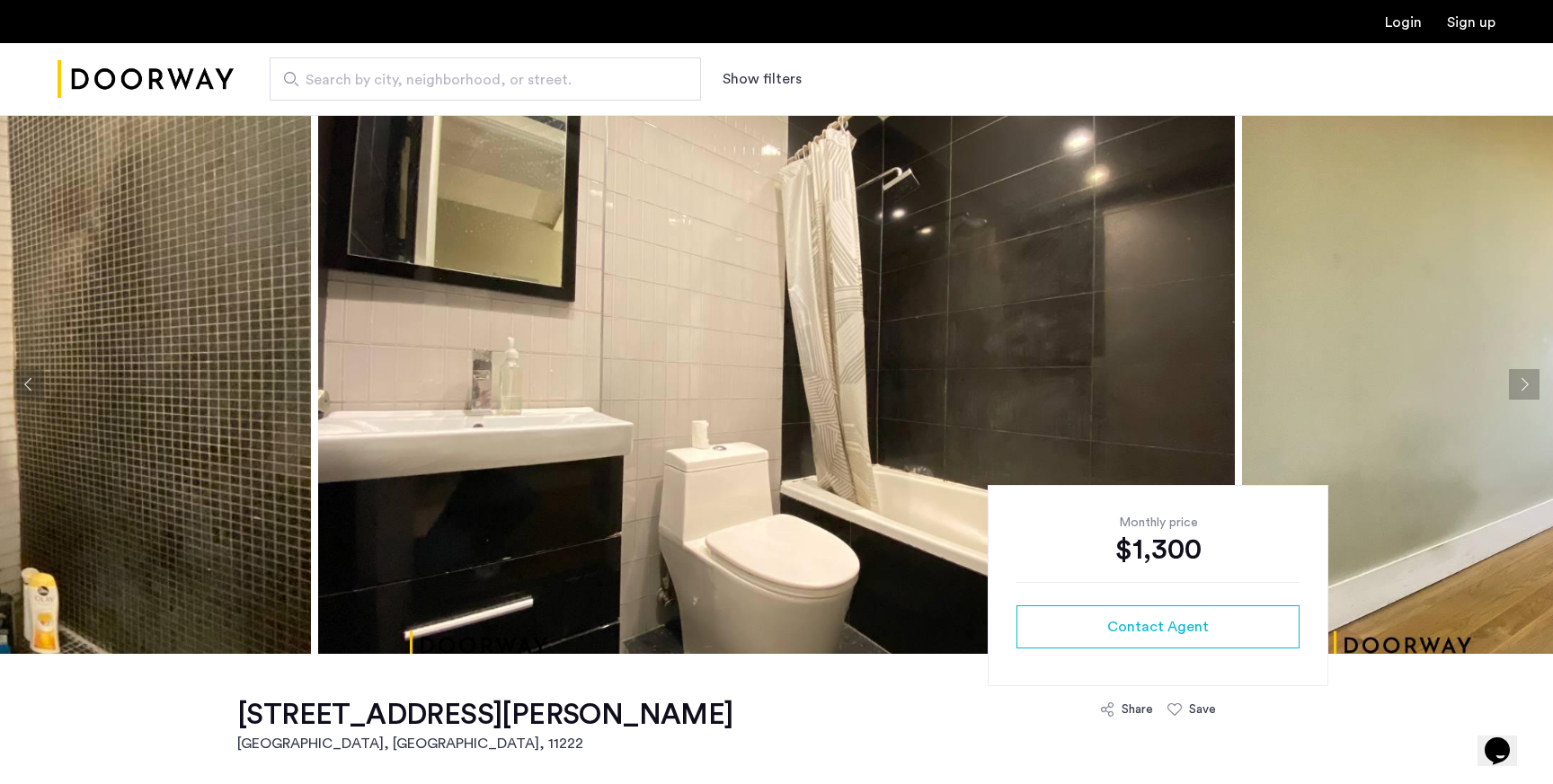
click at [1524, 385] on button "Next apartment" at bounding box center [1524, 384] width 31 height 31
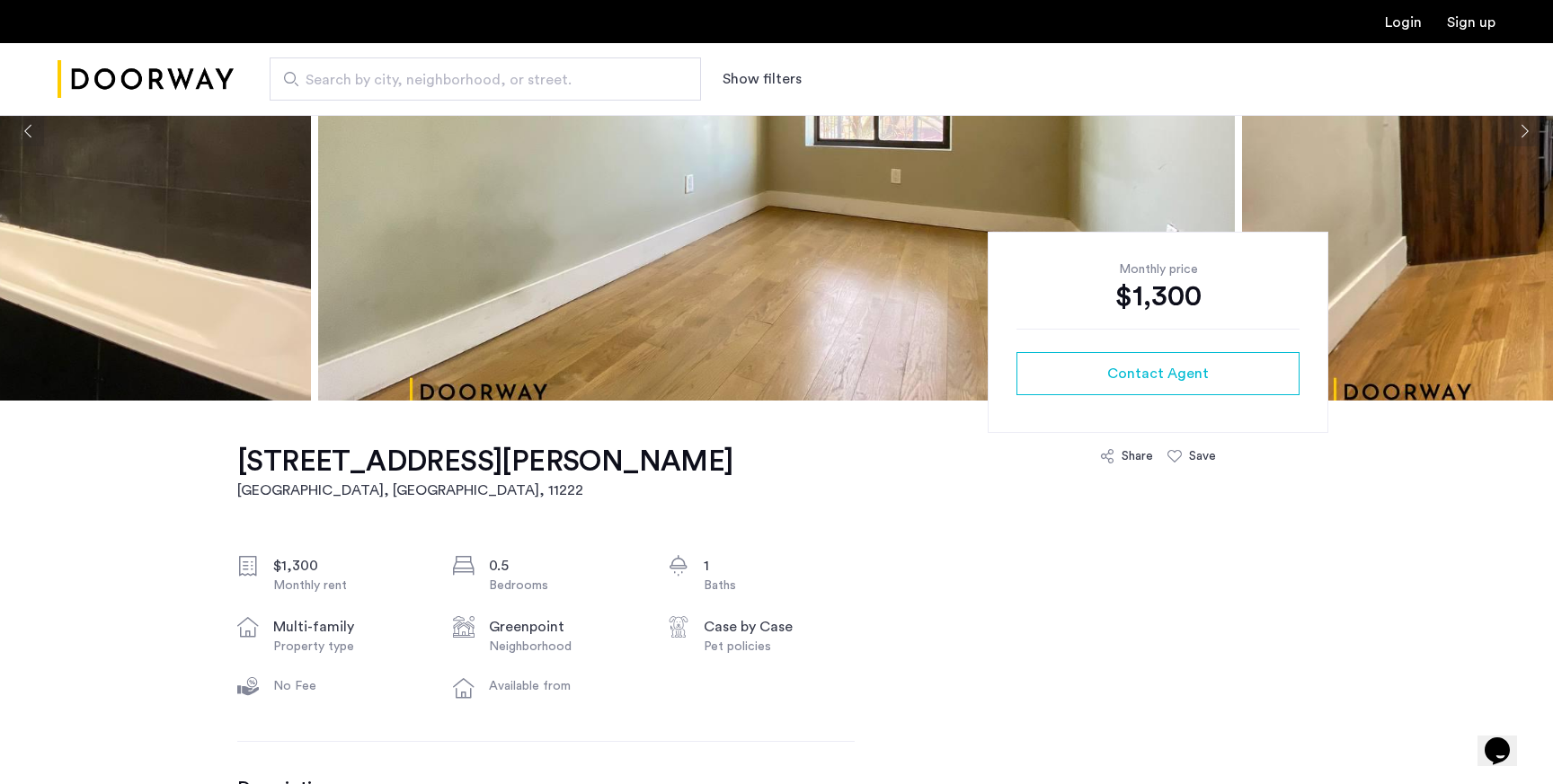
scroll to position [254, 0]
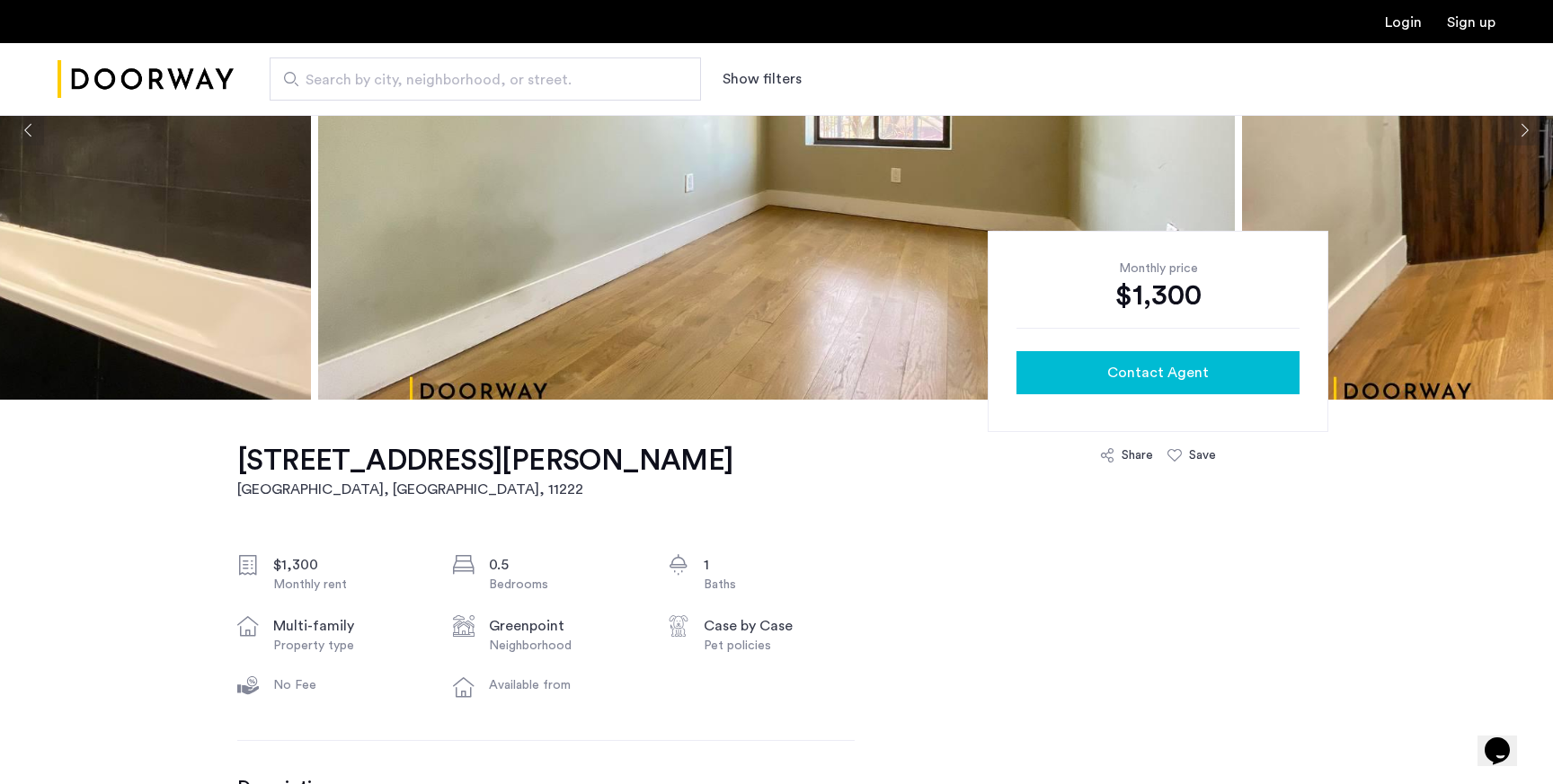
click at [1134, 369] on span "Contact Agent" at bounding box center [1157, 373] width 101 height 21
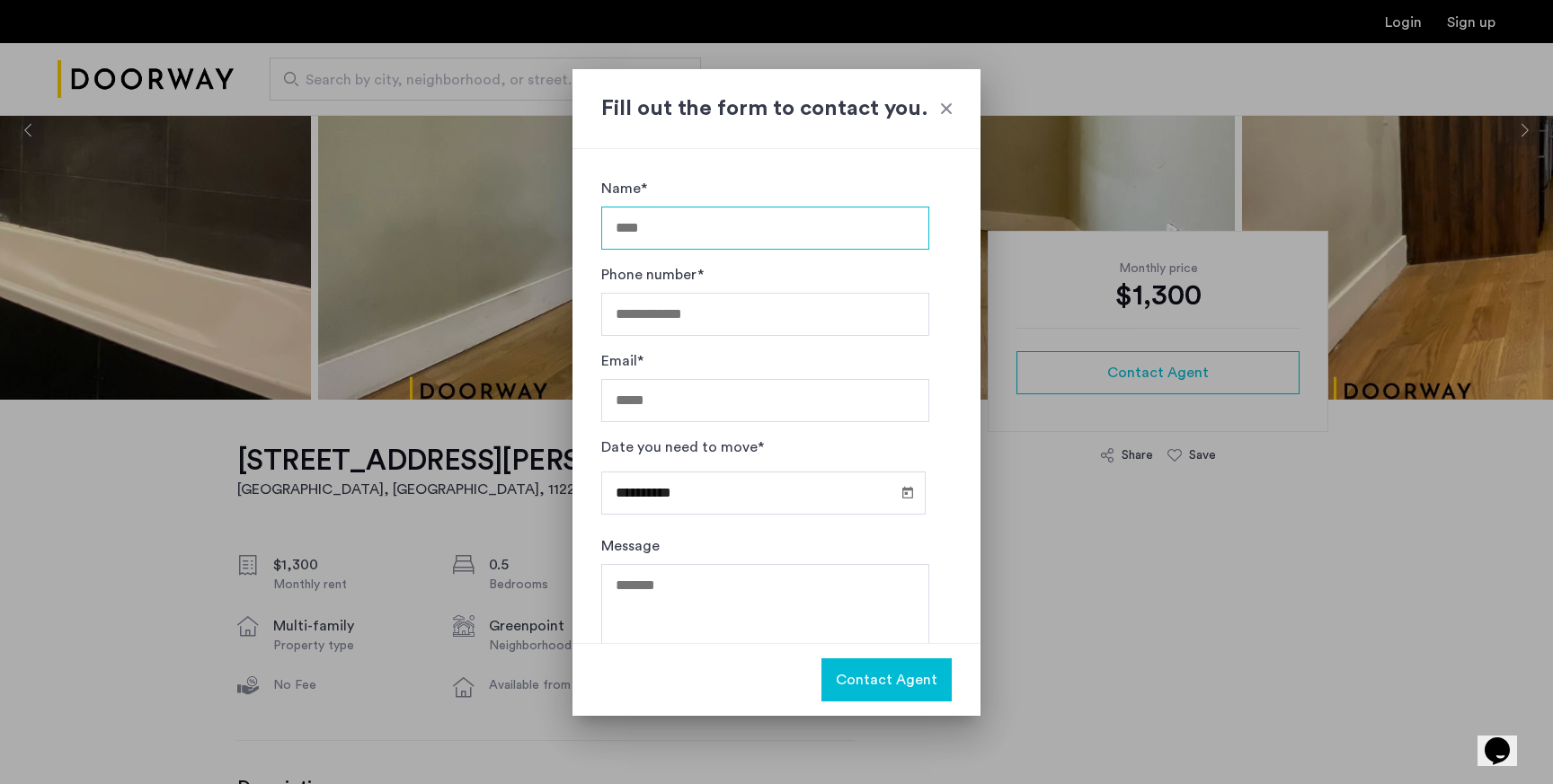
click at [742, 228] on input "Name*" at bounding box center [765, 228] width 328 height 43
type input "**********"
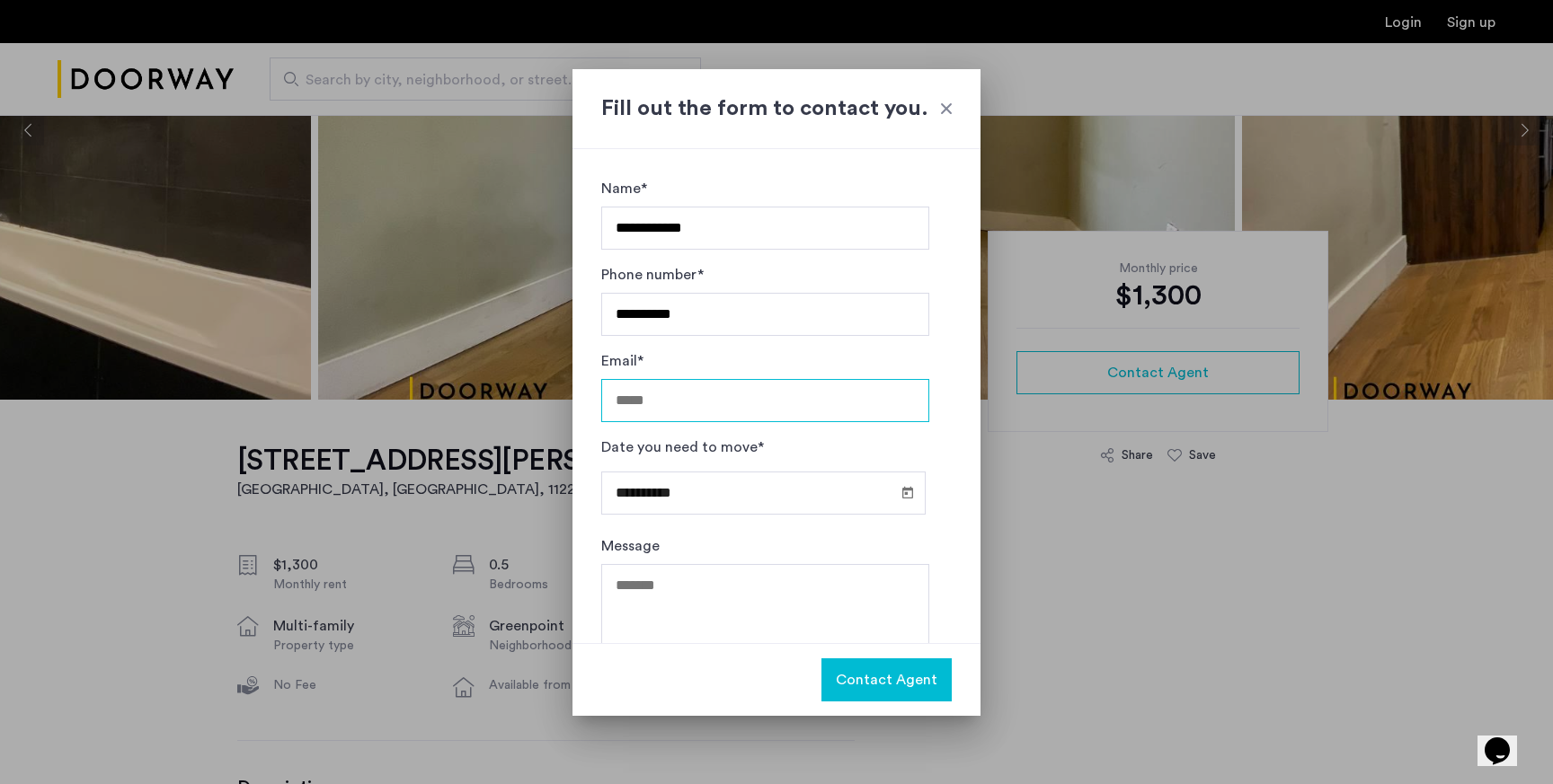
click at [742, 393] on input "Email*" at bounding box center [765, 401] width 328 height 43
type input "**********"
click at [905, 490] on span "Open calendar" at bounding box center [907, 491] width 43 height 43
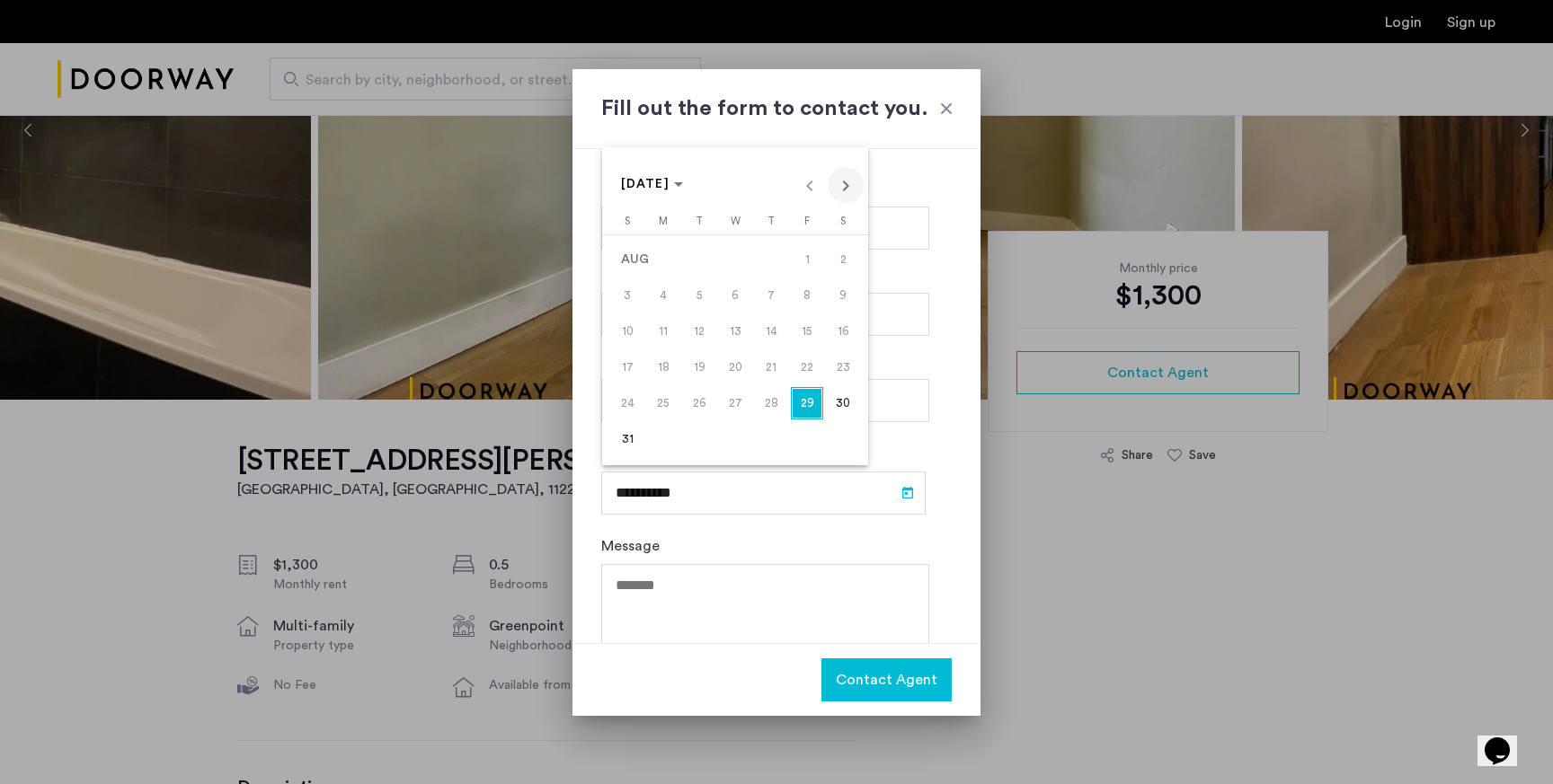
click at [845, 193] on span "Next month" at bounding box center [845, 184] width 36 height 36
click at [674, 400] on span "22" at bounding box center [663, 403] width 32 height 32
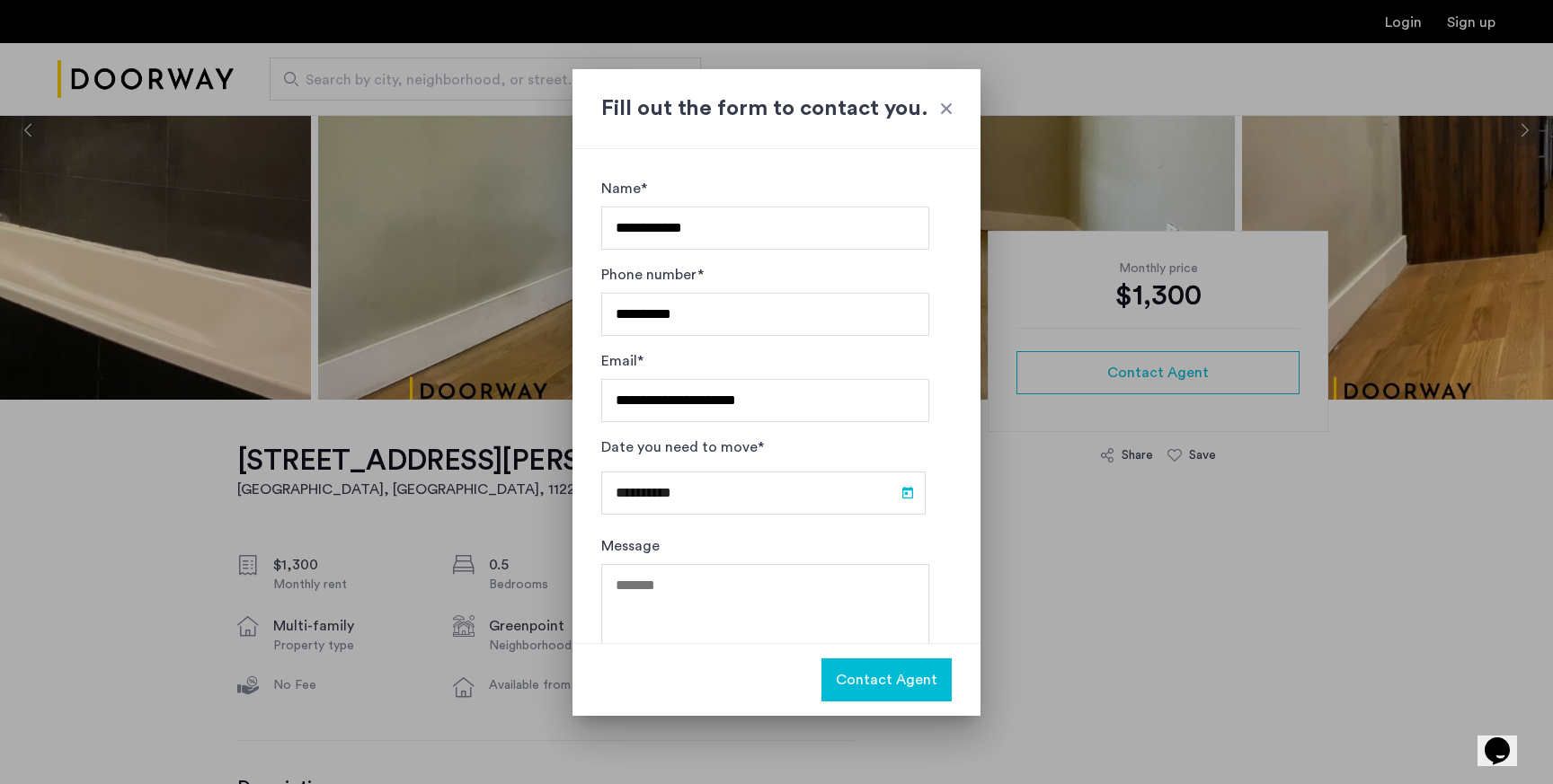
type input "**********"
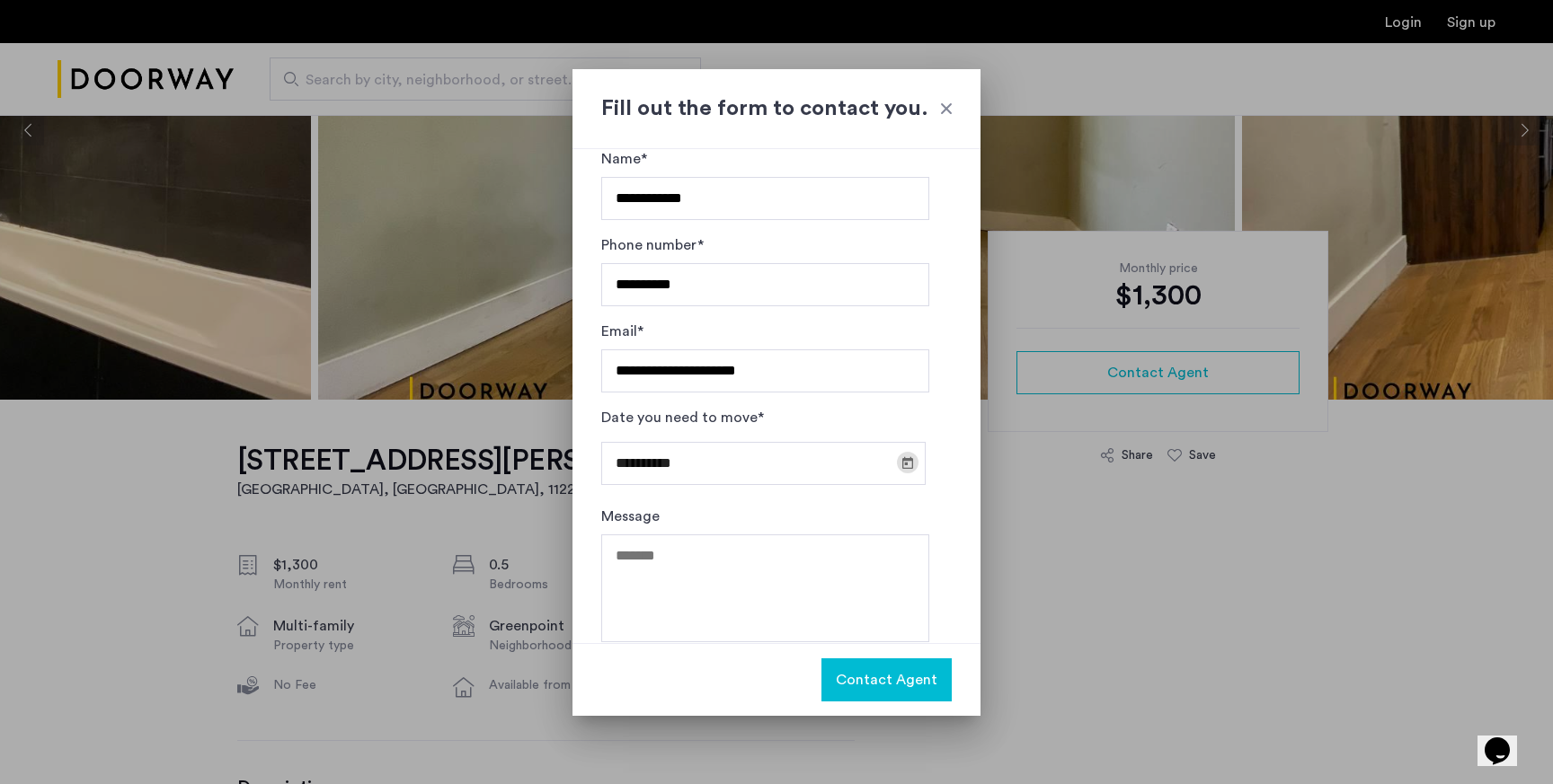
scroll to position [48, 0]
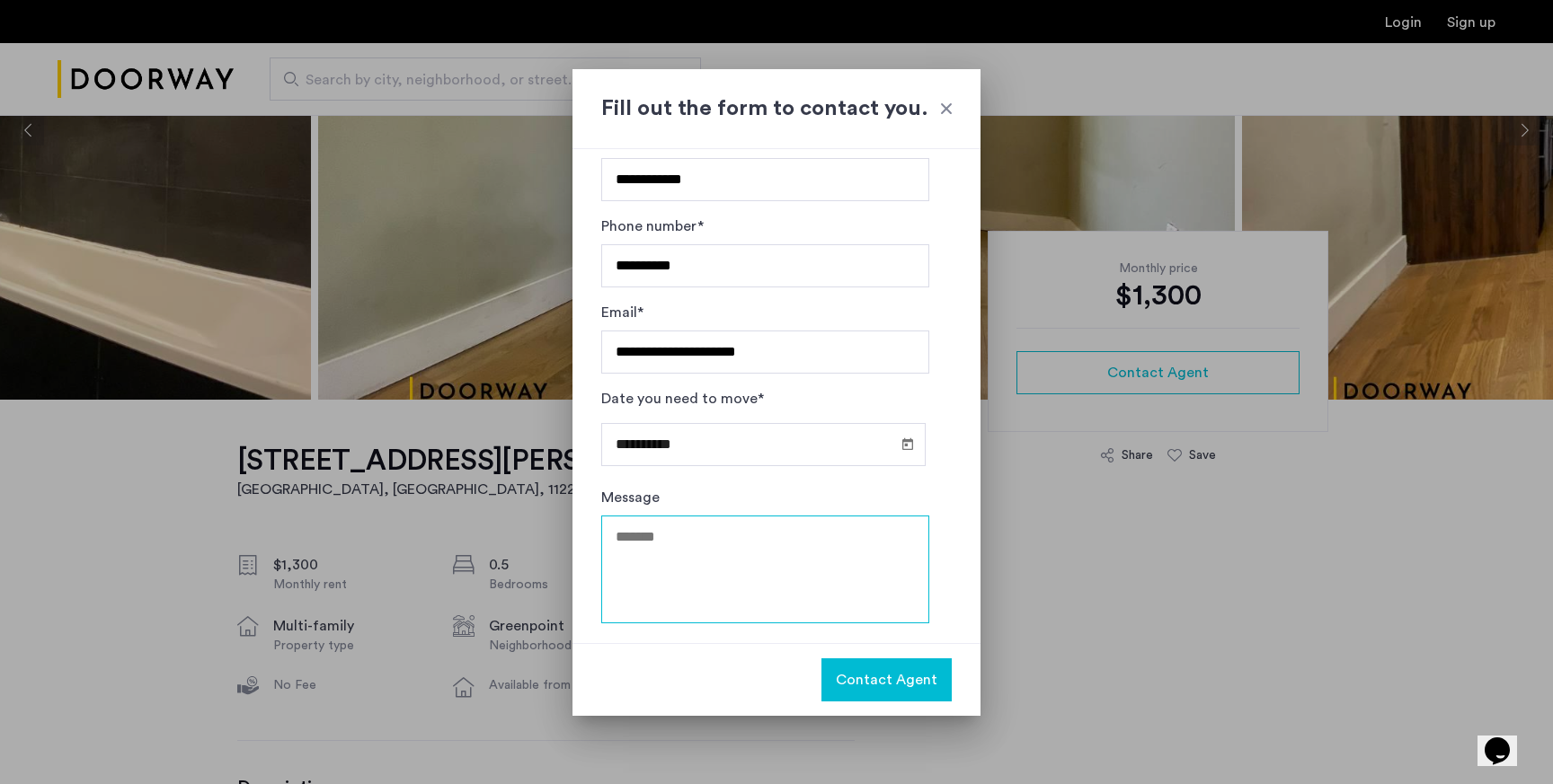
click at [793, 565] on textarea "Message" at bounding box center [765, 570] width 328 height 108
type textarea "**********"
click at [897, 686] on span "Contact Agent" at bounding box center [886, 680] width 101 height 21
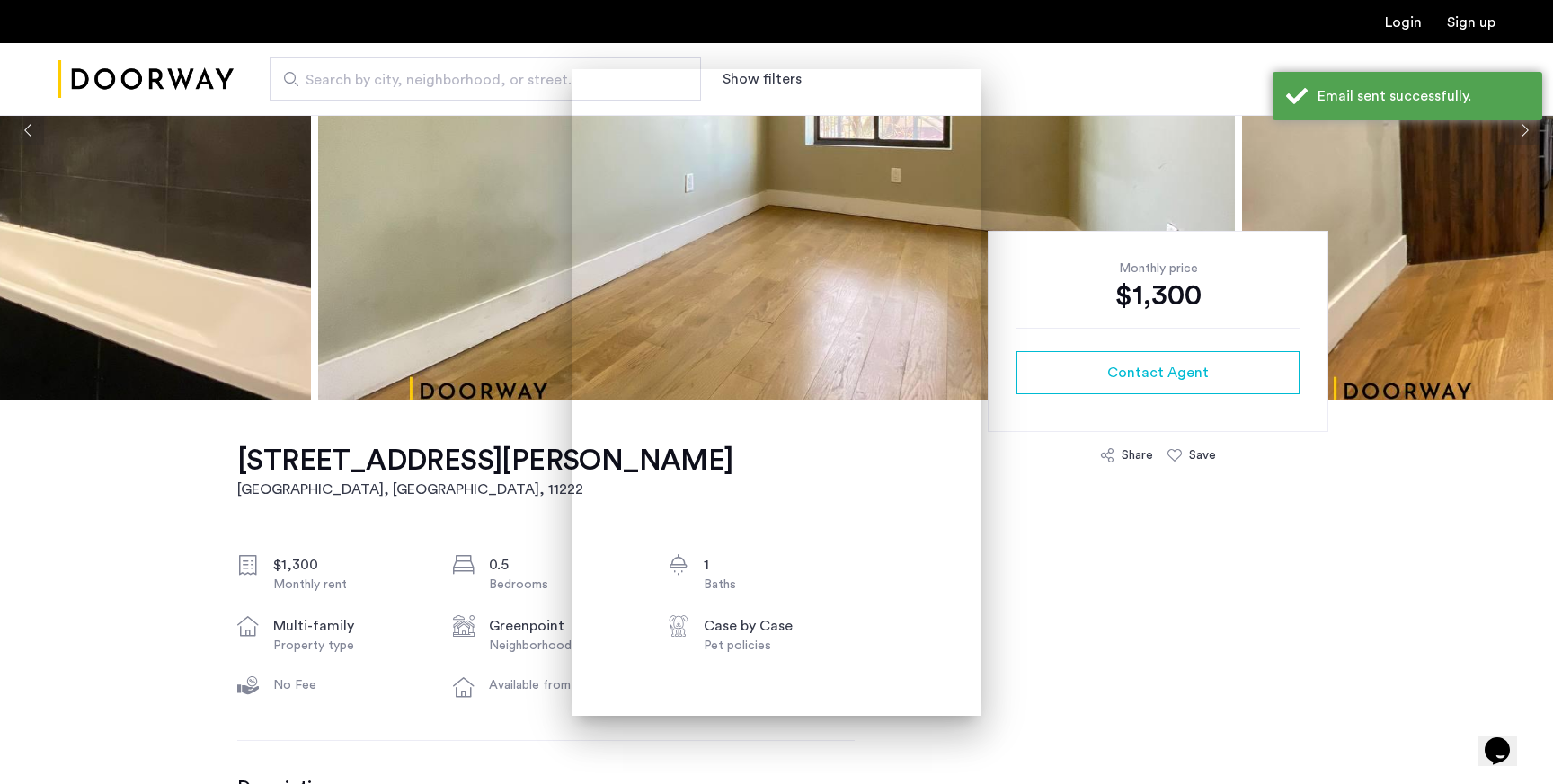
scroll to position [254, 0]
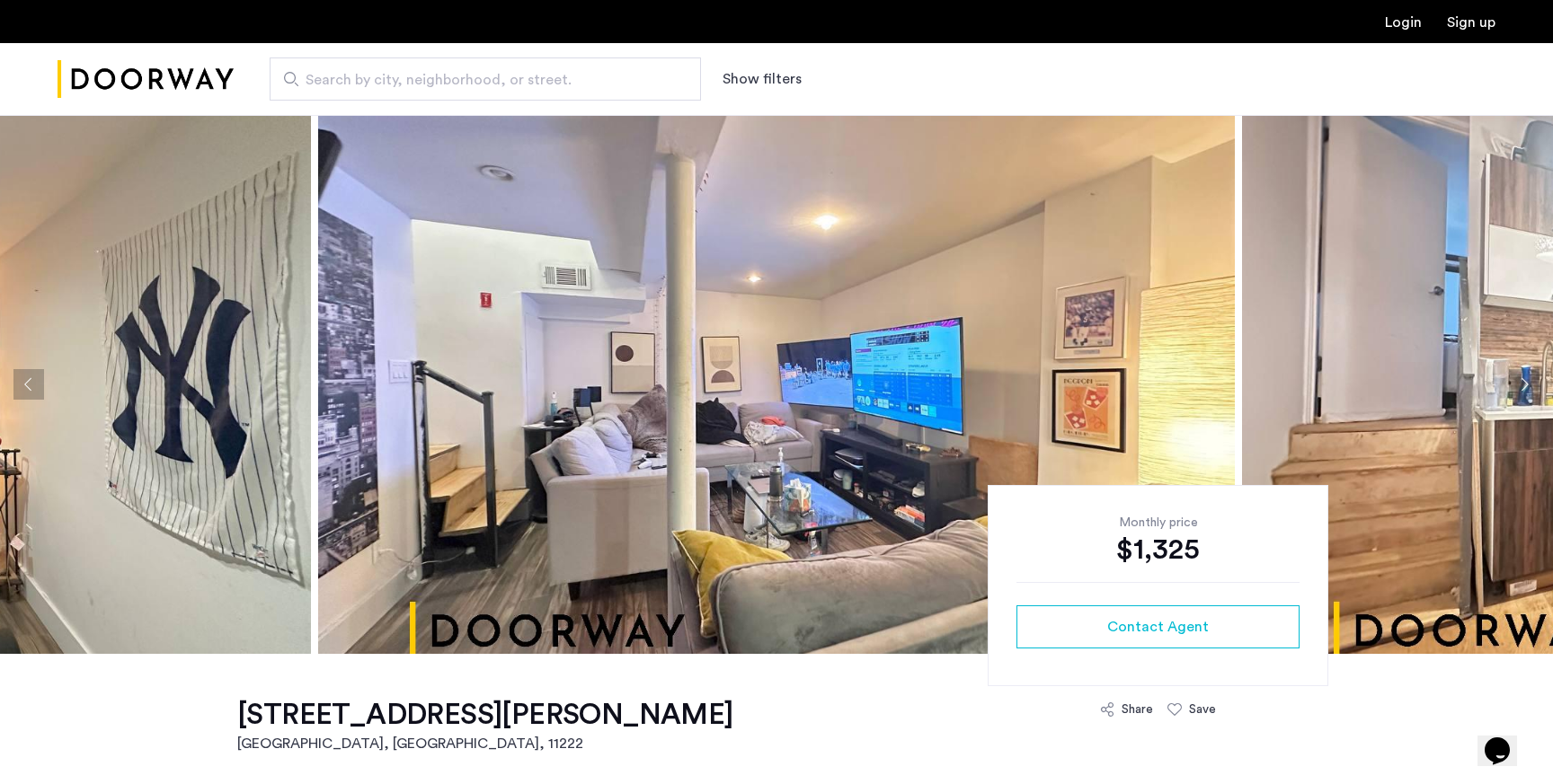
click at [1526, 386] on button "Next apartment" at bounding box center [1524, 384] width 31 height 31
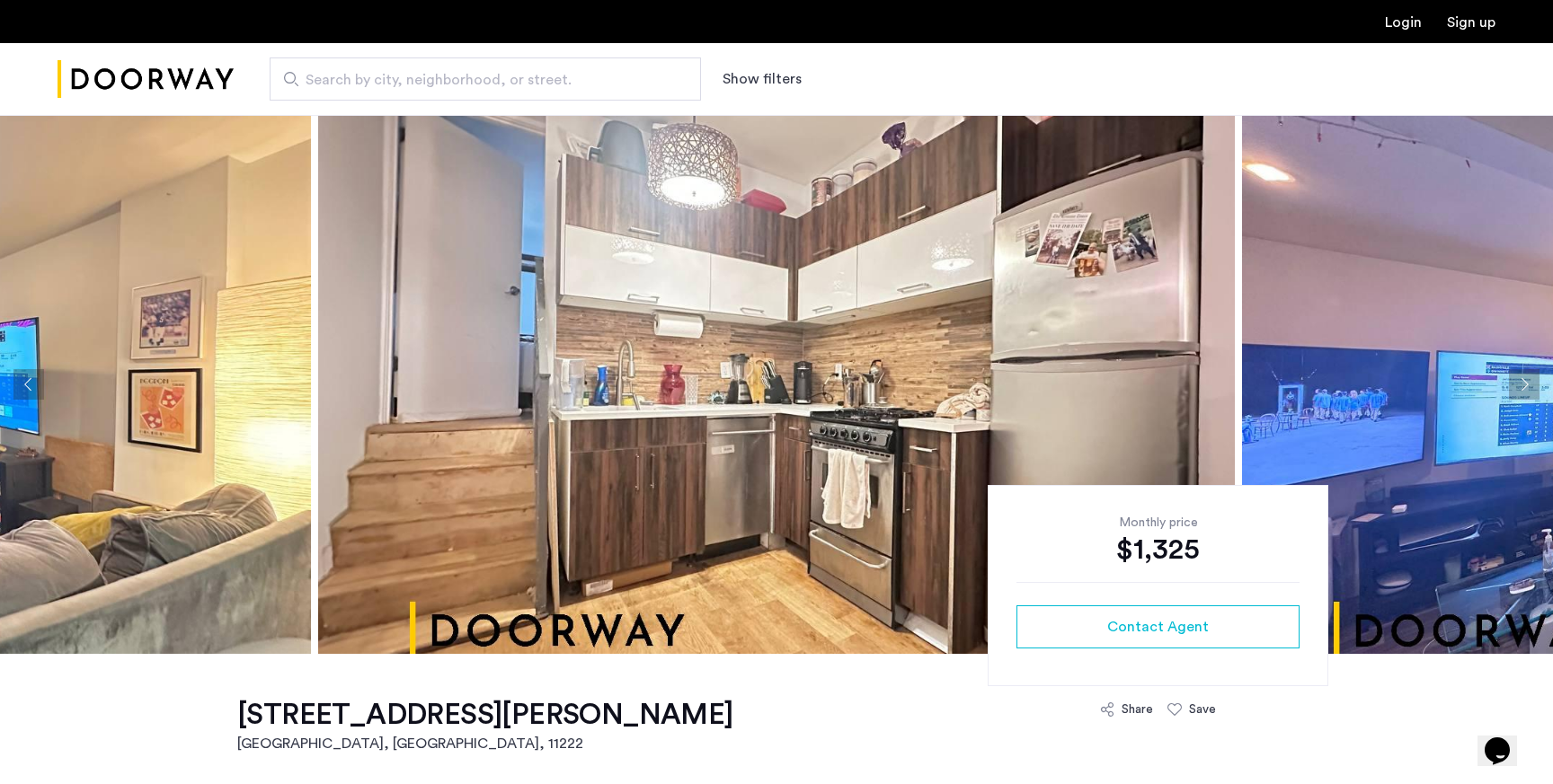
click at [1526, 386] on button "Next apartment" at bounding box center [1524, 384] width 31 height 31
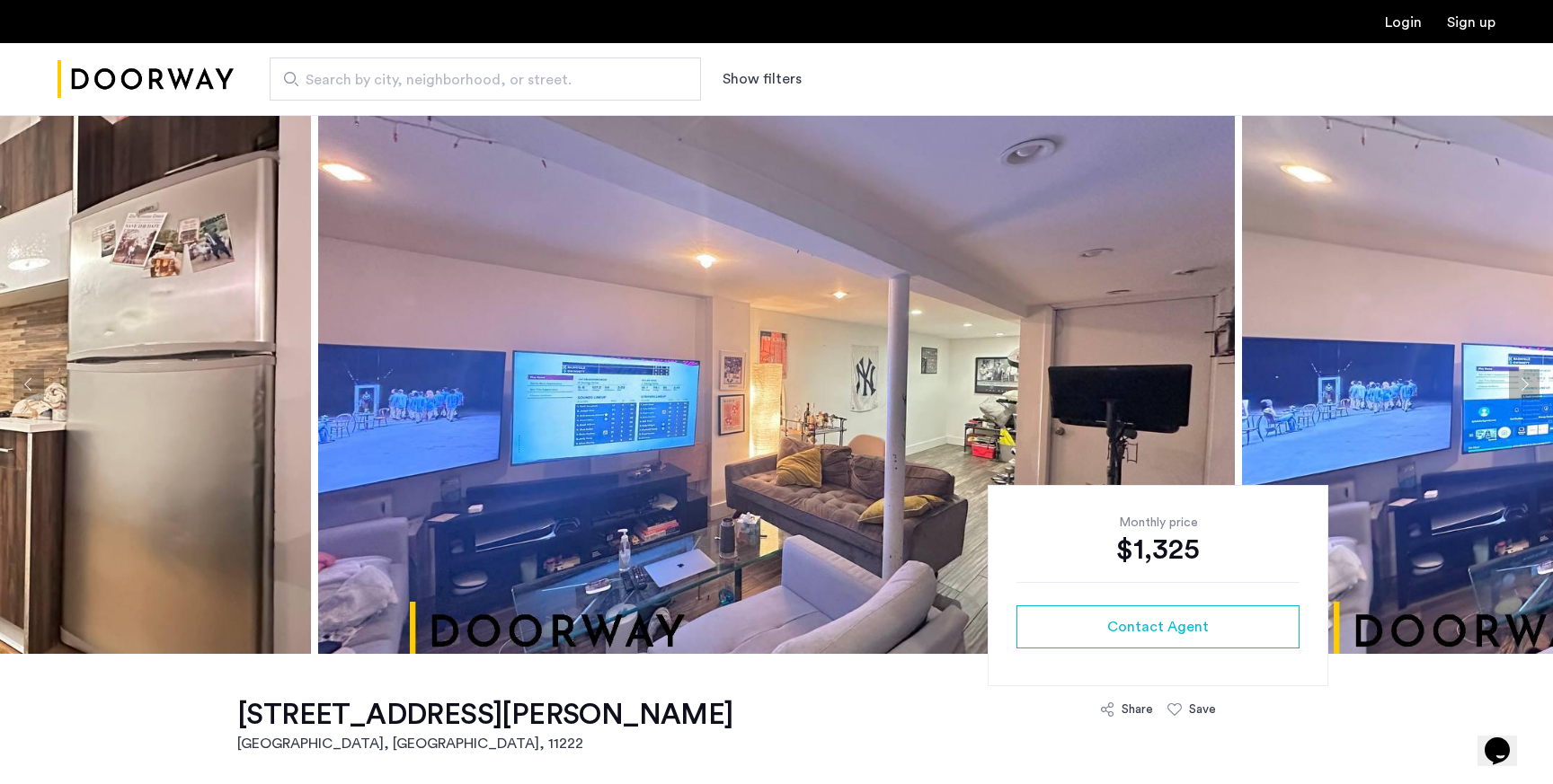
click at [1526, 386] on button "Next apartment" at bounding box center [1524, 384] width 31 height 31
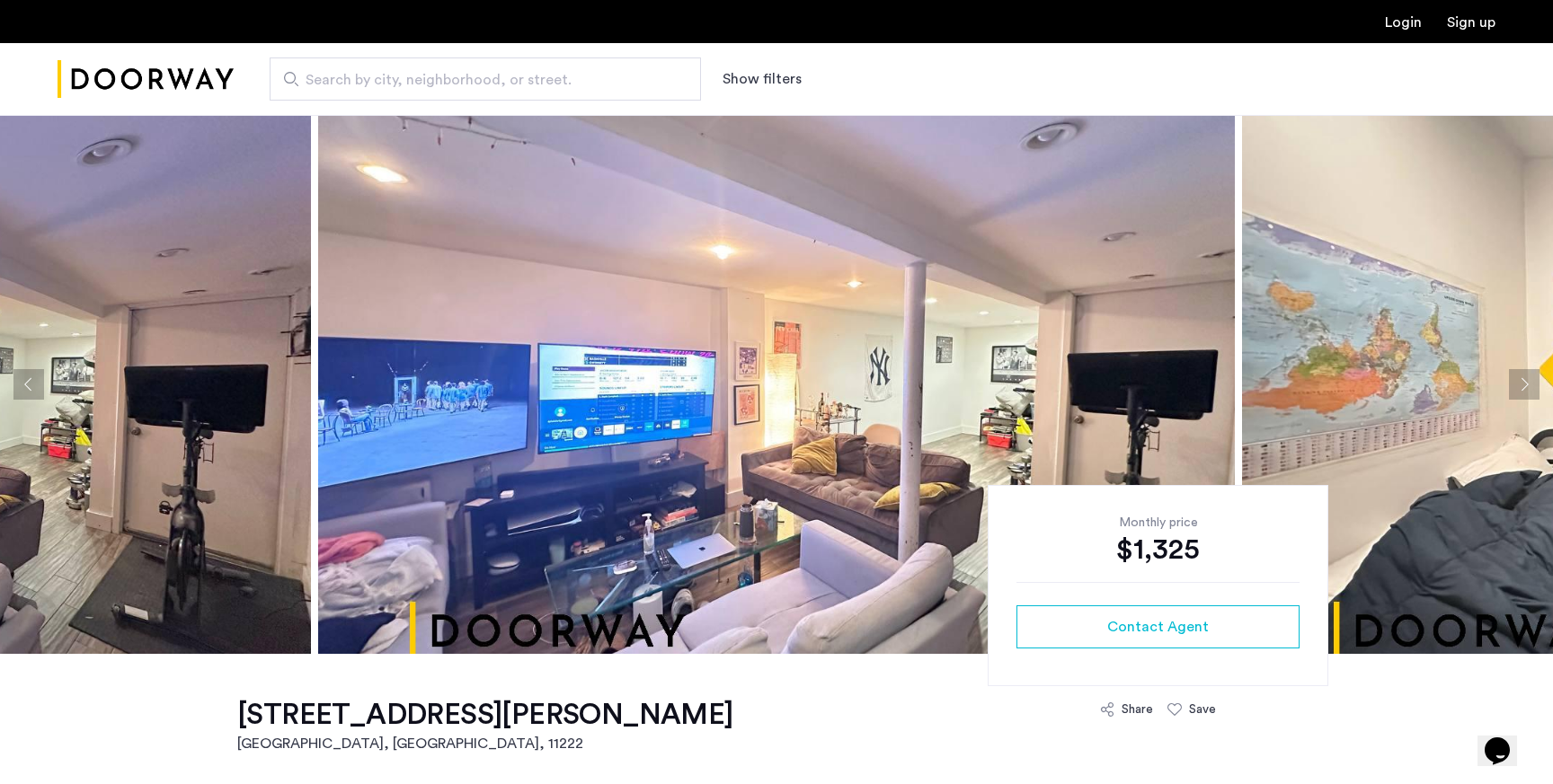
click at [1526, 386] on button "Next apartment" at bounding box center [1524, 384] width 31 height 31
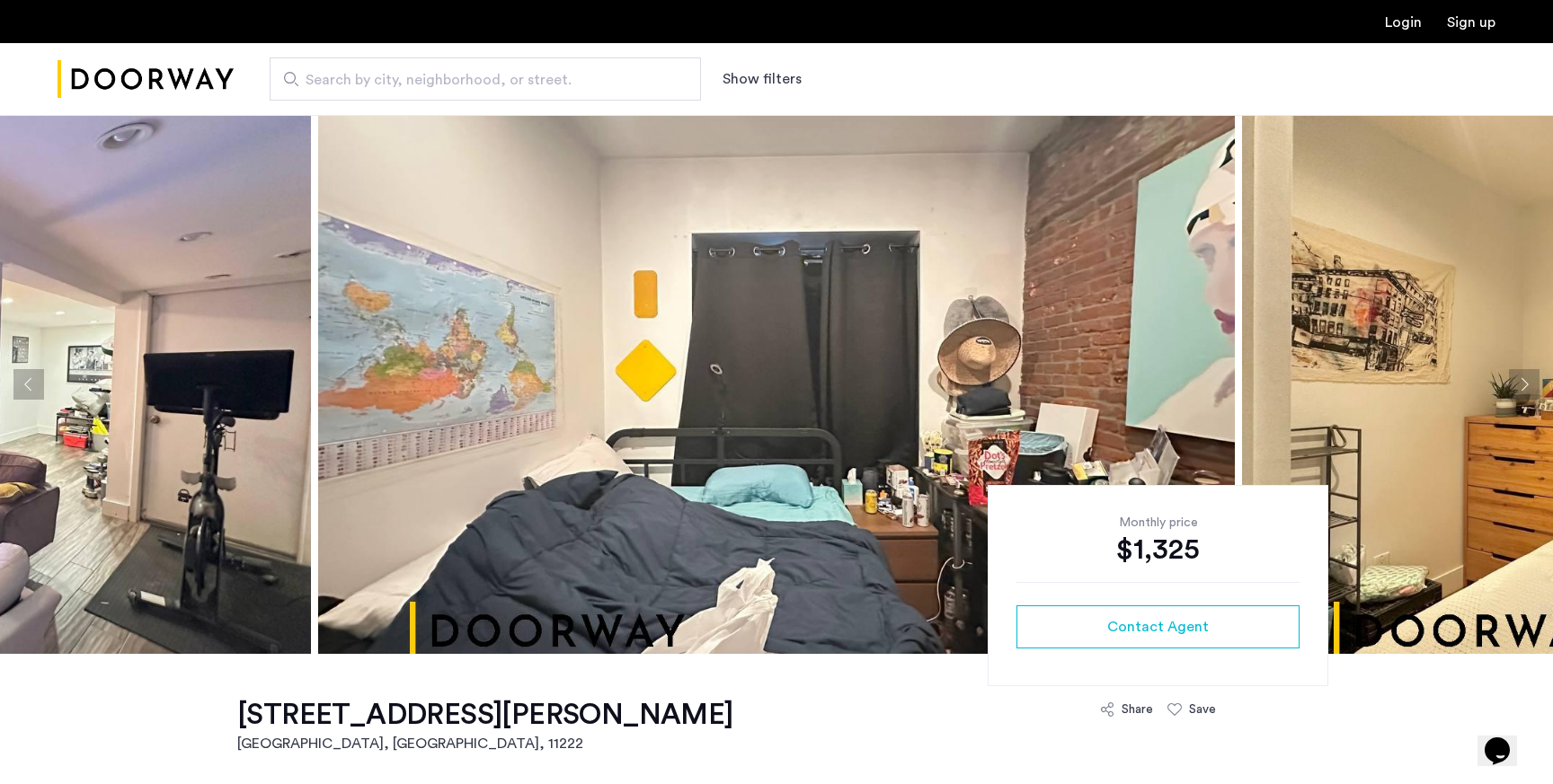
click at [1526, 386] on button "Next apartment" at bounding box center [1524, 384] width 31 height 31
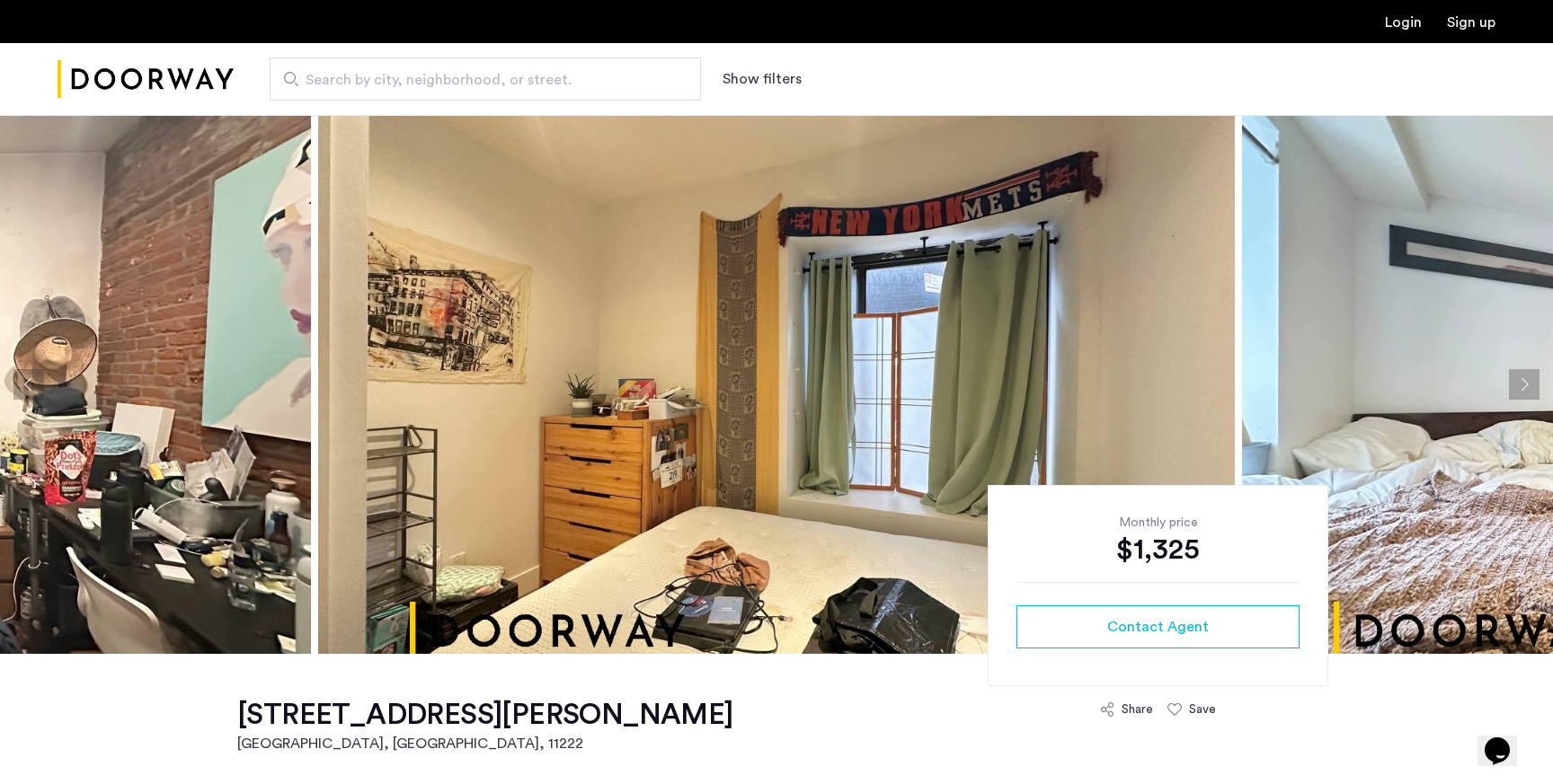
click at [1526, 386] on button "Next apartment" at bounding box center [1524, 384] width 31 height 31
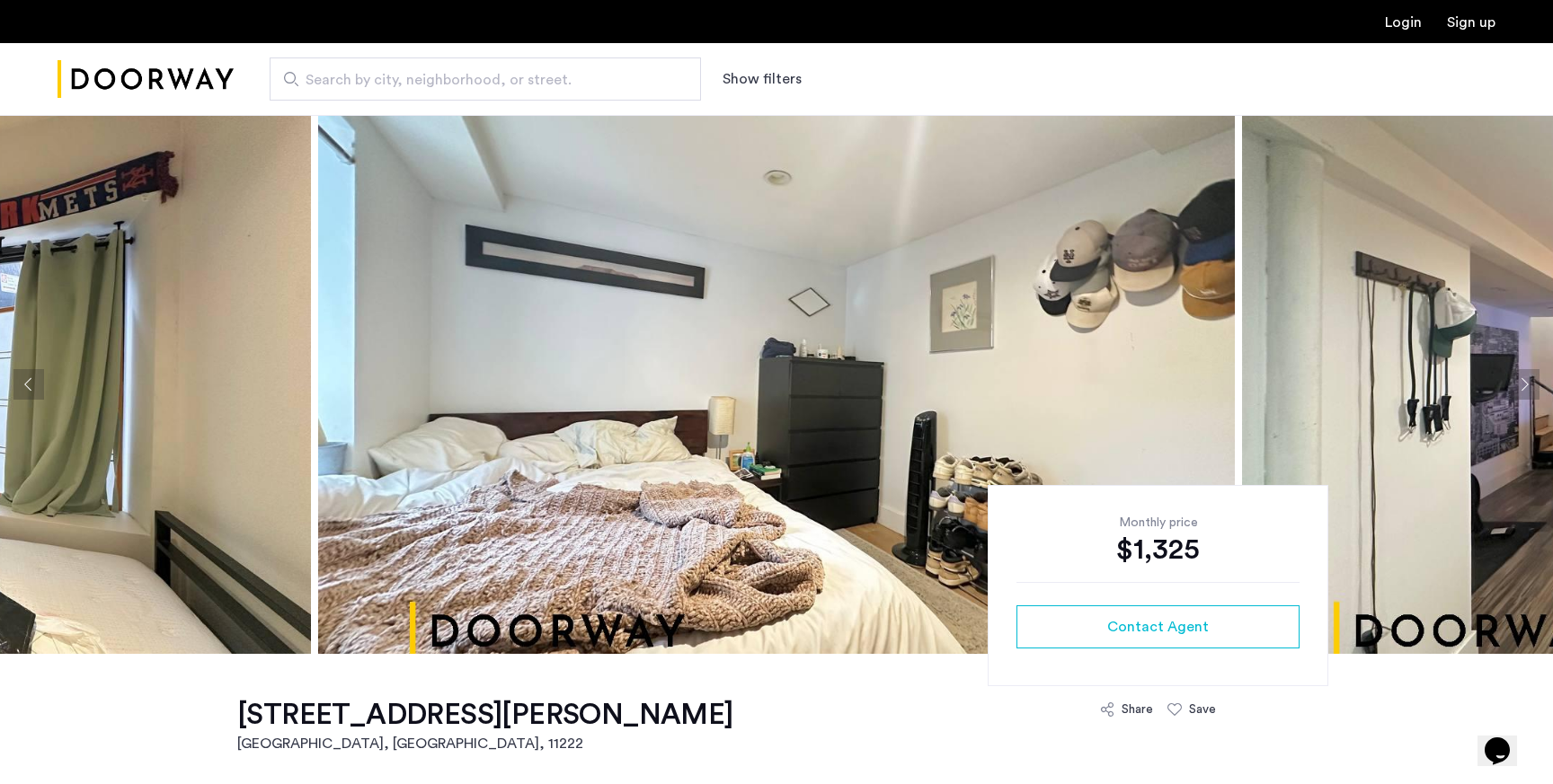
click at [1526, 386] on button "Next apartment" at bounding box center [1524, 384] width 31 height 31
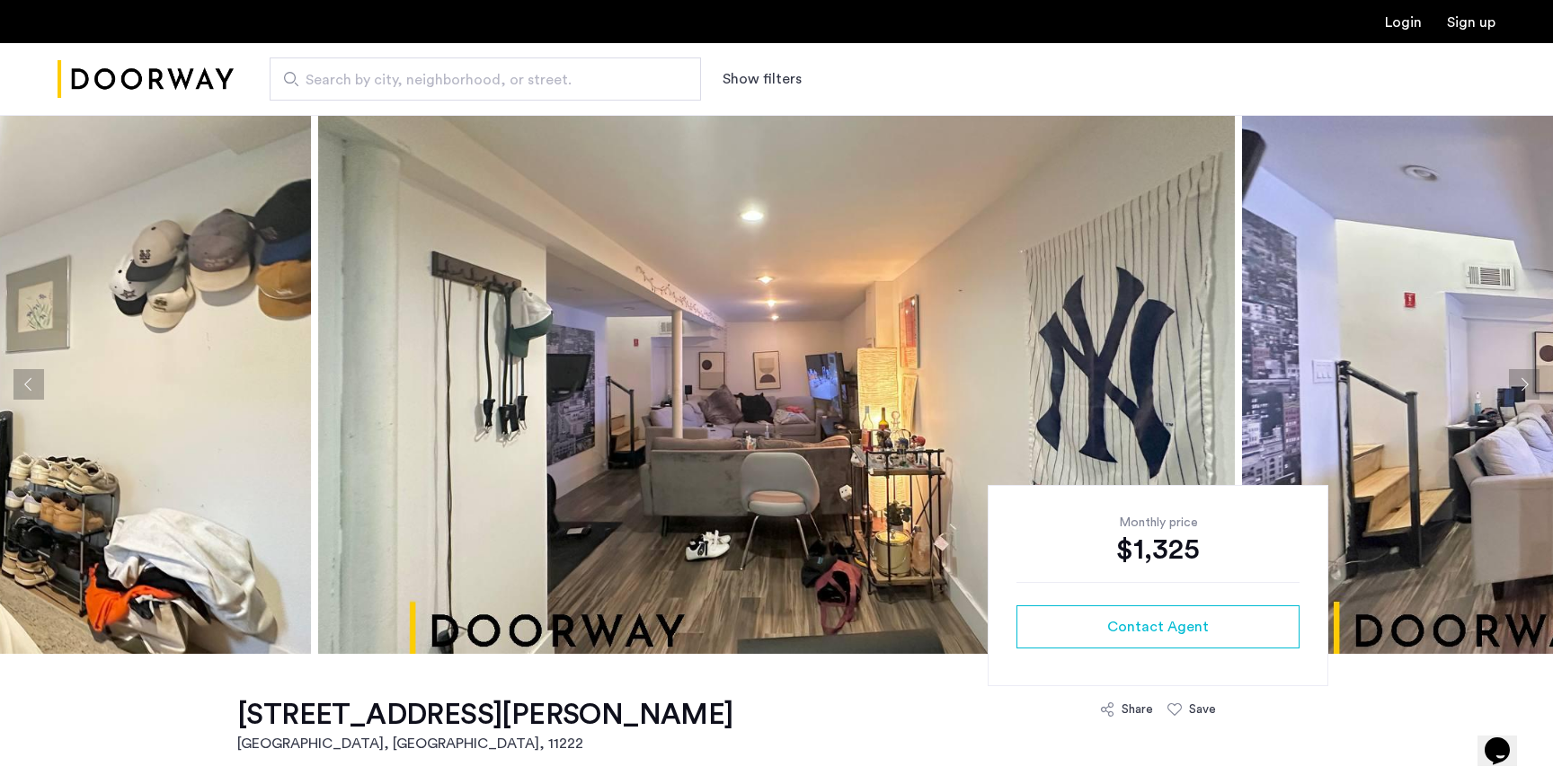
click at [1526, 386] on button "Next apartment" at bounding box center [1524, 384] width 31 height 31
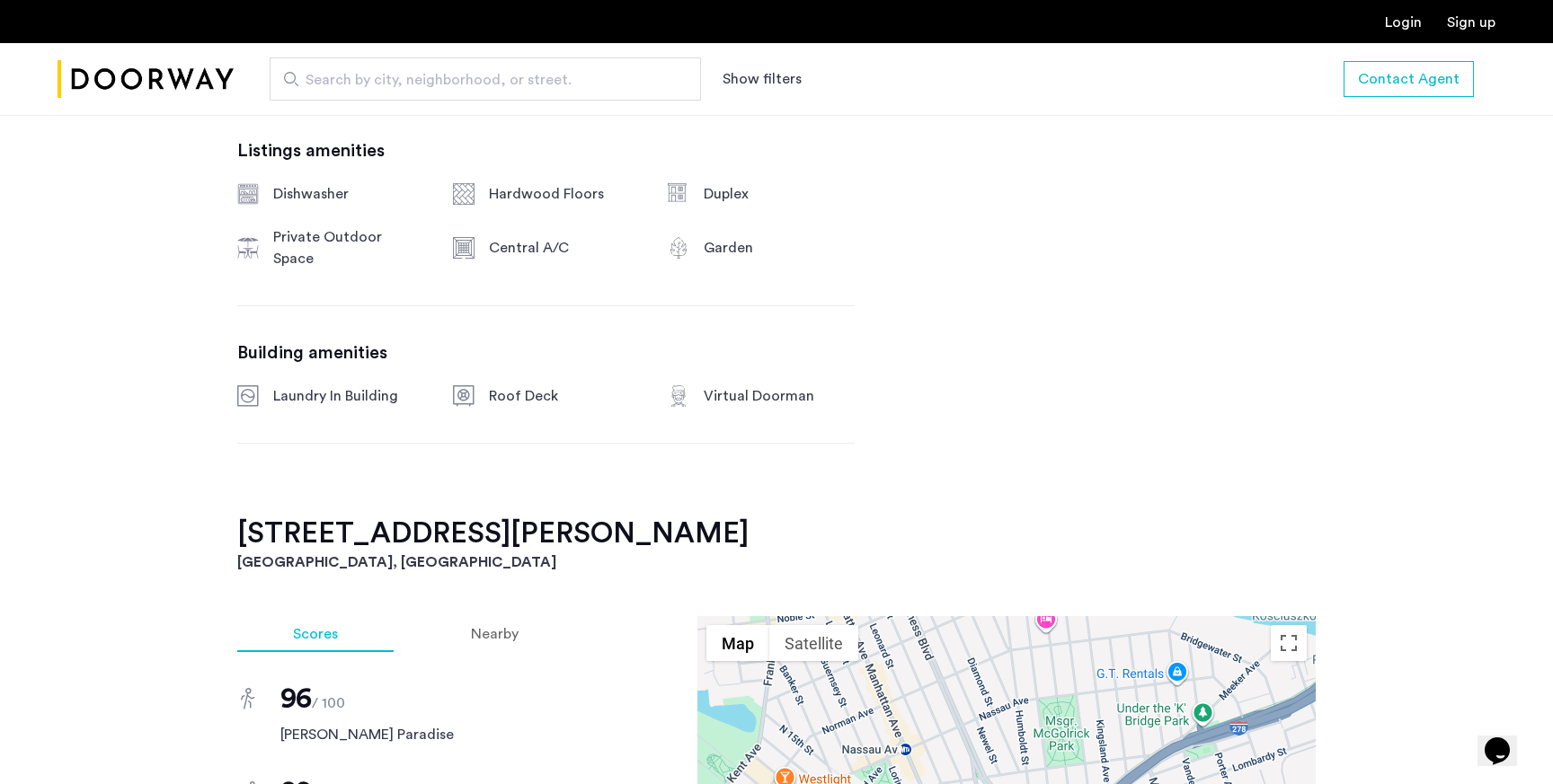
scroll to position [1066, 0]
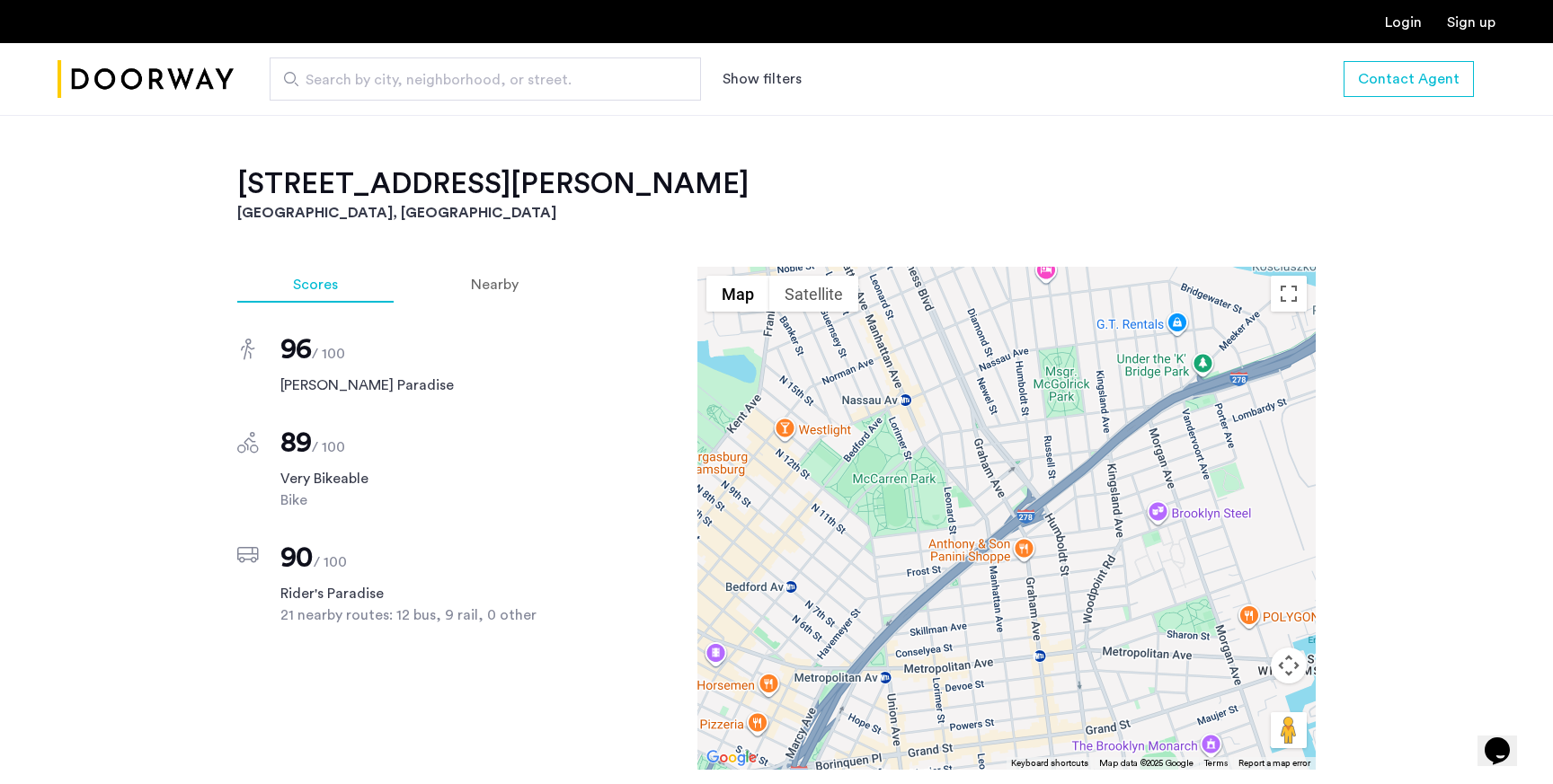
scroll to position [1427, 0]
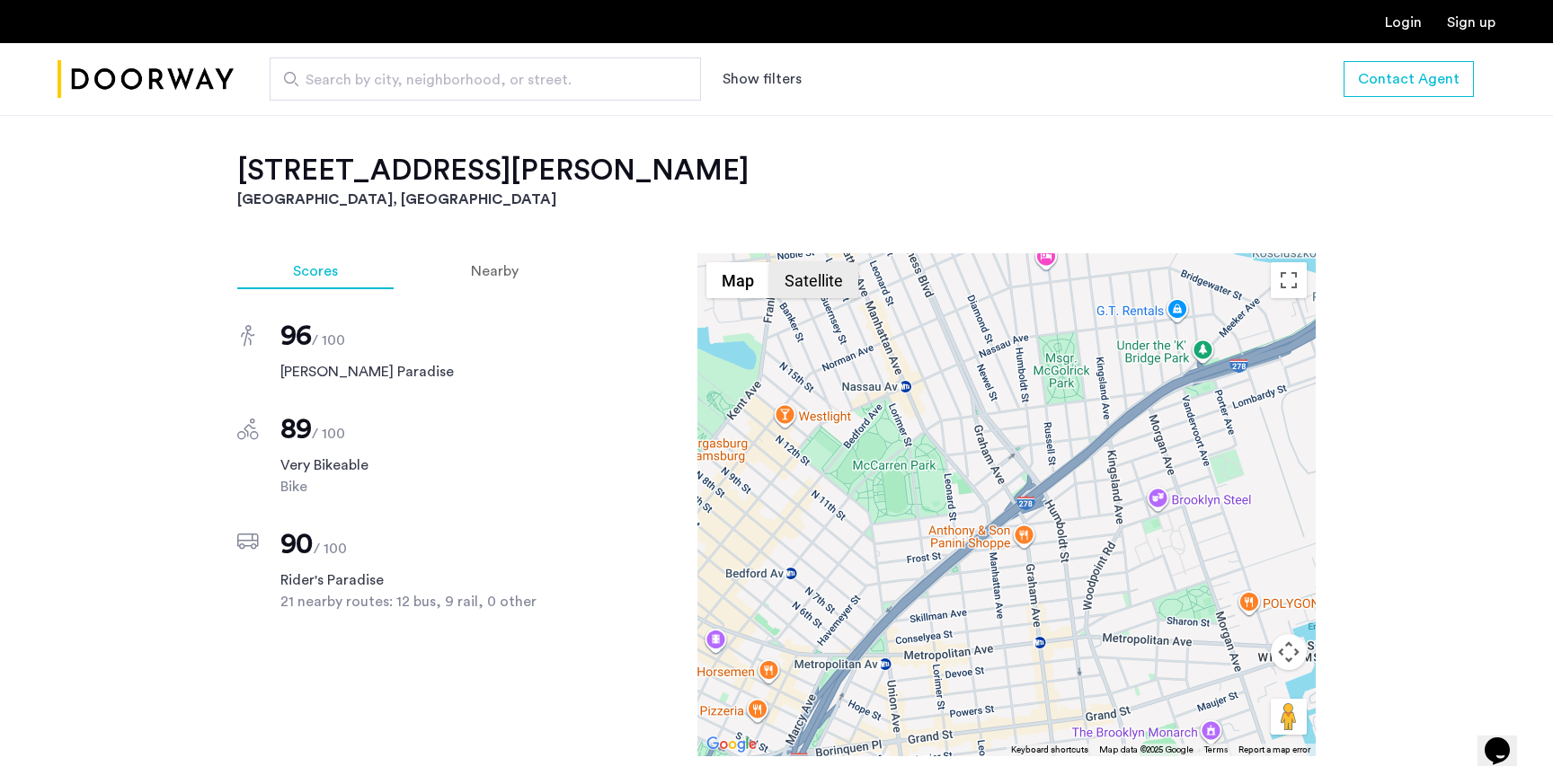
click at [812, 298] on button "Satellite" at bounding box center [813, 280] width 89 height 36
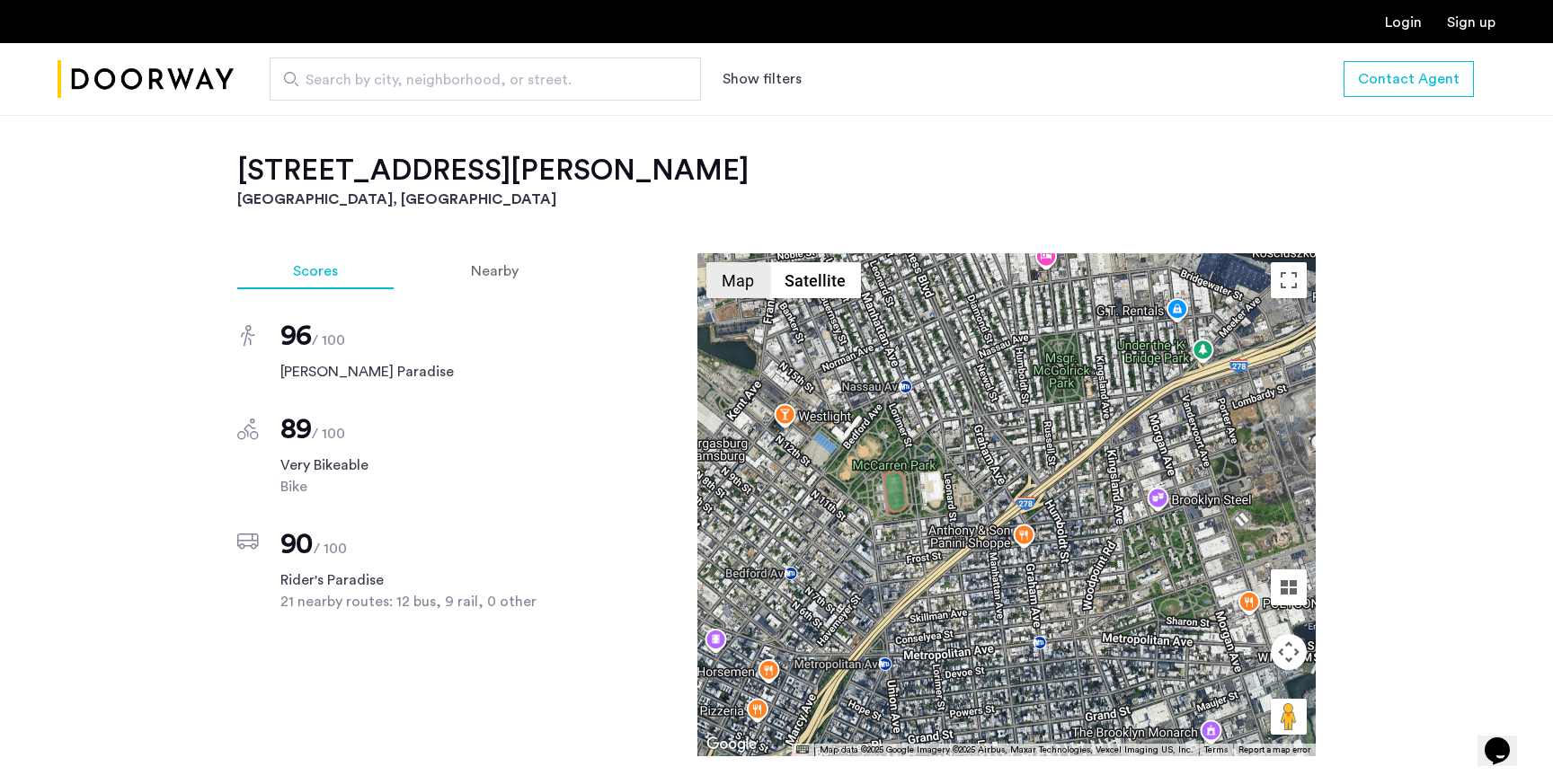
click at [746, 298] on button "Map" at bounding box center [737, 280] width 63 height 36
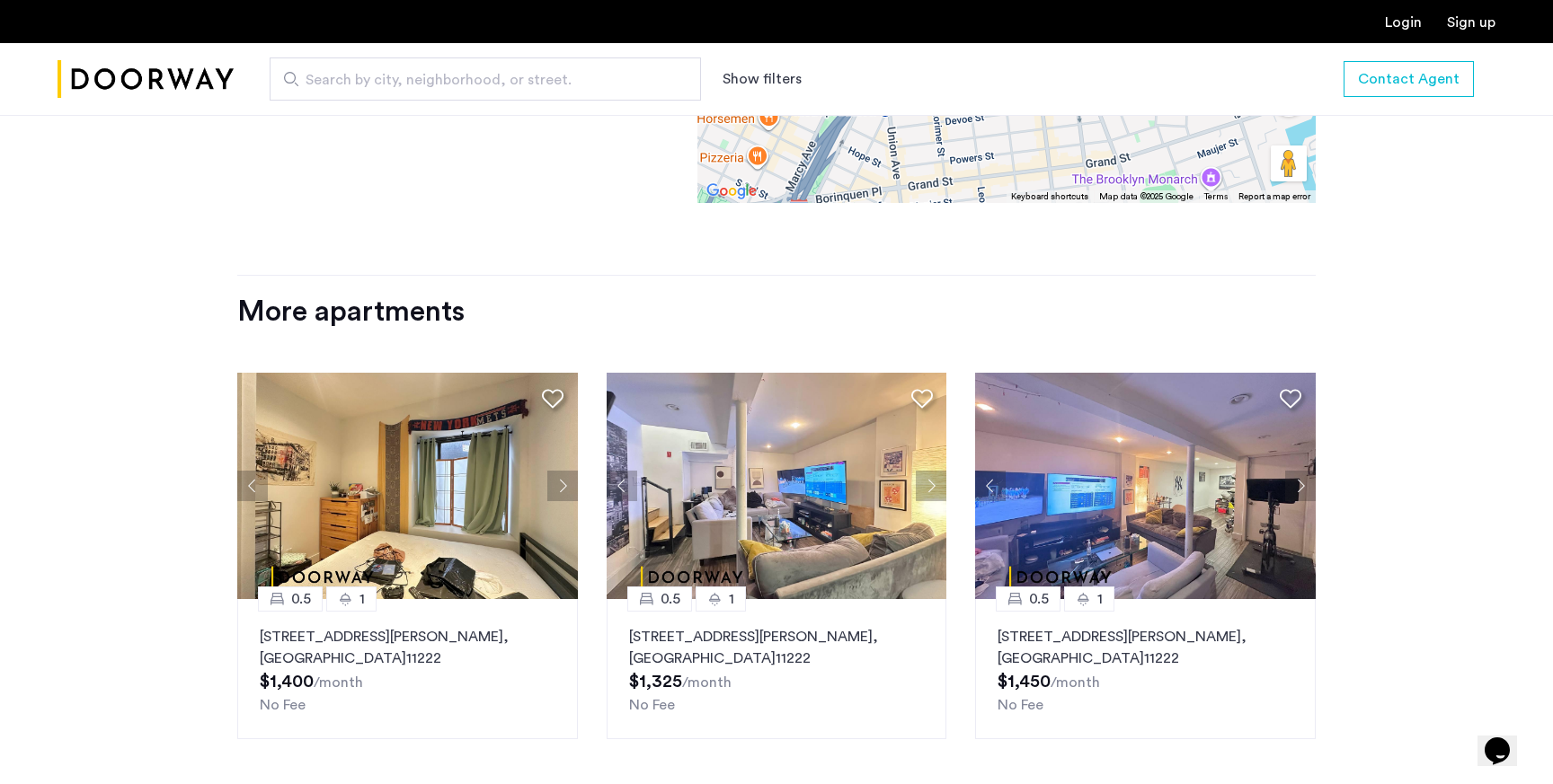
scroll to position [1973, 0]
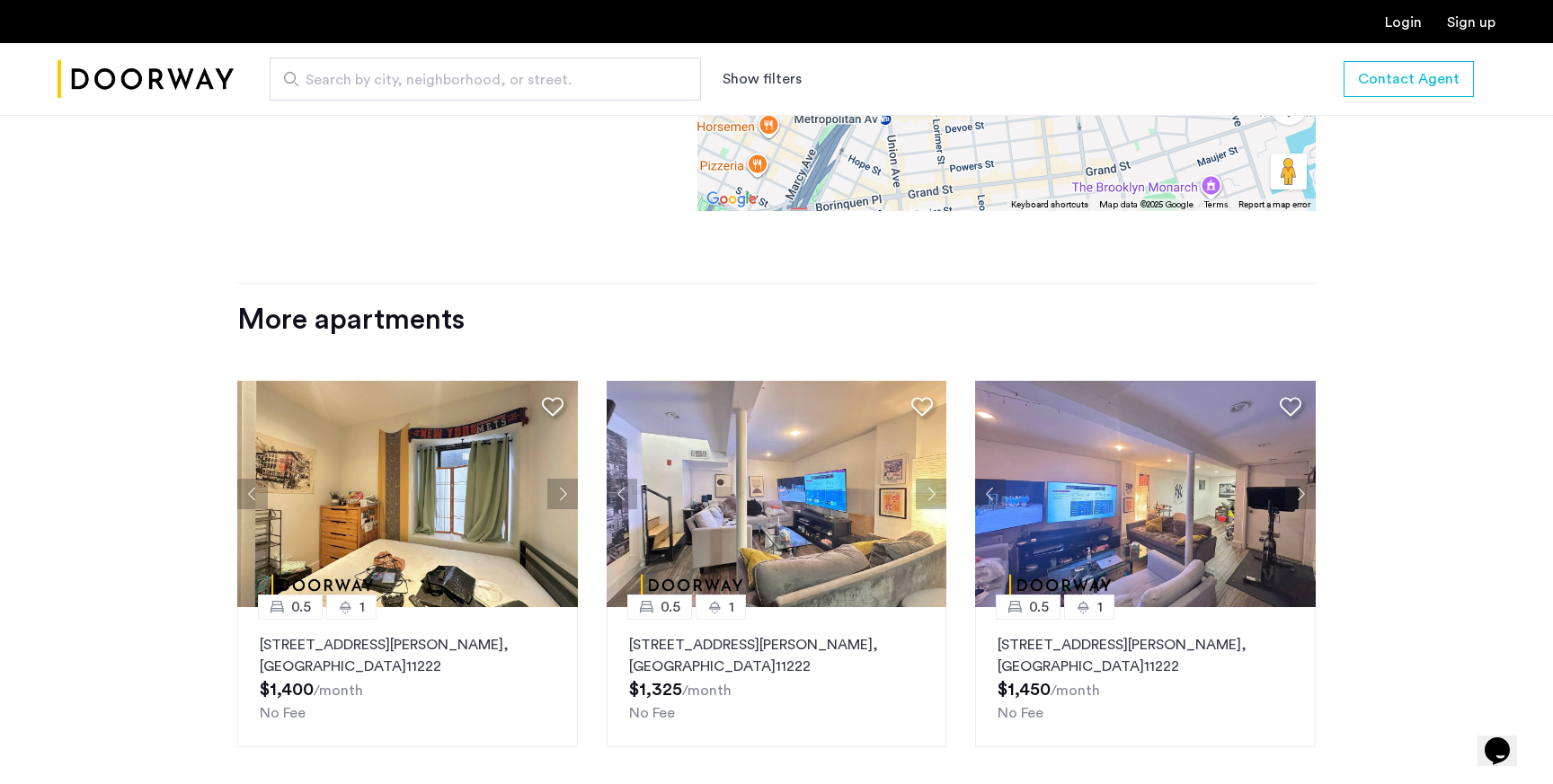
click at [560, 509] on button "Next apartment" at bounding box center [563, 494] width 31 height 31
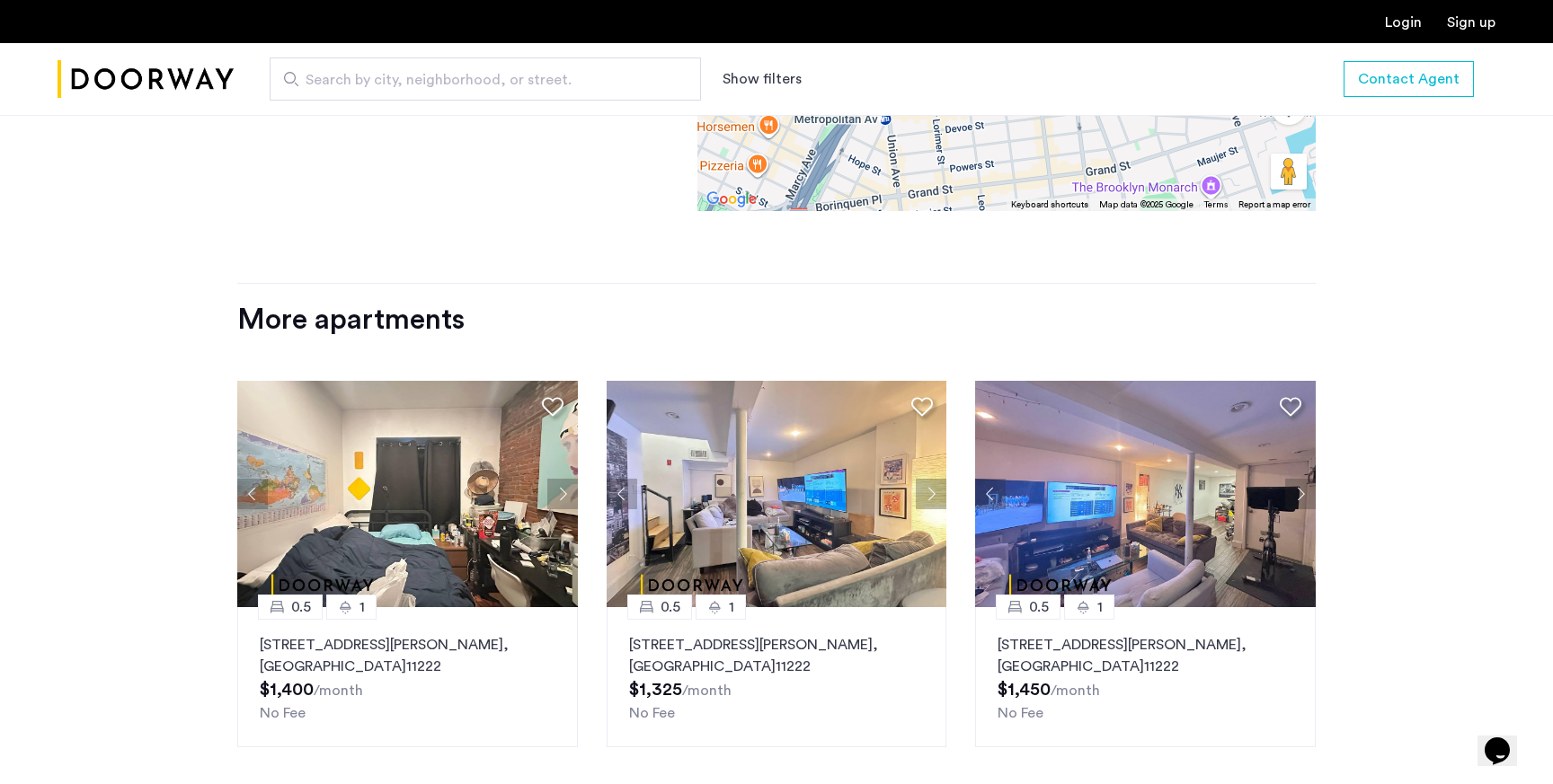
click at [560, 509] on button "Next apartment" at bounding box center [563, 494] width 31 height 31
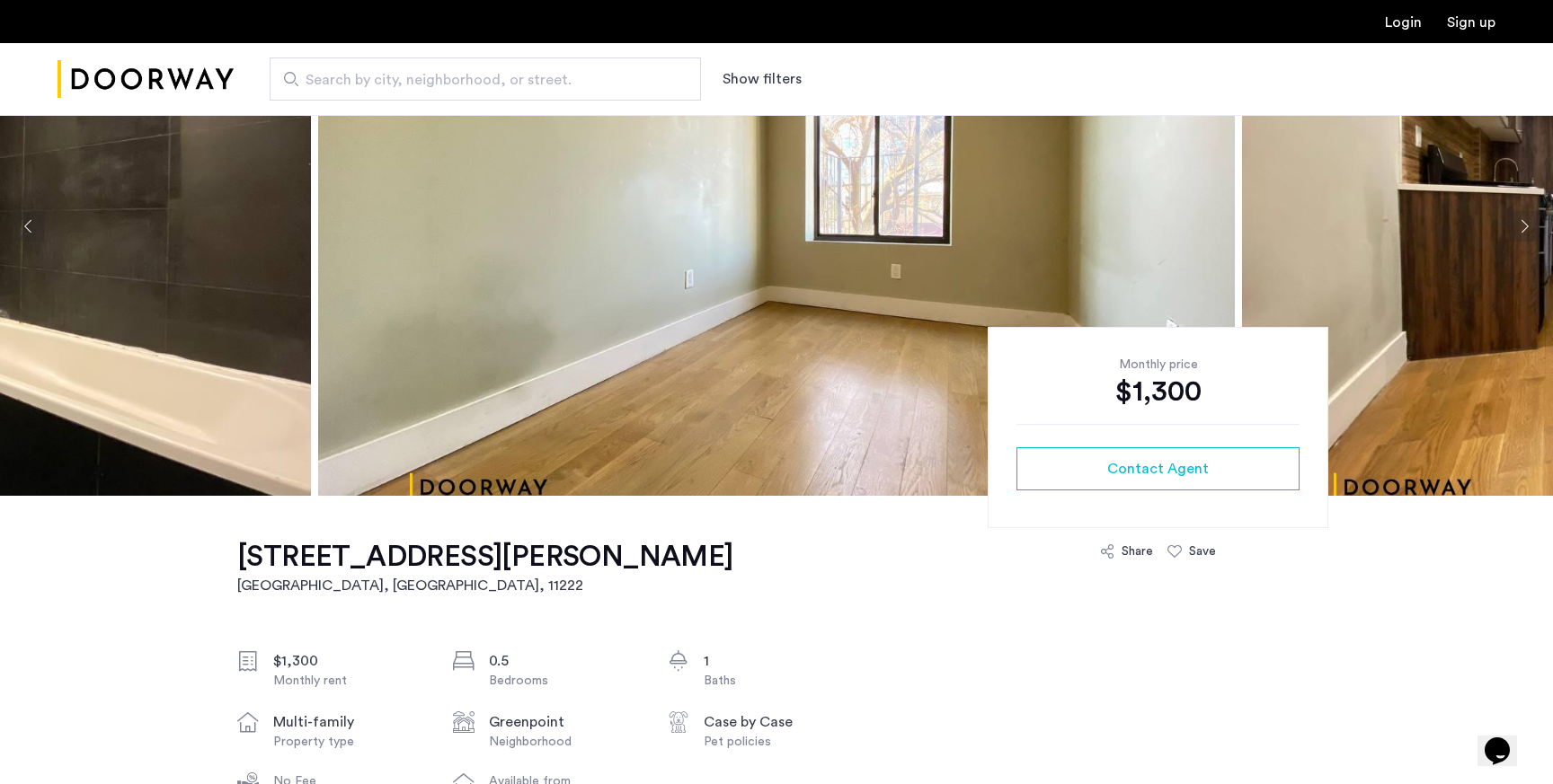
scroll to position [0, 0]
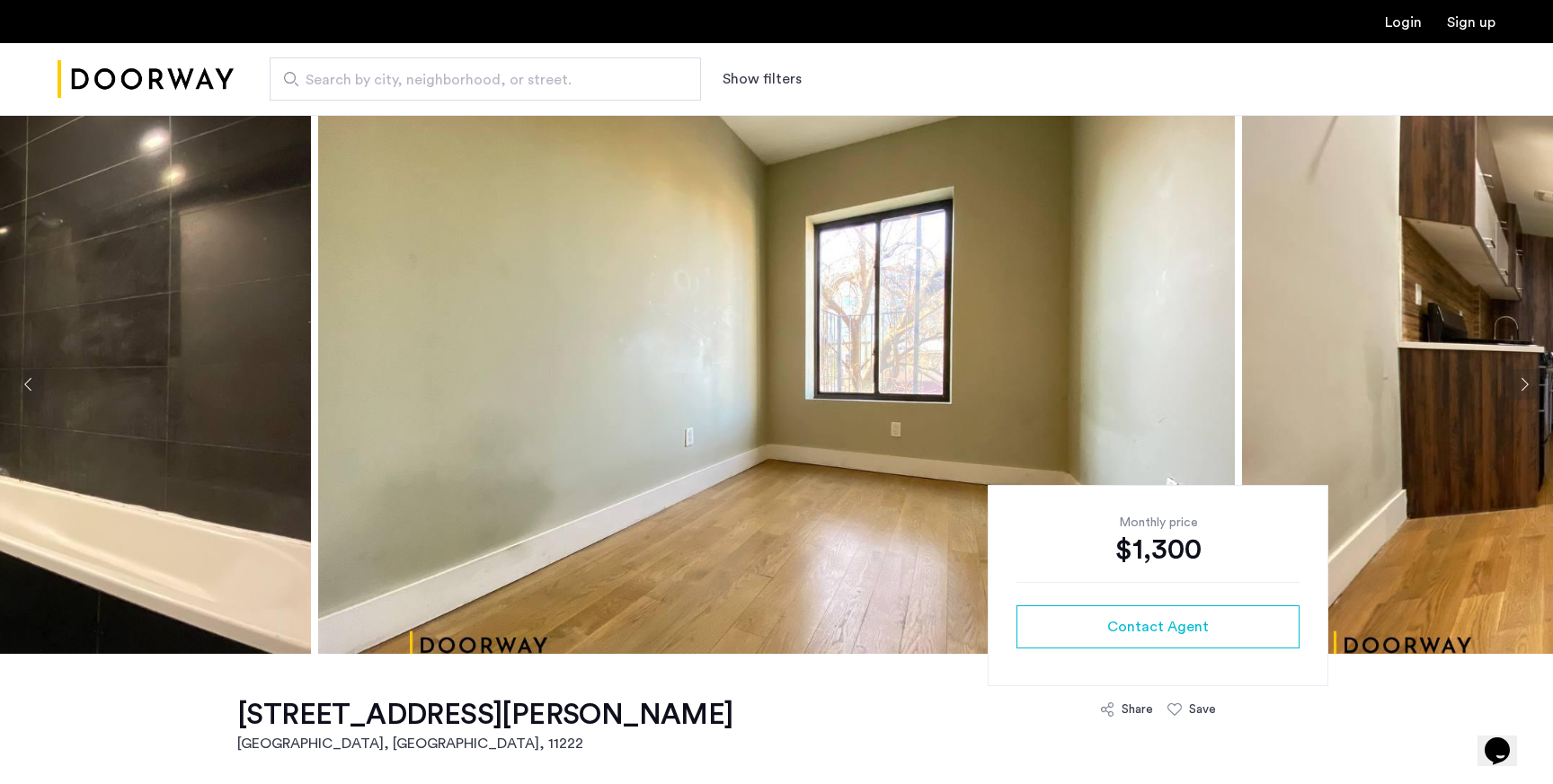
click at [1528, 383] on button "Next apartment" at bounding box center [1524, 384] width 31 height 31
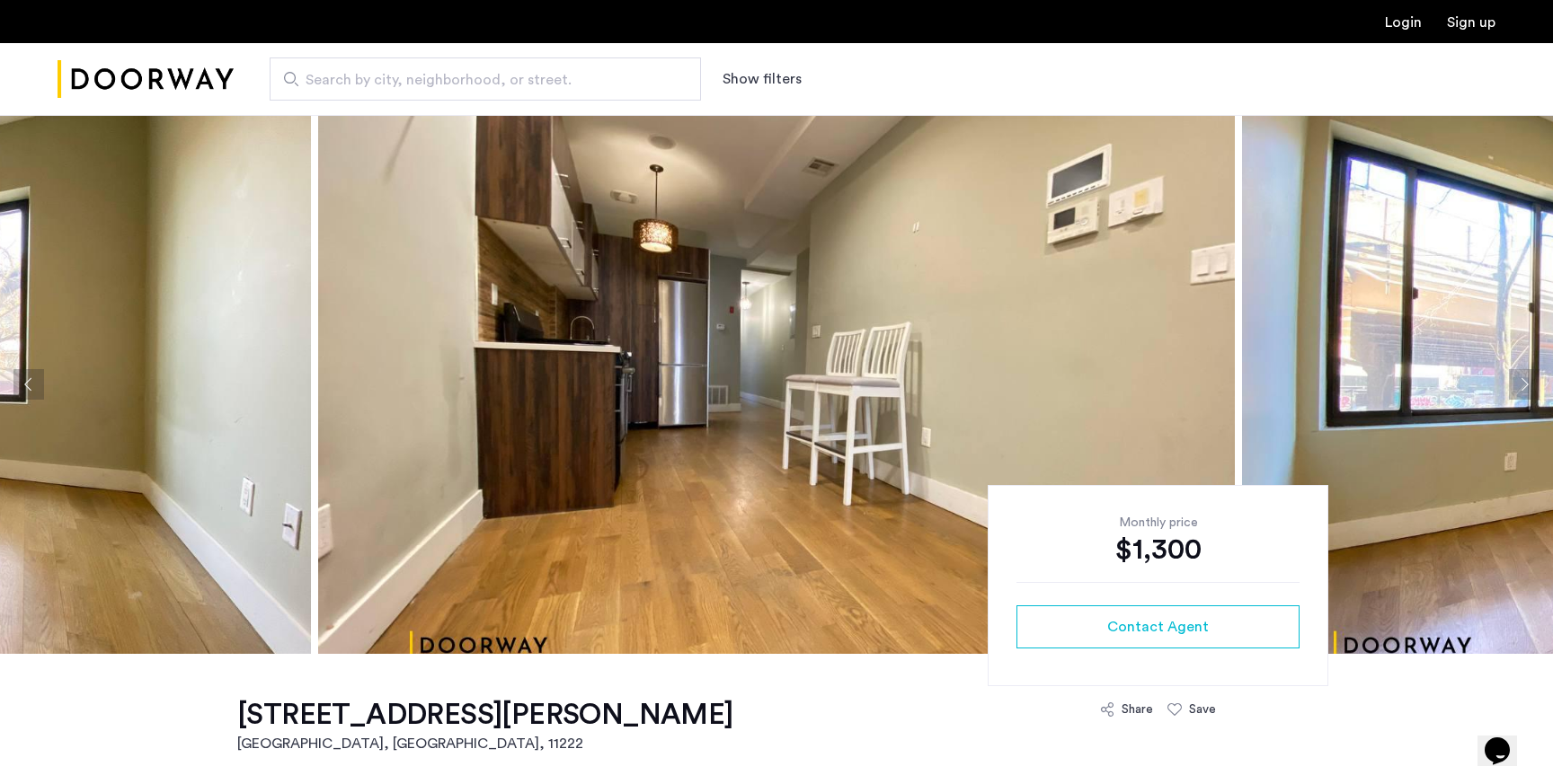
click at [1528, 383] on button "Next apartment" at bounding box center [1524, 384] width 31 height 31
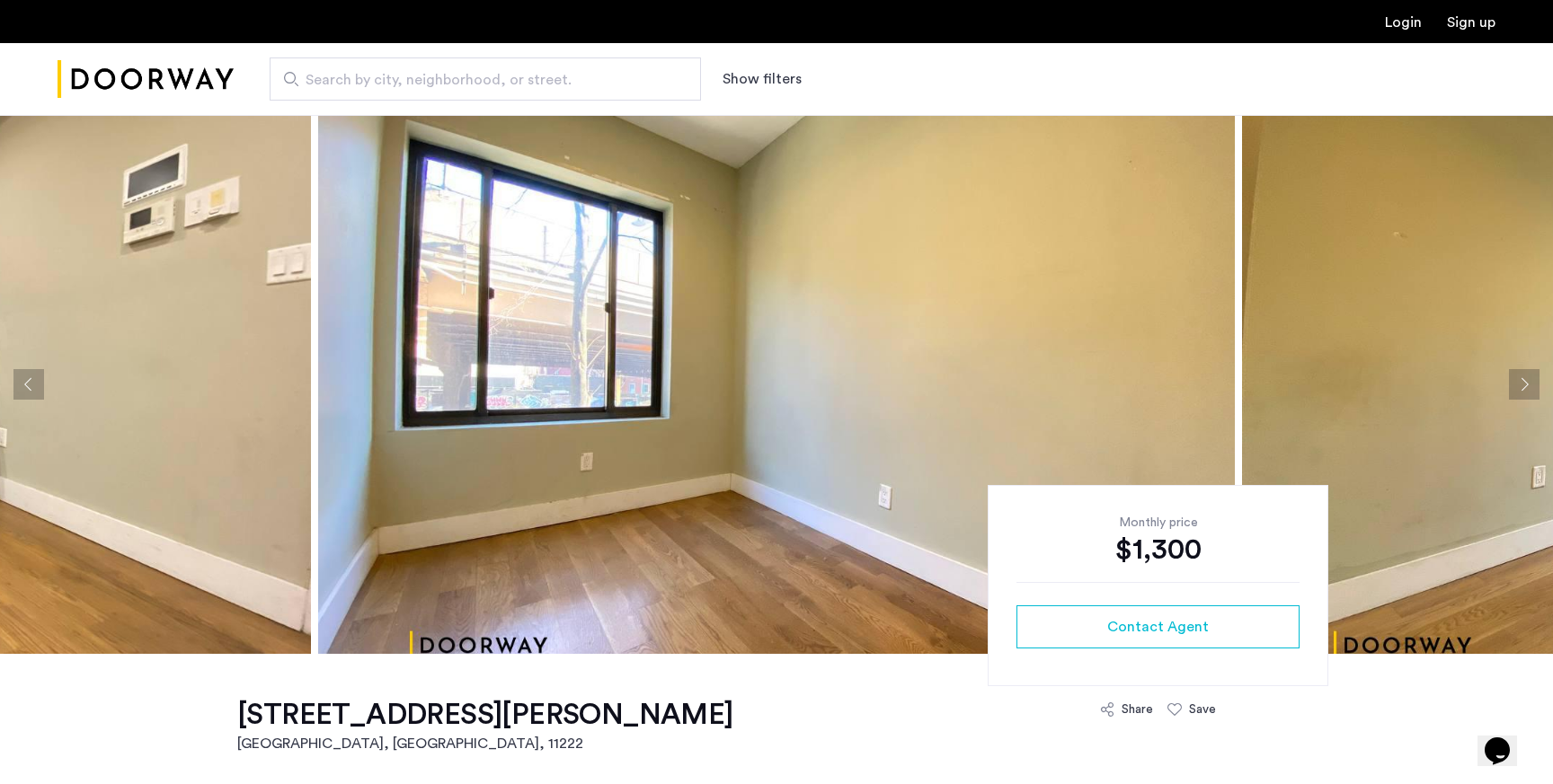
click at [1528, 383] on button "Next apartment" at bounding box center [1524, 384] width 31 height 31
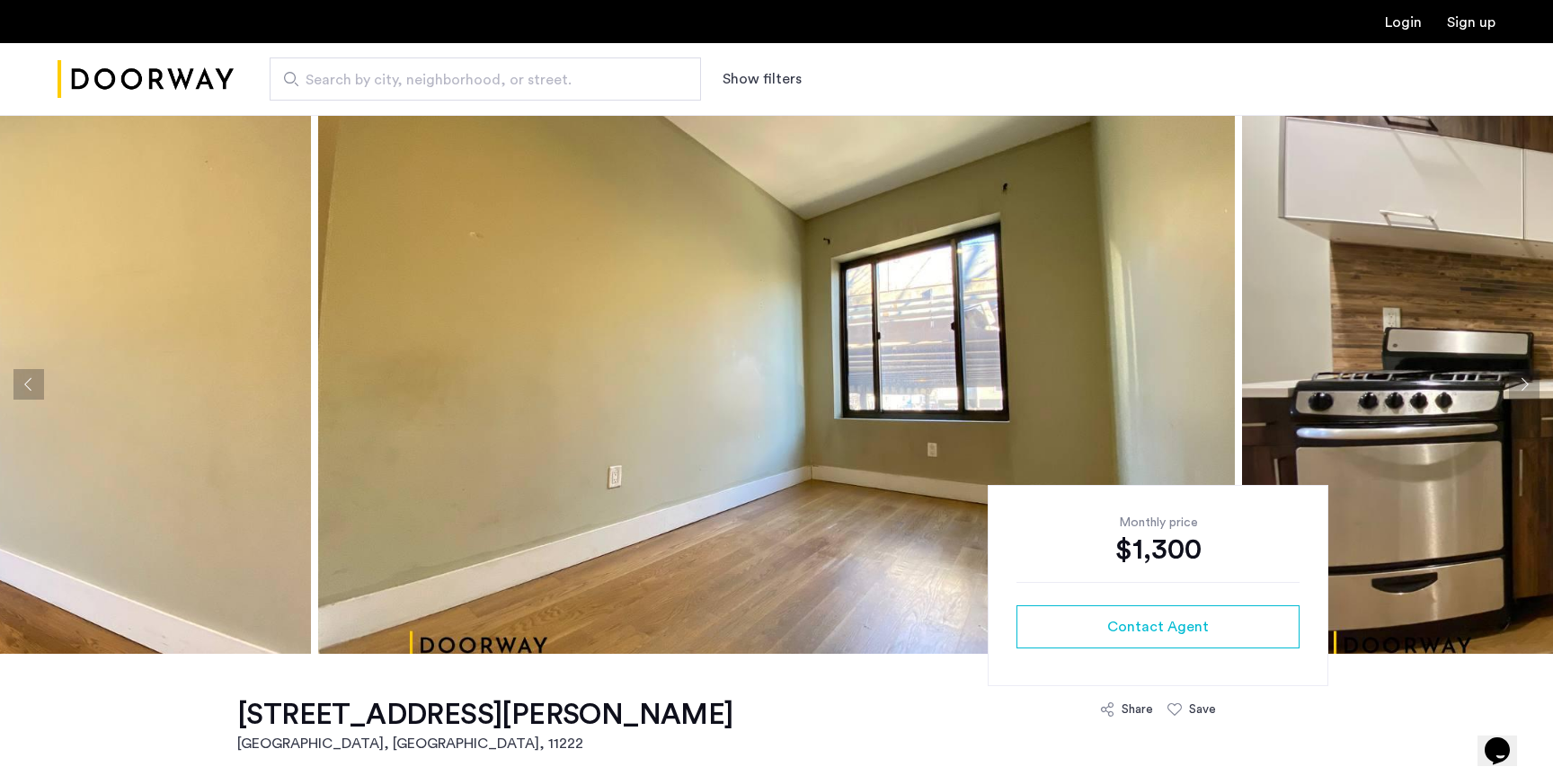
click at [1528, 383] on button "Next apartment" at bounding box center [1524, 384] width 31 height 31
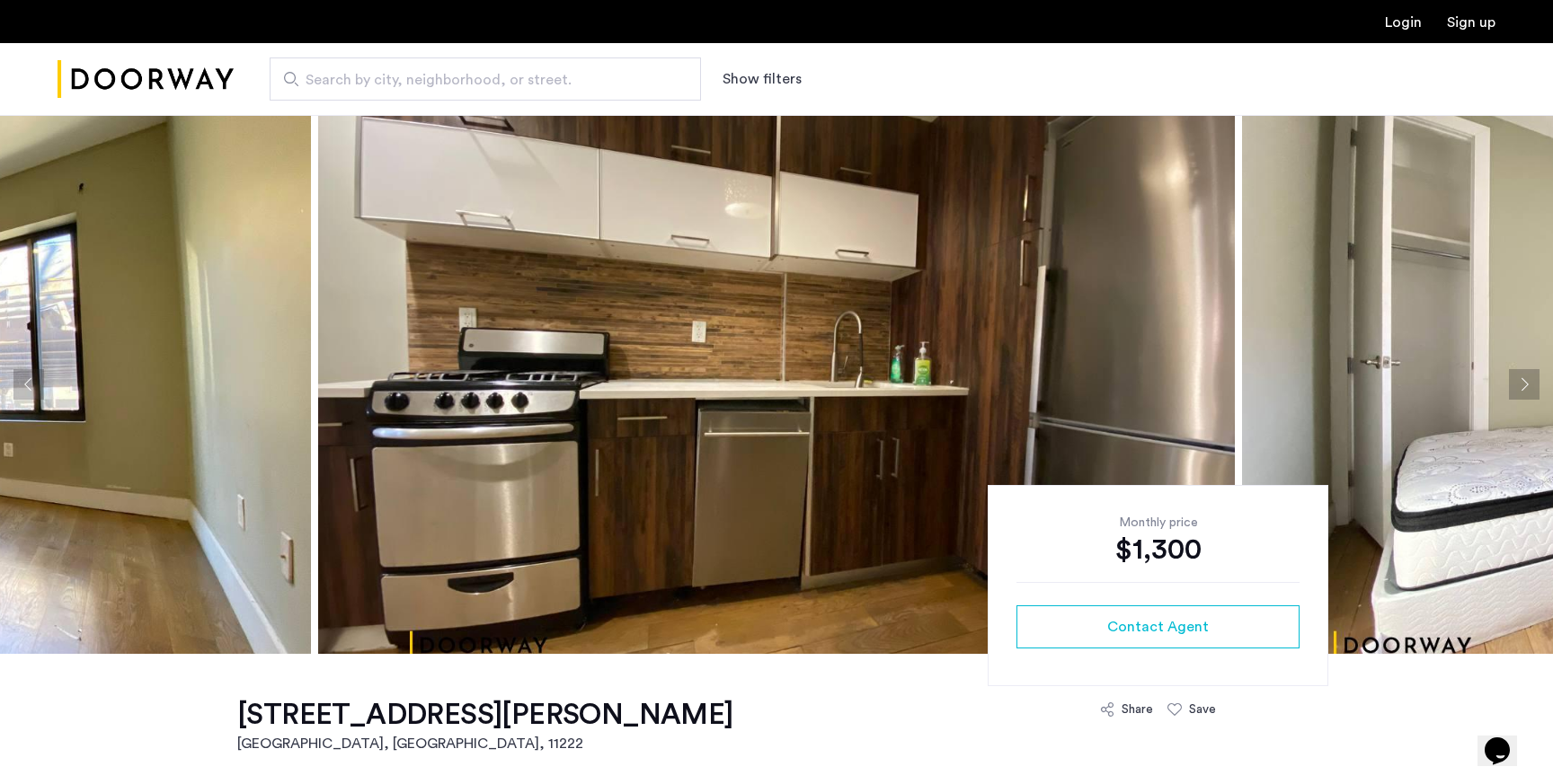
click at [1528, 383] on button "Next apartment" at bounding box center [1524, 384] width 31 height 31
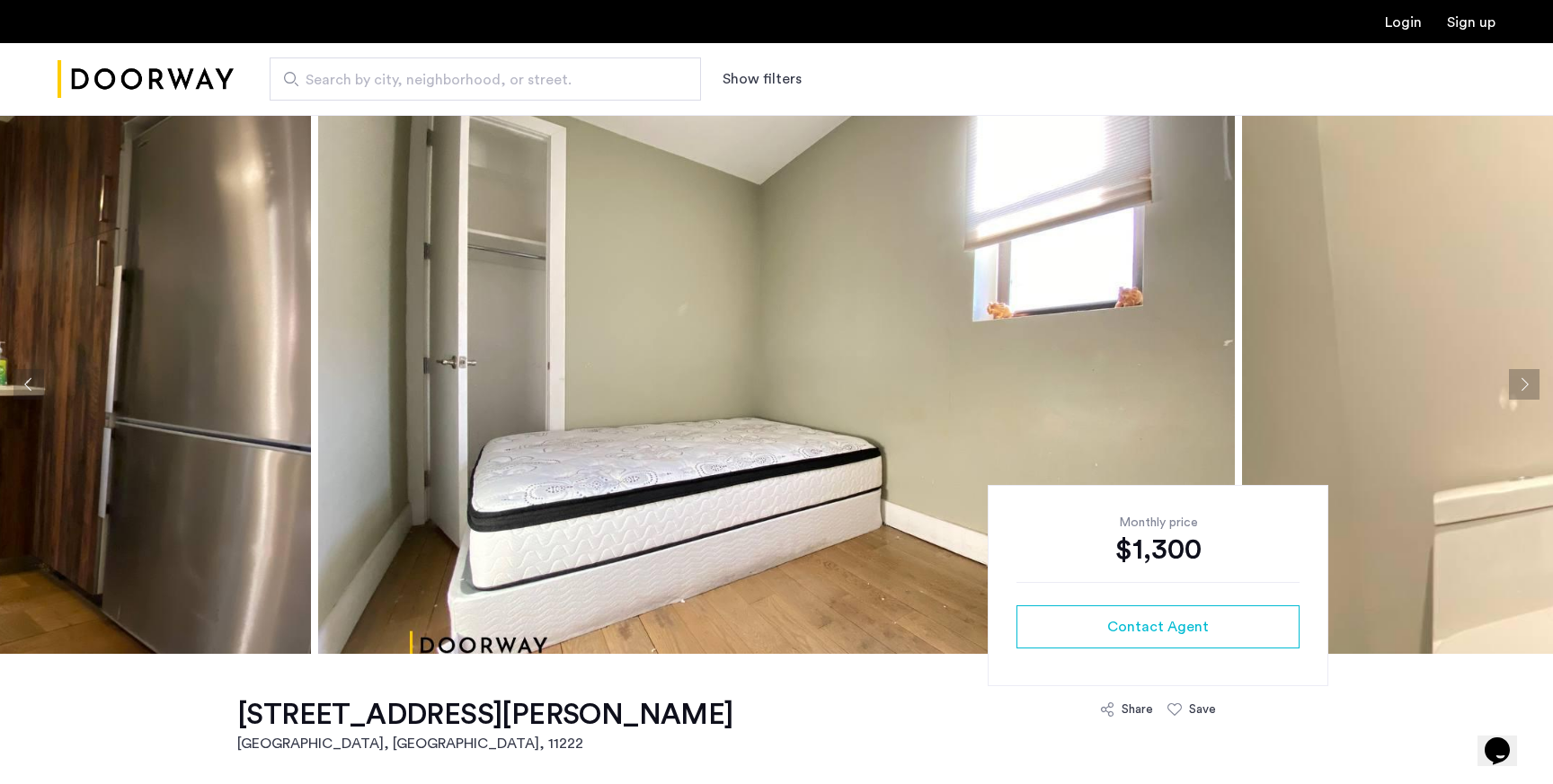
click at [1528, 383] on button "Next apartment" at bounding box center [1524, 384] width 31 height 31
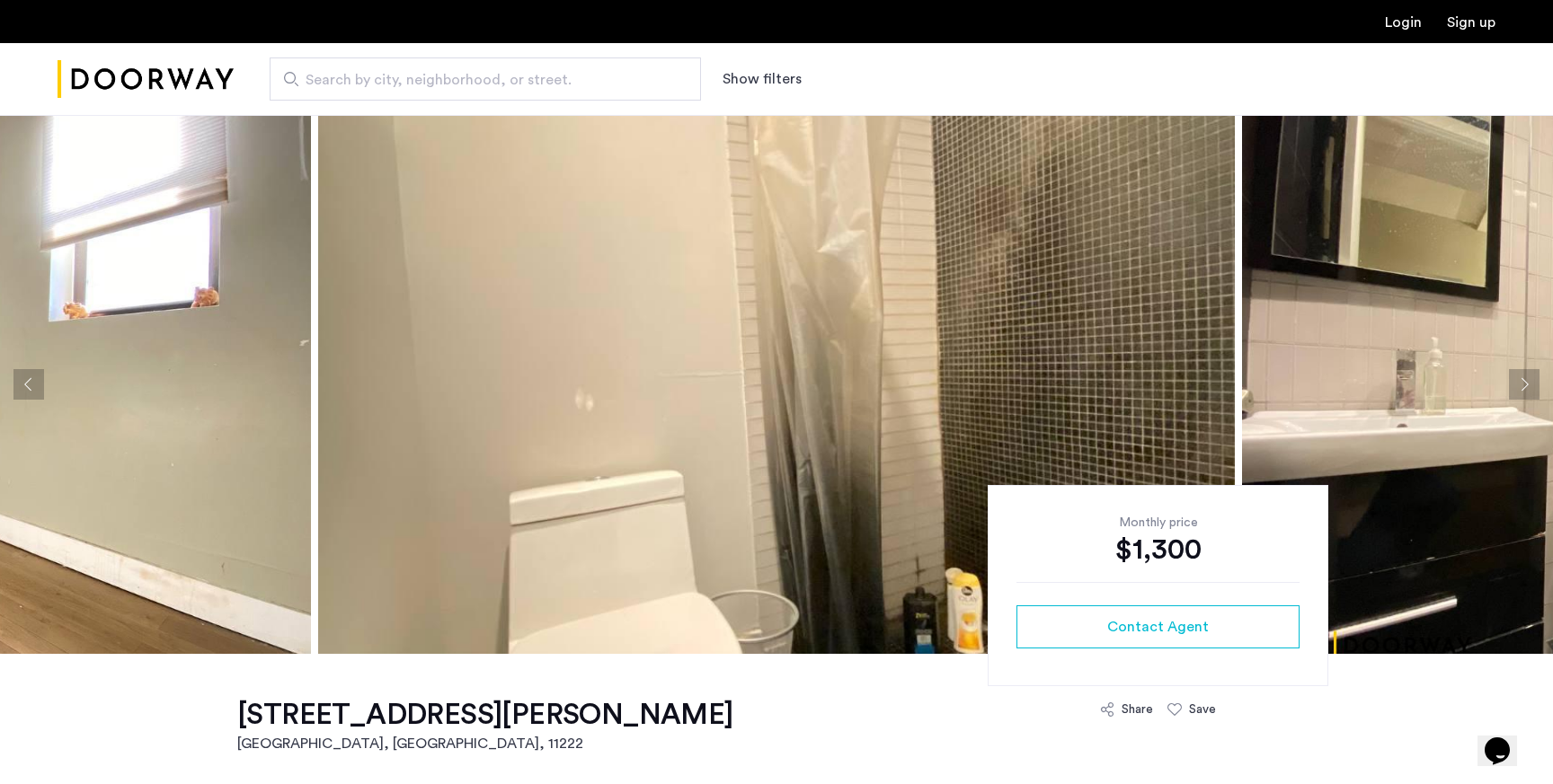
click at [1528, 383] on button "Next apartment" at bounding box center [1524, 384] width 31 height 31
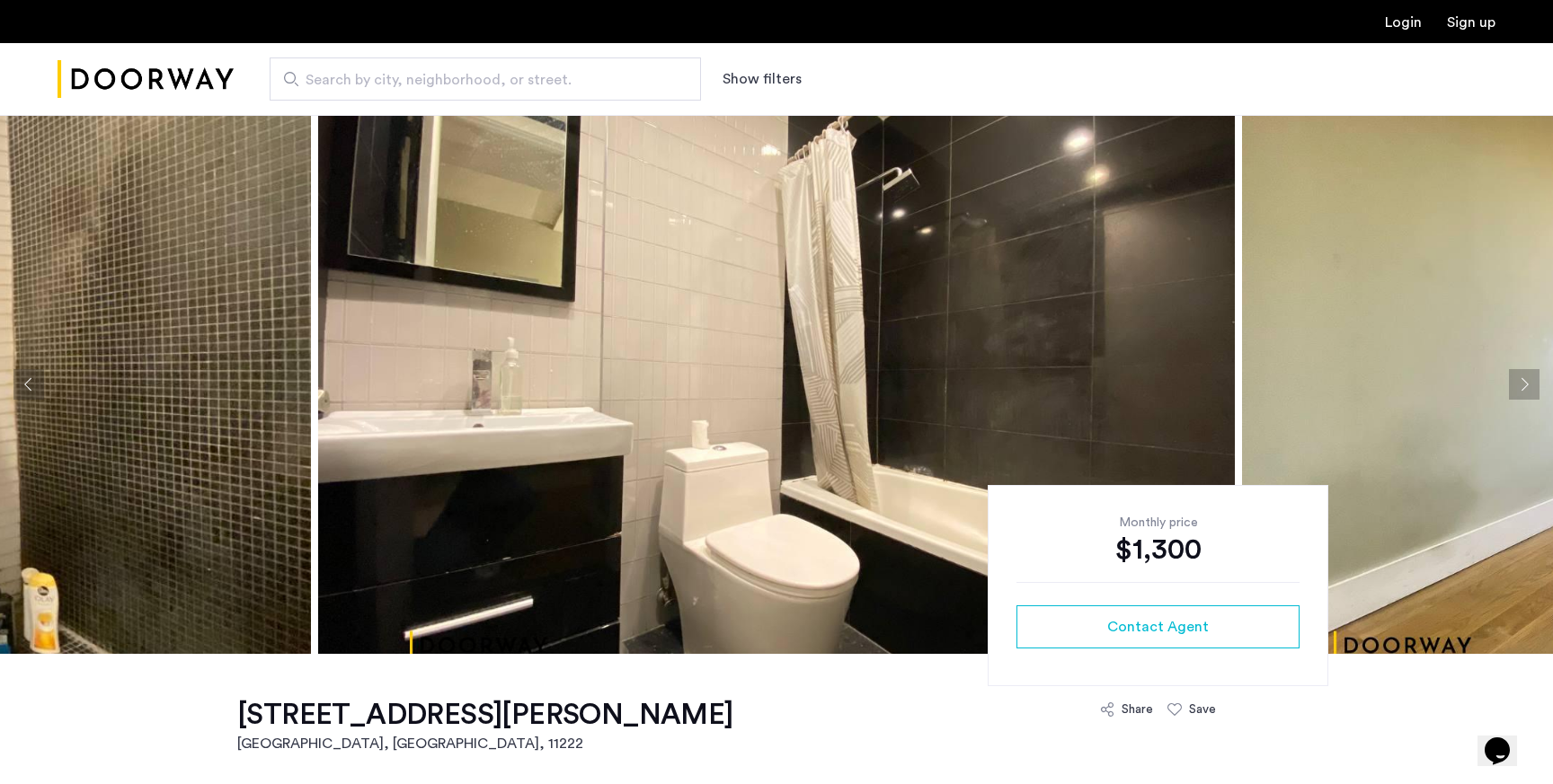
click at [1528, 383] on button "Next apartment" at bounding box center [1524, 384] width 31 height 31
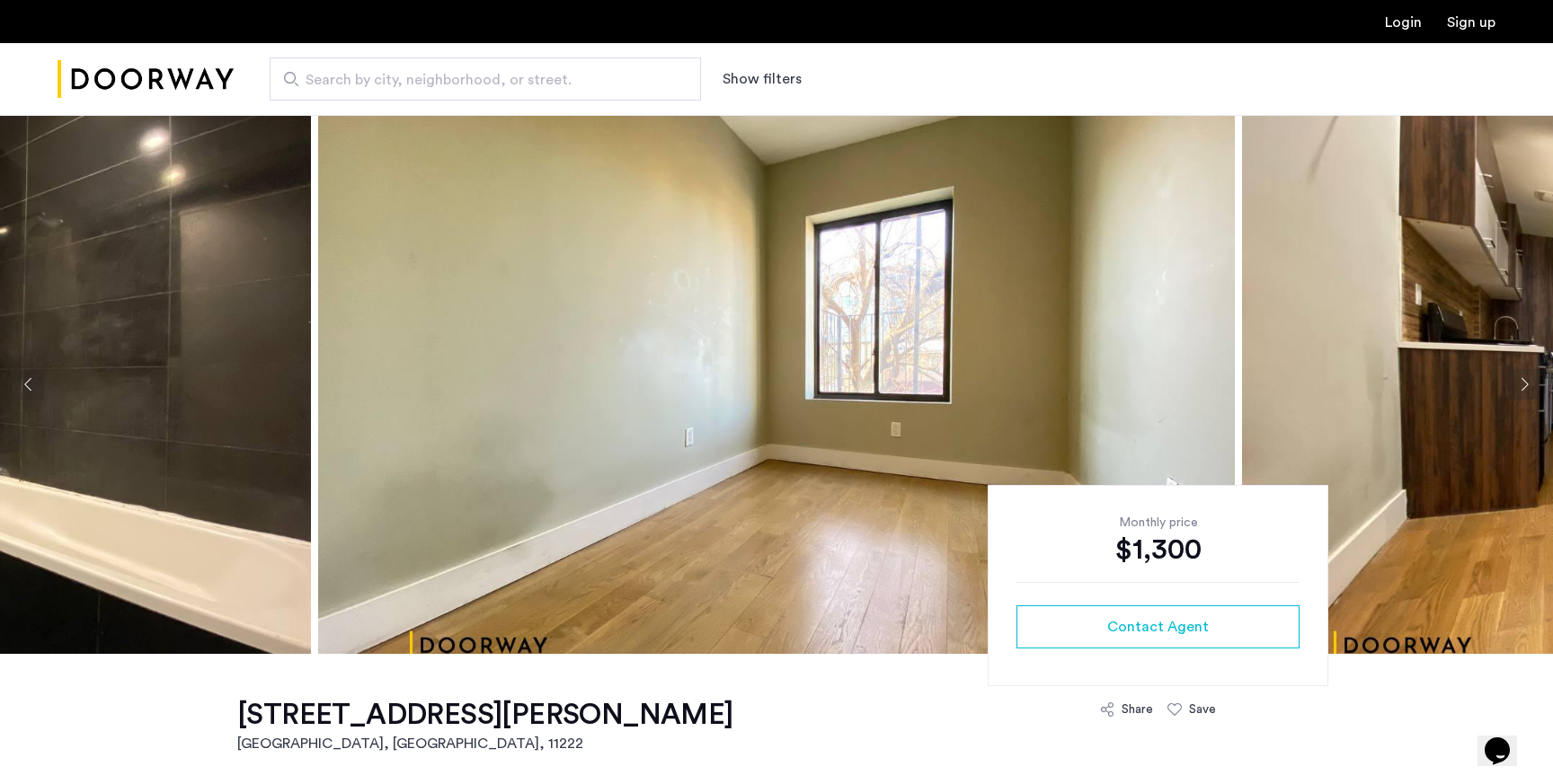
click at [1528, 383] on button "Next apartment" at bounding box center [1524, 384] width 31 height 31
